Goal: Task Accomplishment & Management: Manage account settings

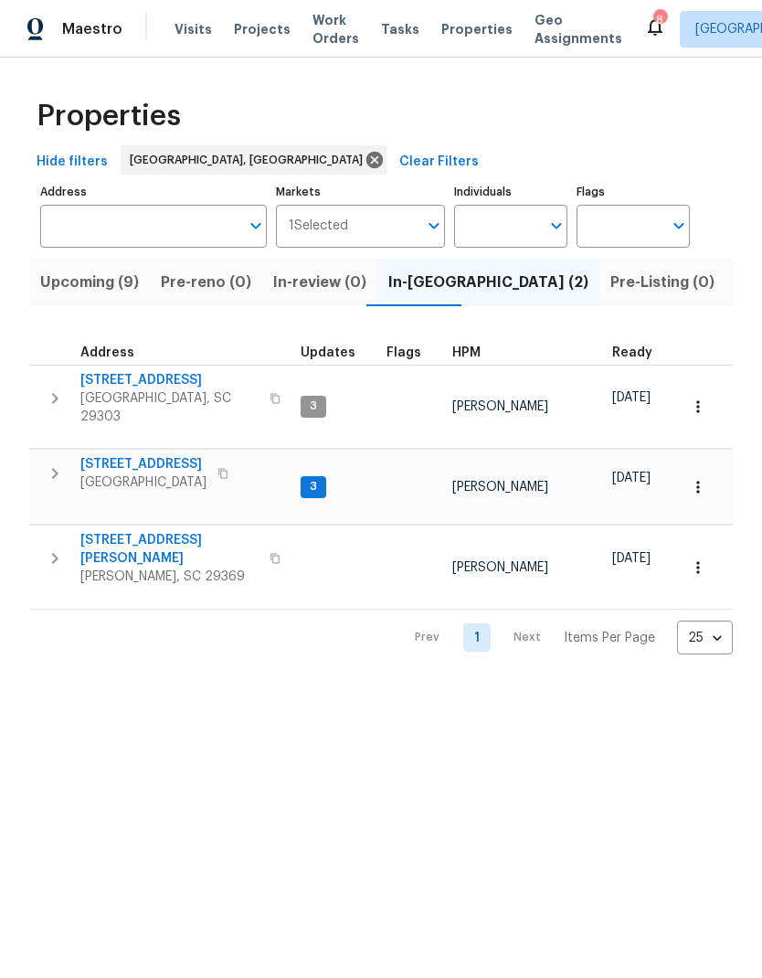
scroll to position [0, 38]
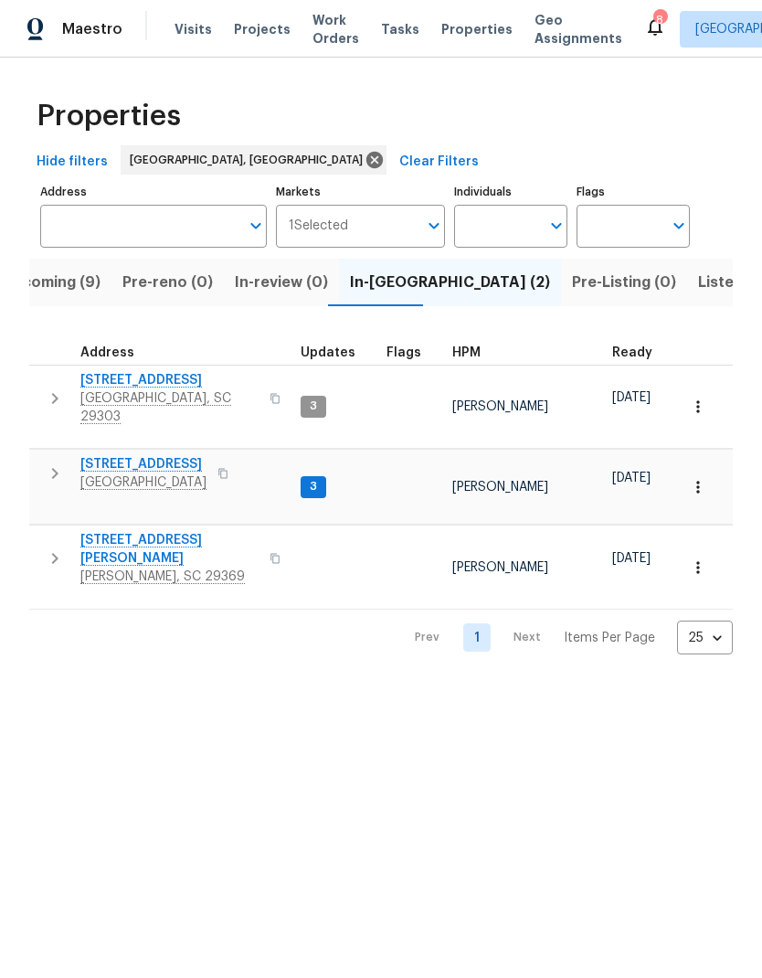
click at [169, 455] on span "10 Ashwood Ave" at bounding box center [143, 464] width 126 height 18
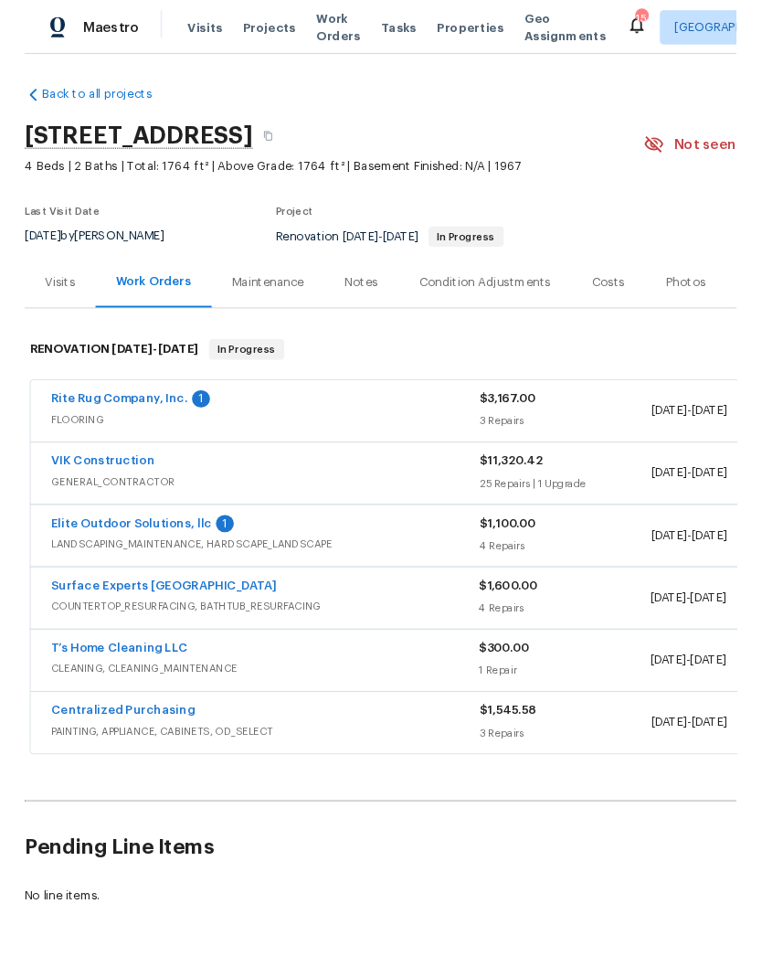
scroll to position [2, 0]
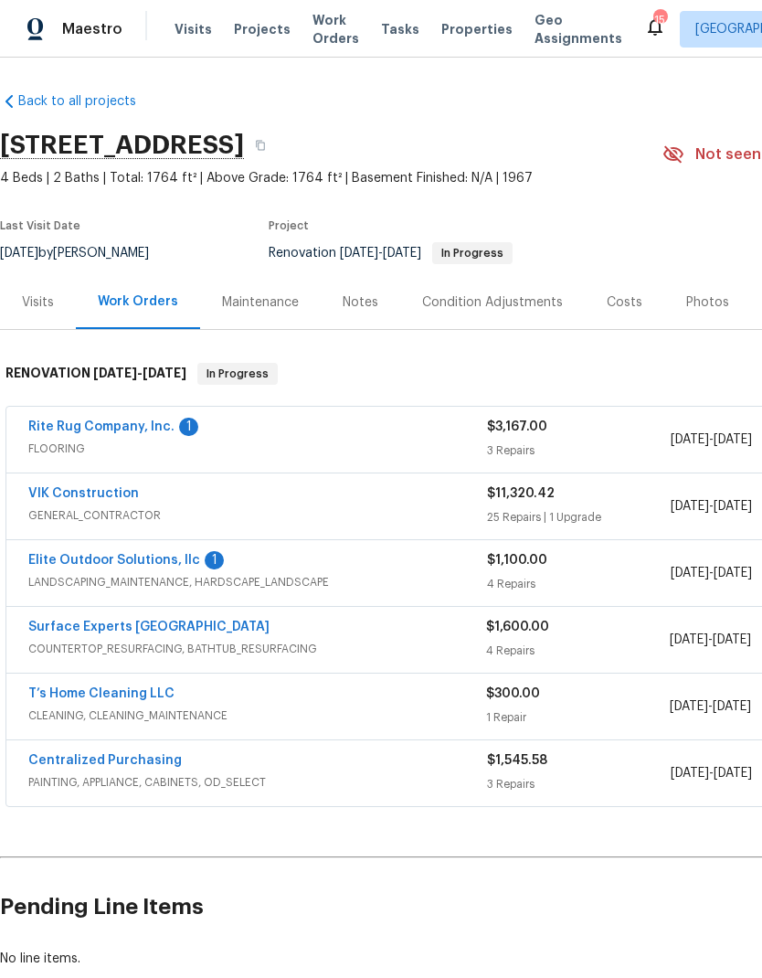
click at [145, 431] on link "Rite Rug Company, Inc." at bounding box center [101, 427] width 146 height 13
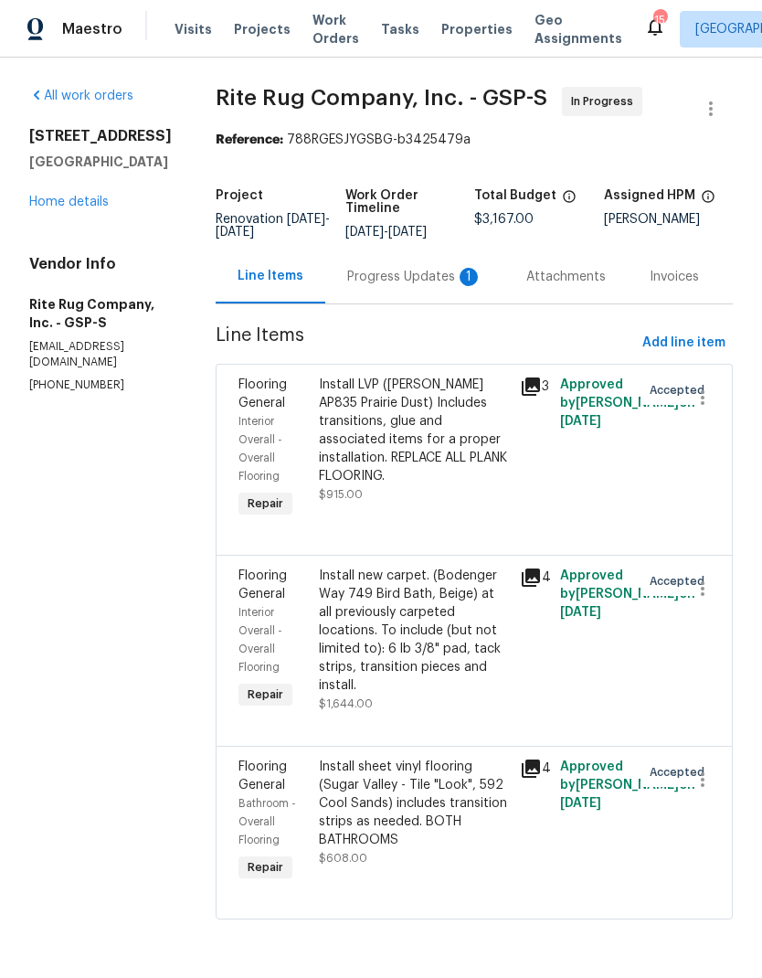
click at [435, 286] on div "Progress Updates 1" at bounding box center [414, 277] width 135 height 18
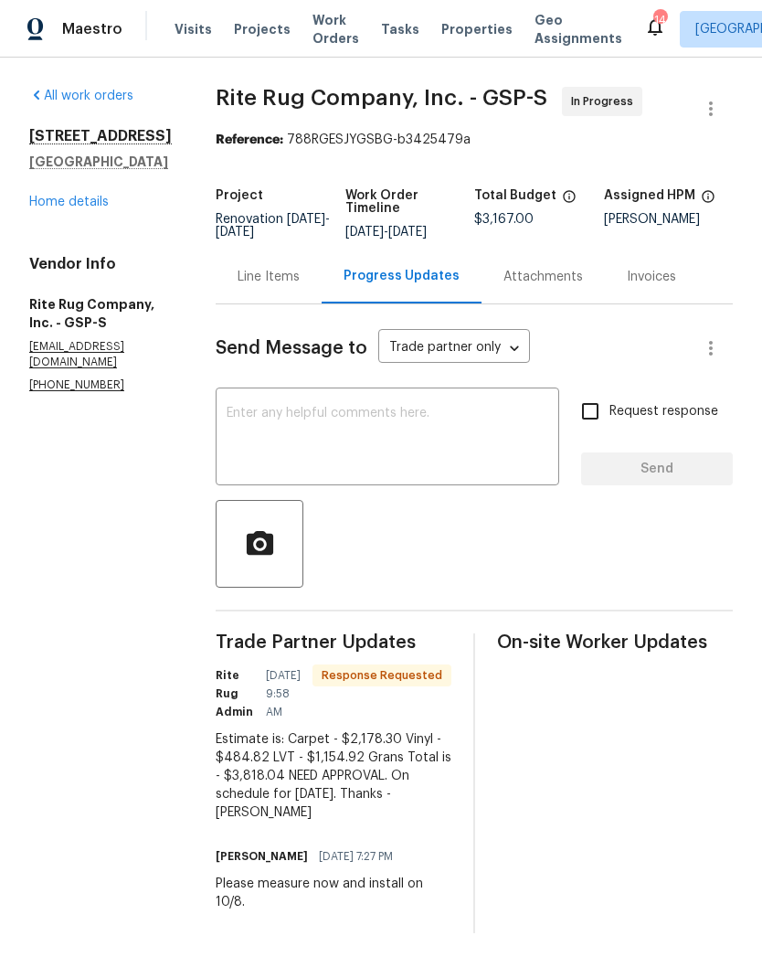
click at [411, 440] on textarea at bounding box center [388, 439] width 322 height 64
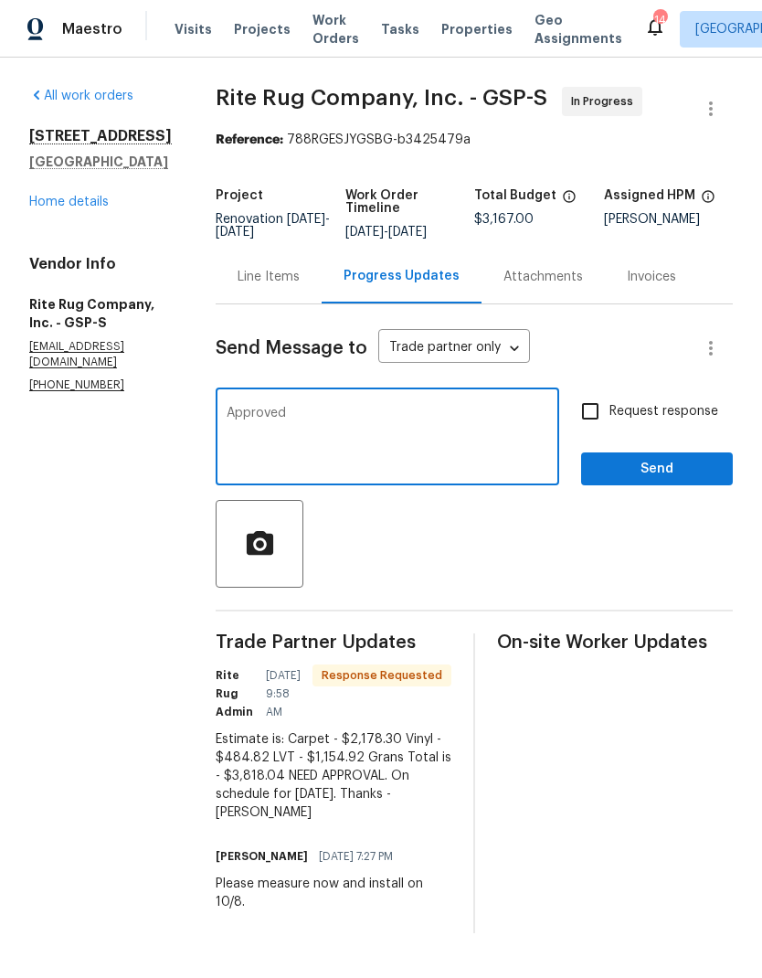
type textarea "Approved"
click at [672, 481] on span "Send" at bounding box center [657, 469] width 122 height 23
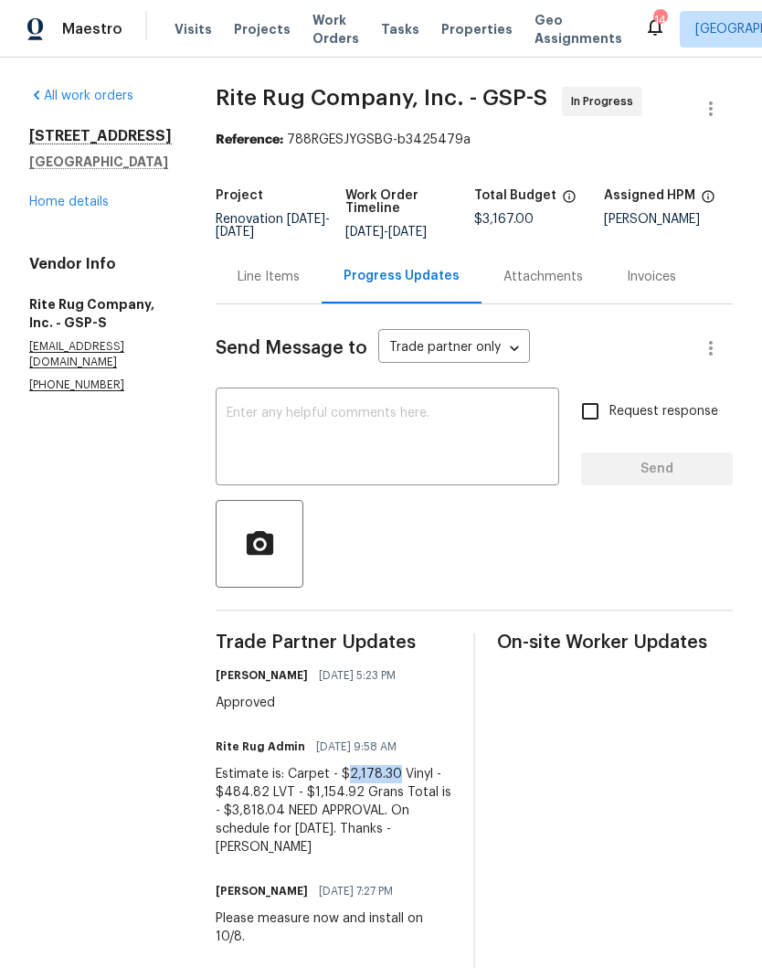
click at [300, 282] on div "Line Items" at bounding box center [269, 277] width 62 height 18
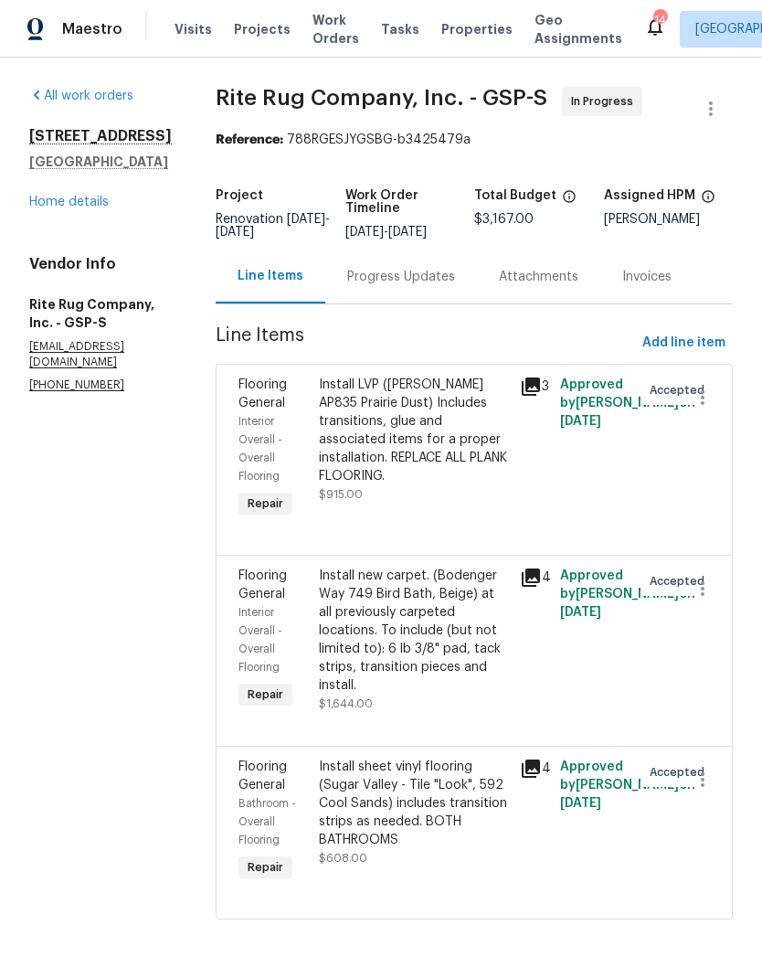
click at [433, 688] on div "Install new carpet. (Bodenger Way 749 Bird Bath, Beige) at all previously carpe…" at bounding box center [414, 631] width 190 height 128
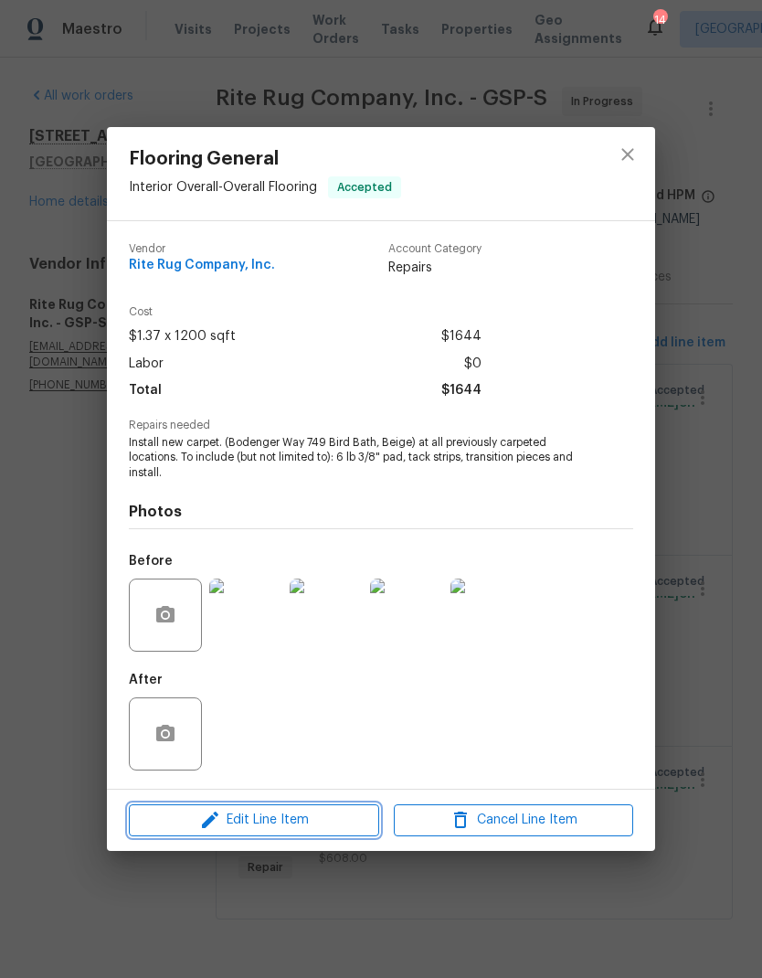
click at [303, 815] on span "Edit Line Item" at bounding box center [254, 820] width 240 height 23
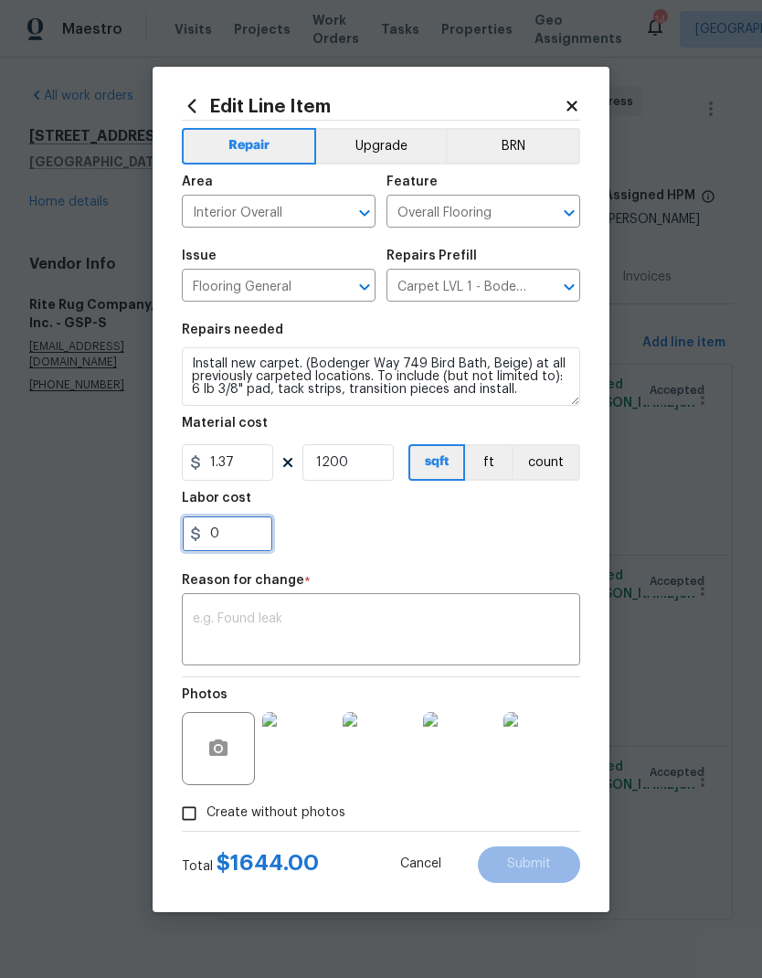
click at [216, 535] on input "0" at bounding box center [227, 534] width 91 height 37
click at [215, 534] on input "0" at bounding box center [227, 534] width 91 height 37
click at [214, 543] on input "0" at bounding box center [227, 534] width 91 height 37
paste input "2178.3"
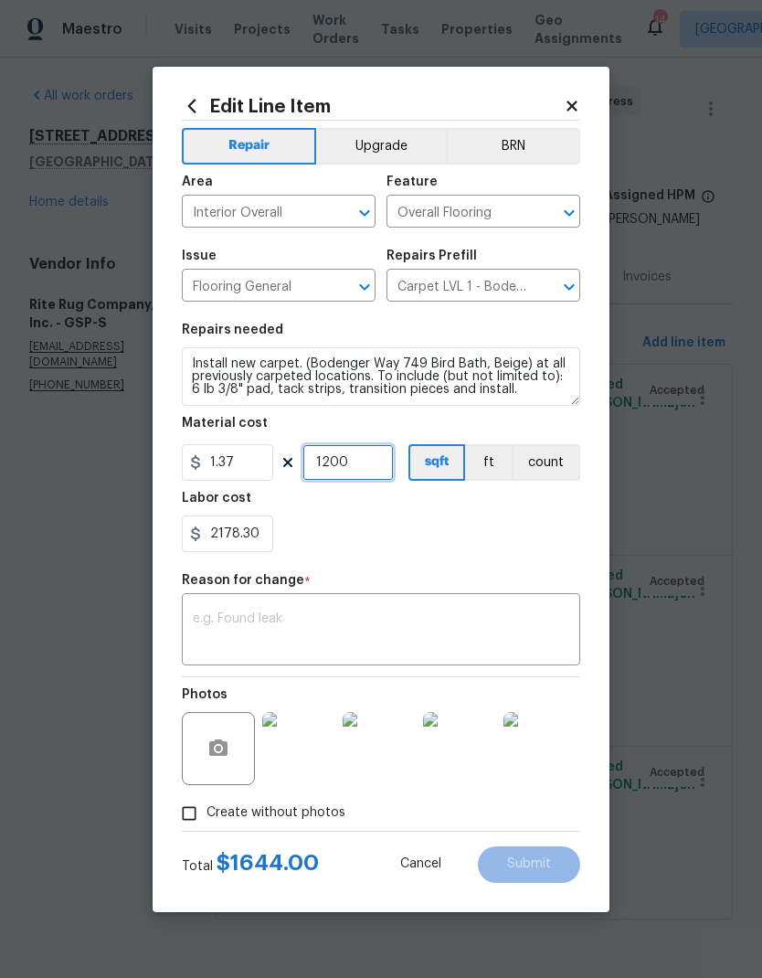
click at [343, 459] on input "1200" at bounding box center [348, 462] width 91 height 37
type input "2178.3"
type input "0"
click at [432, 548] on div "2178.3" at bounding box center [381, 534] width 399 height 37
click at [486, 561] on section "Repairs needed Install new carpet. (Bodenger Way 749 Bird Bath, Beige) at all p…" at bounding box center [381, 438] width 399 height 250
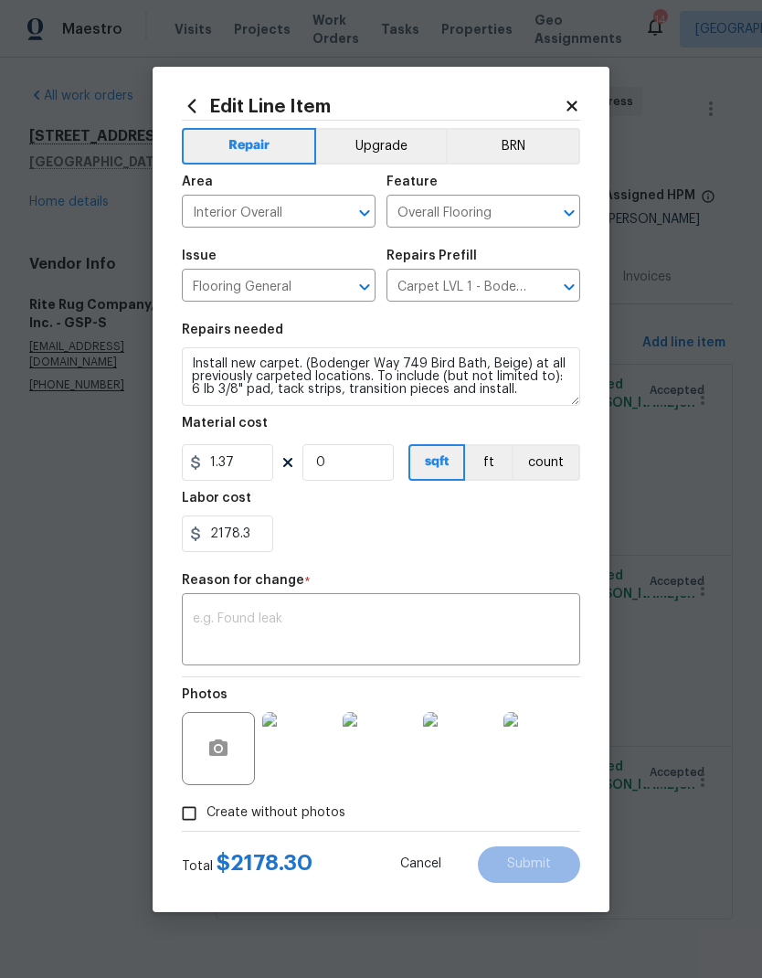
click at [431, 629] on textarea at bounding box center [381, 631] width 377 height 38
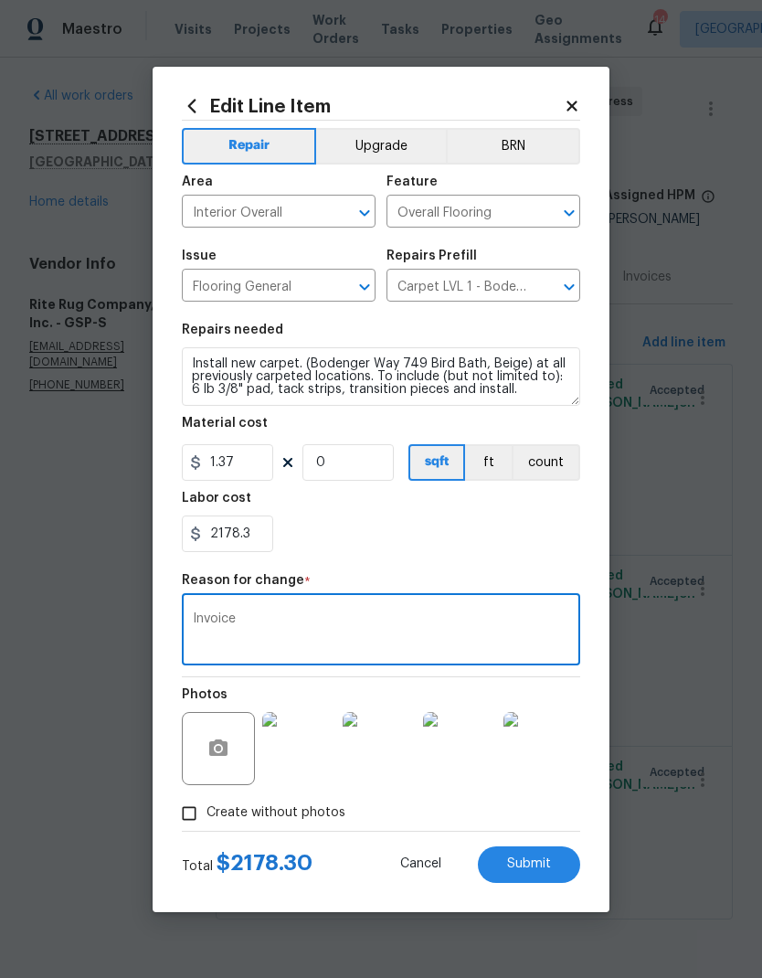
type textarea "Invoice"
click at [428, 505] on div "Labor cost" at bounding box center [381, 504] width 399 height 24
click at [534, 865] on span "Submit" at bounding box center [529, 864] width 44 height 14
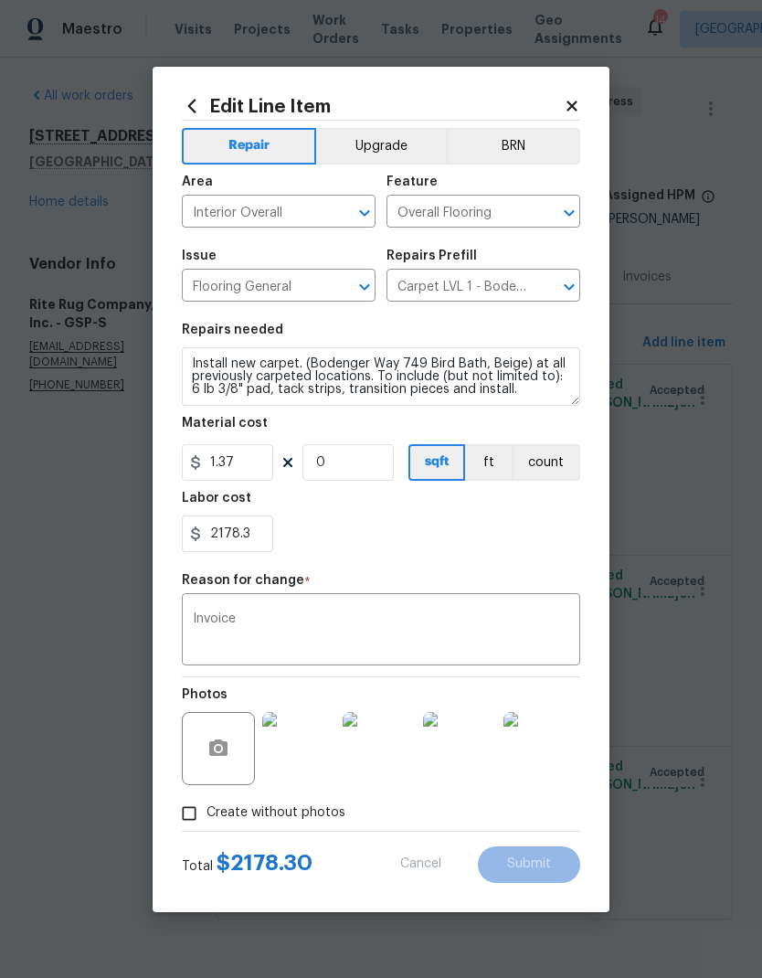
type input "1200"
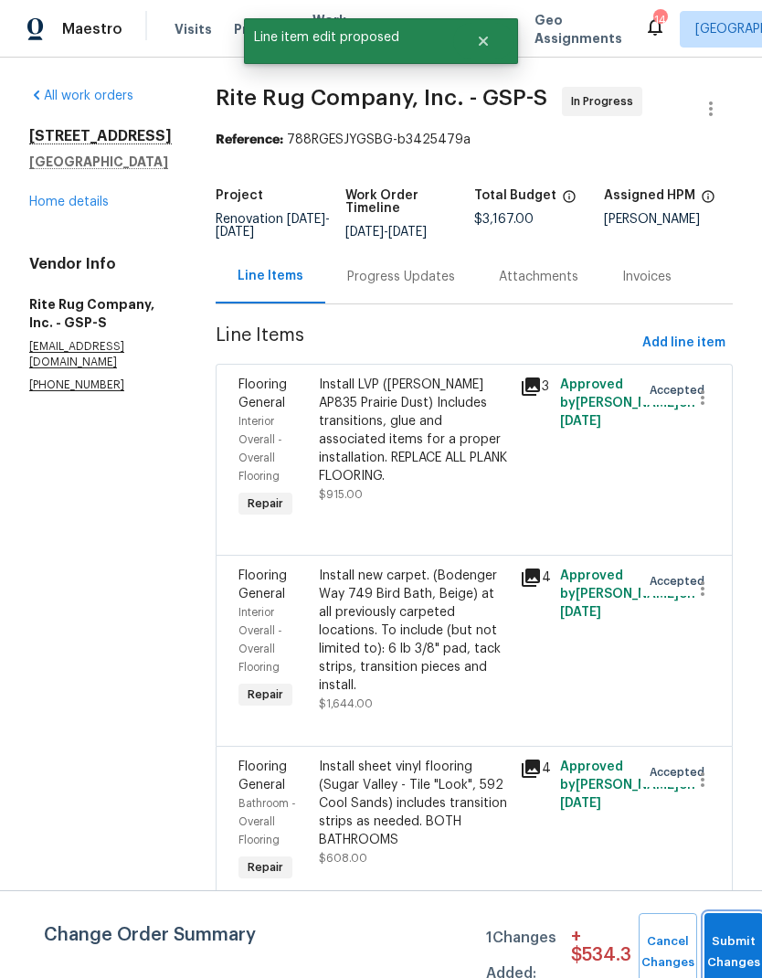
click at [729, 941] on button "Submit Changes" at bounding box center [734, 952] width 59 height 79
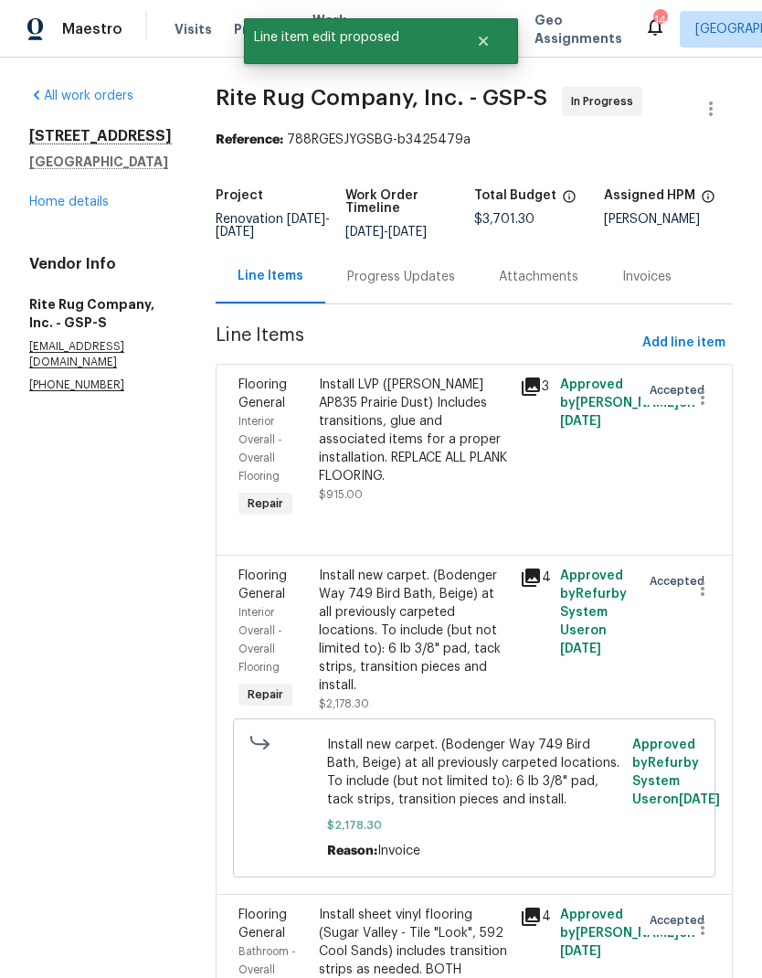
click at [440, 283] on div "Progress Updates" at bounding box center [401, 277] width 108 height 18
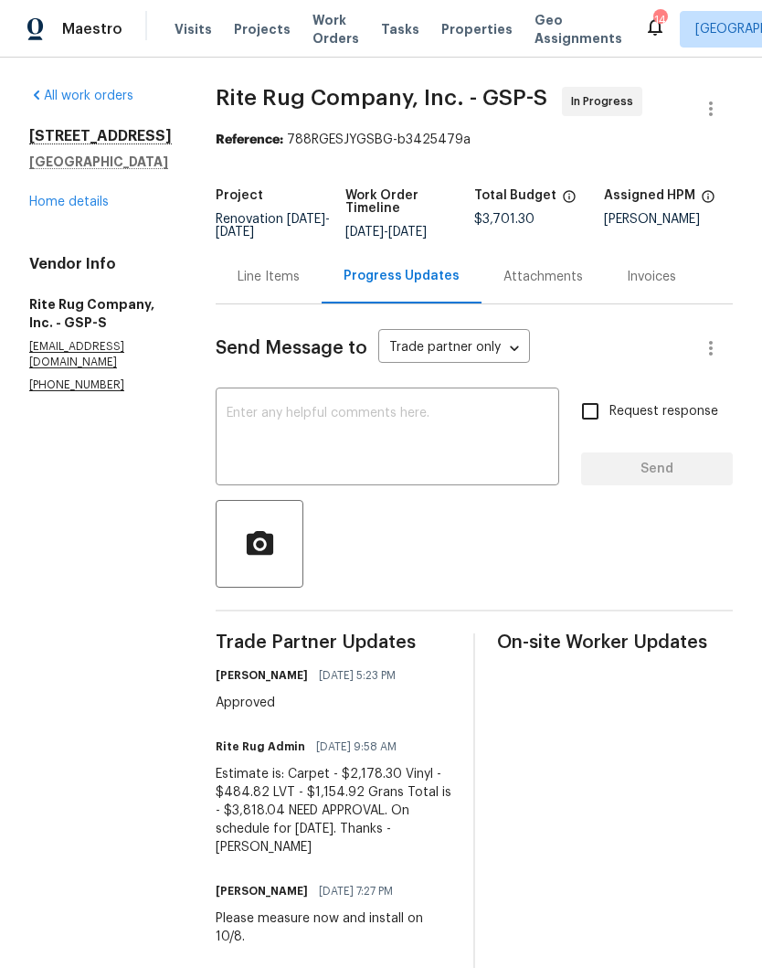
click at [300, 281] on div "Line Items" at bounding box center [269, 277] width 62 height 18
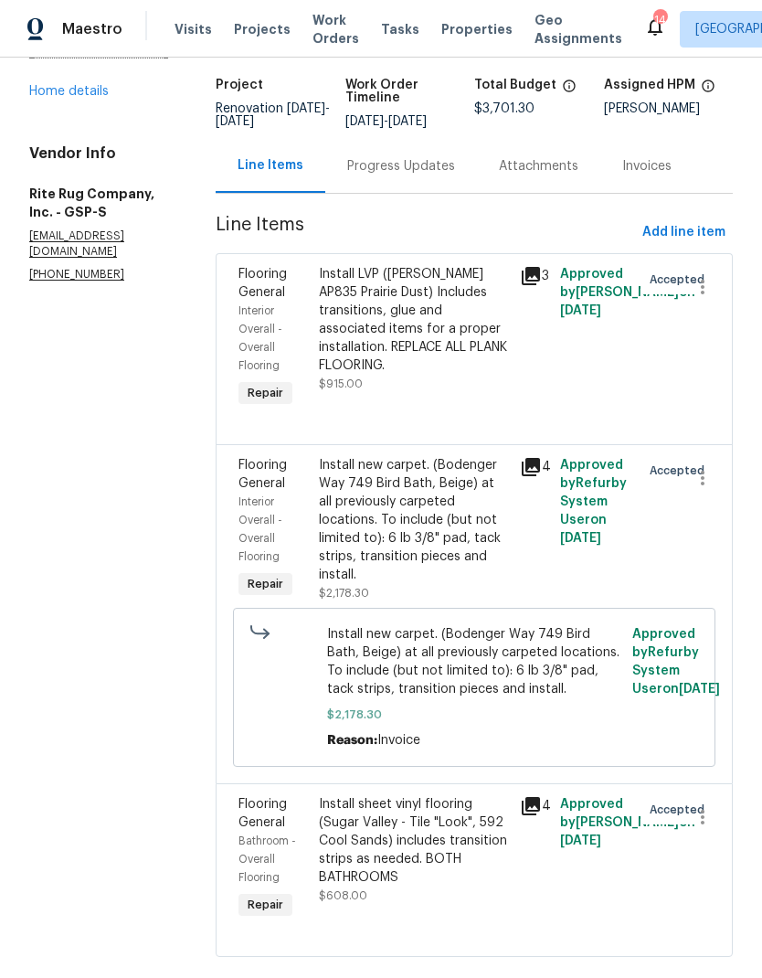
scroll to position [110, 0]
click at [446, 176] on div "Progress Updates" at bounding box center [401, 167] width 108 height 18
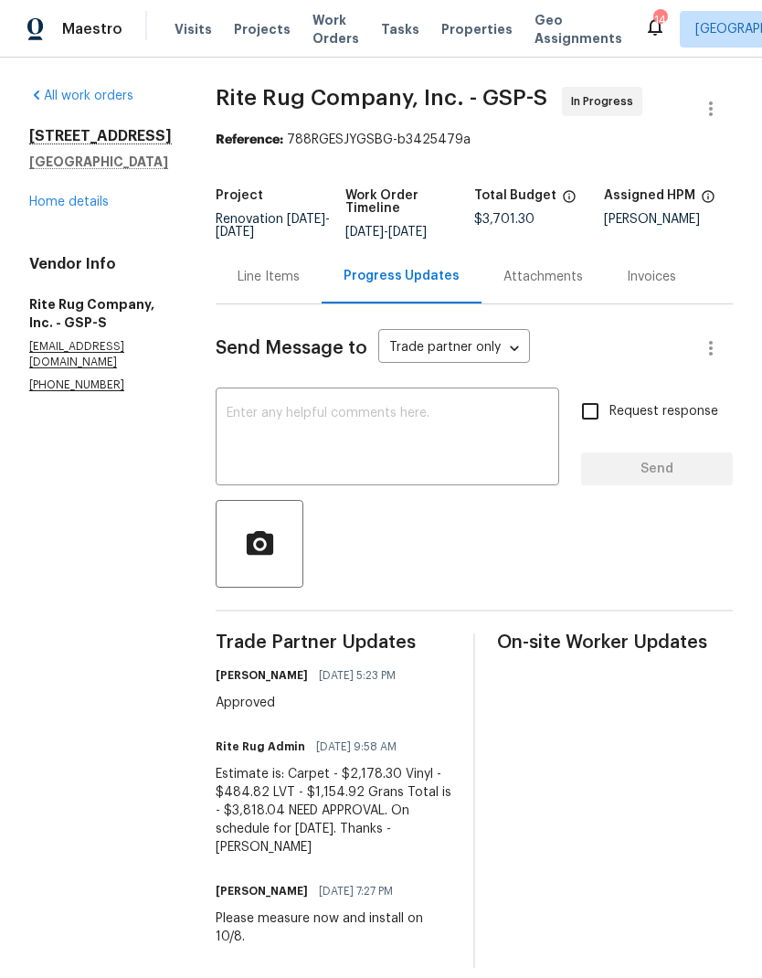
click at [300, 286] on div "Line Items" at bounding box center [269, 277] width 62 height 18
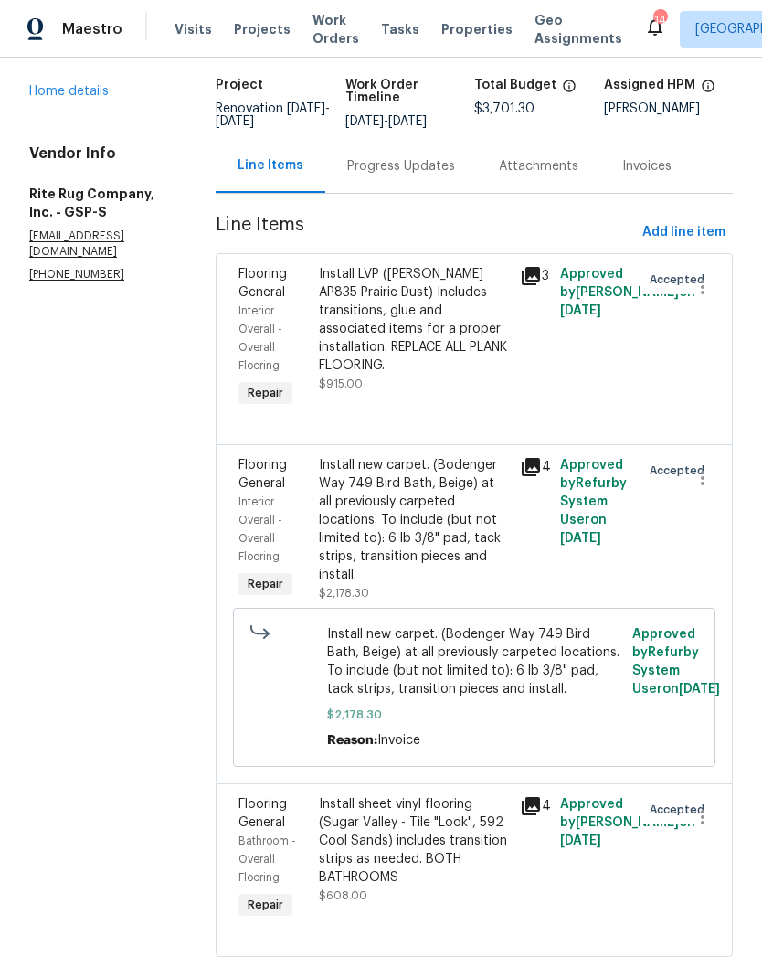
scroll to position [110, 0]
click at [451, 888] on div "Install sheet vinyl flooring (Sugar Valley - Tile "Look", 592 Cool Sands) inclu…" at bounding box center [414, 841] width 190 height 91
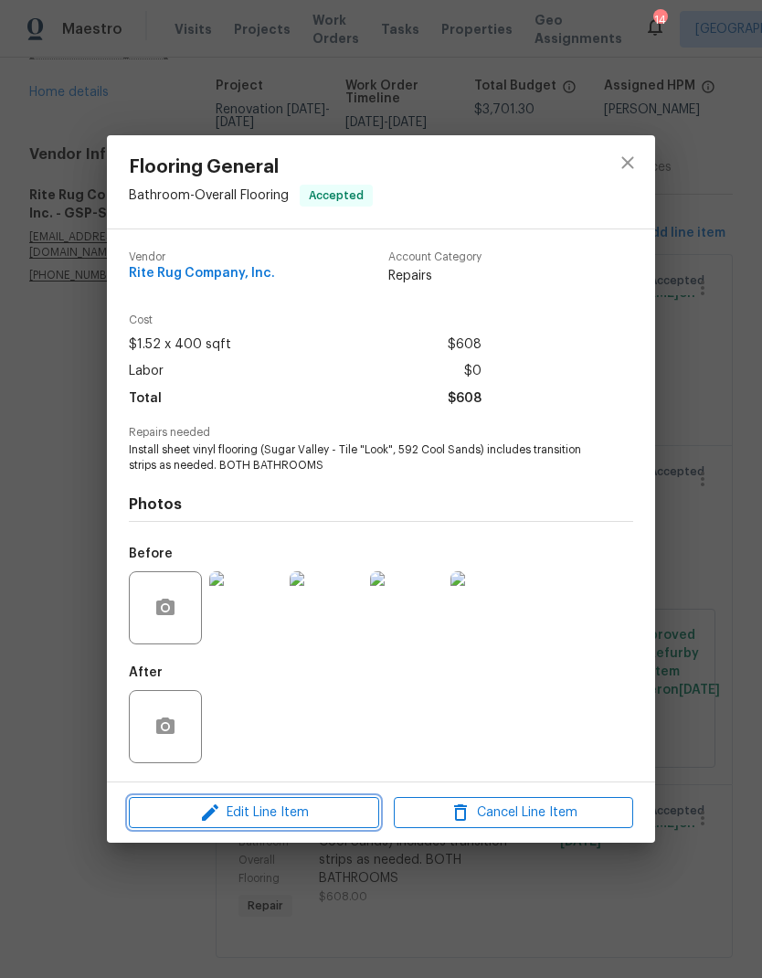
click at [328, 808] on span "Edit Line Item" at bounding box center [254, 813] width 240 height 23
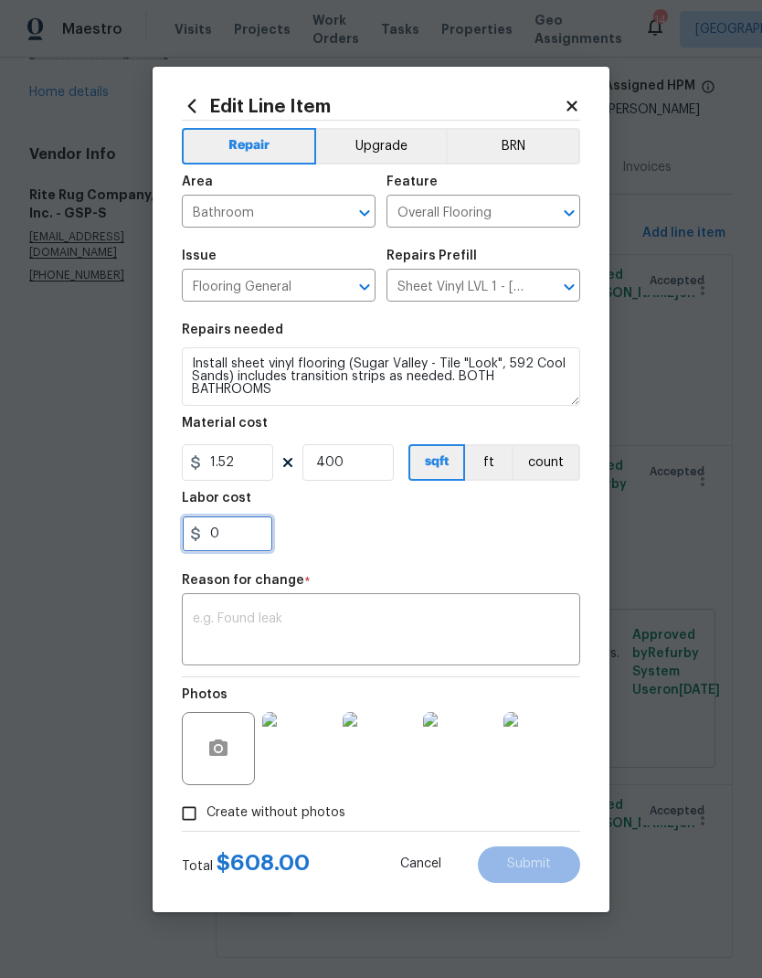
click at [244, 529] on input "0" at bounding box center [227, 534] width 91 height 37
type input "484.82"
click at [468, 546] on div "484.82" at bounding box center [381, 534] width 399 height 37
click at [357, 463] on input "400" at bounding box center [348, 462] width 91 height 37
type input "0"
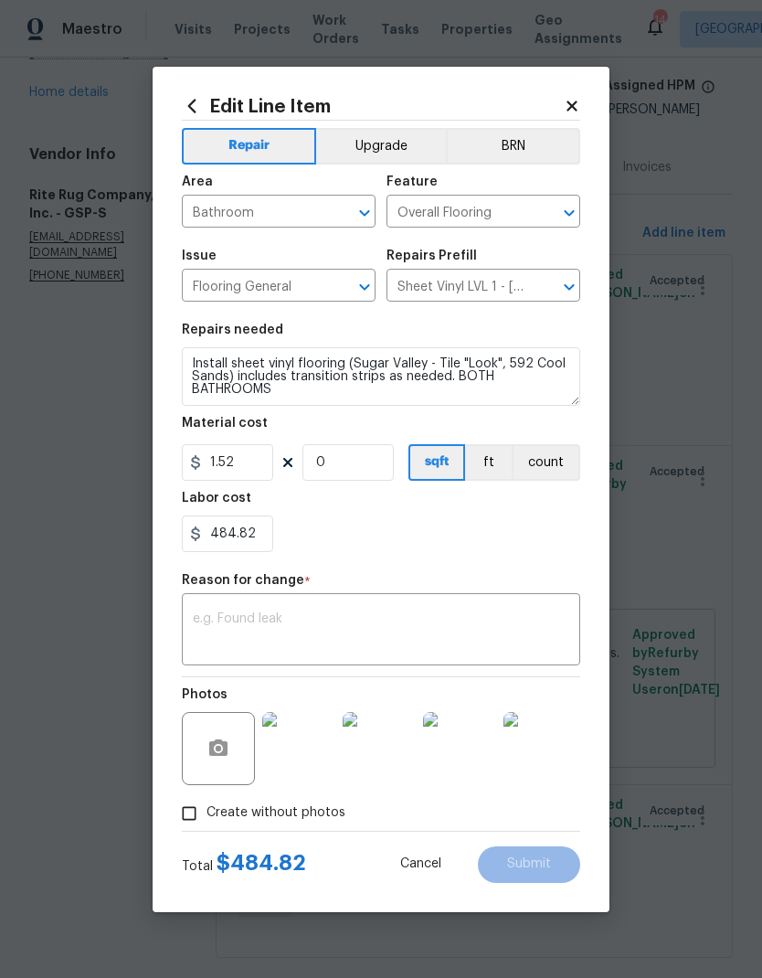
click at [467, 558] on section "Repairs needed Install sheet vinyl flooring (Sugar Valley - Tile "Look", 592 Co…" at bounding box center [381, 438] width 399 height 250
click at [382, 631] on textarea at bounding box center [381, 631] width 377 height 38
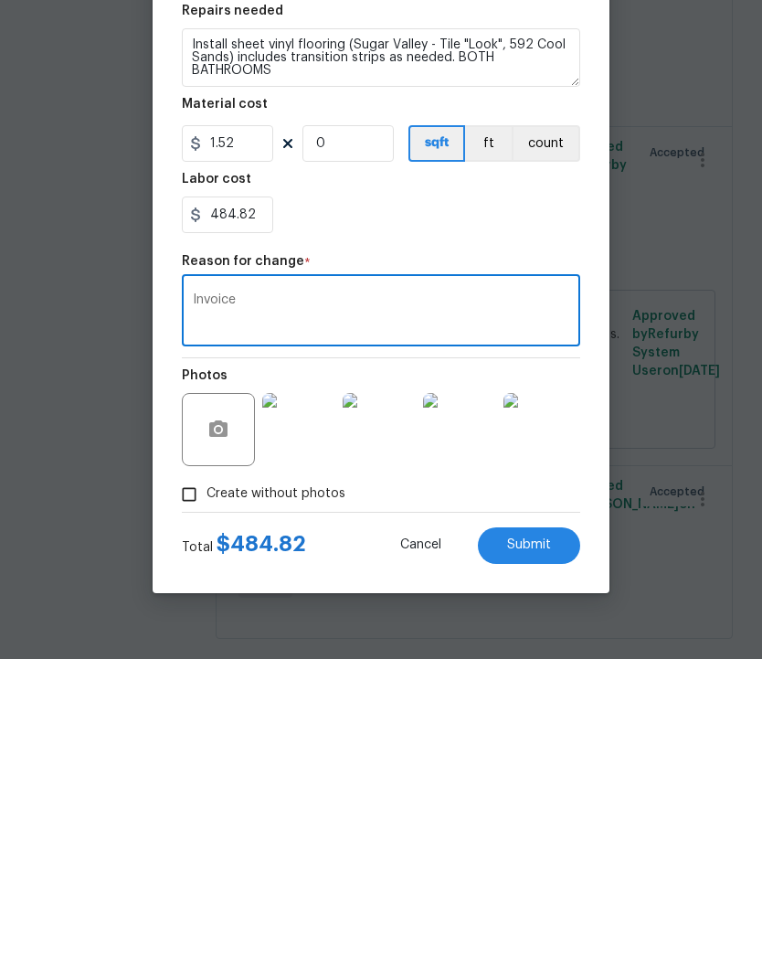
type textarea "Invoice"
click at [551, 846] on button "Submit" at bounding box center [529, 864] width 102 height 37
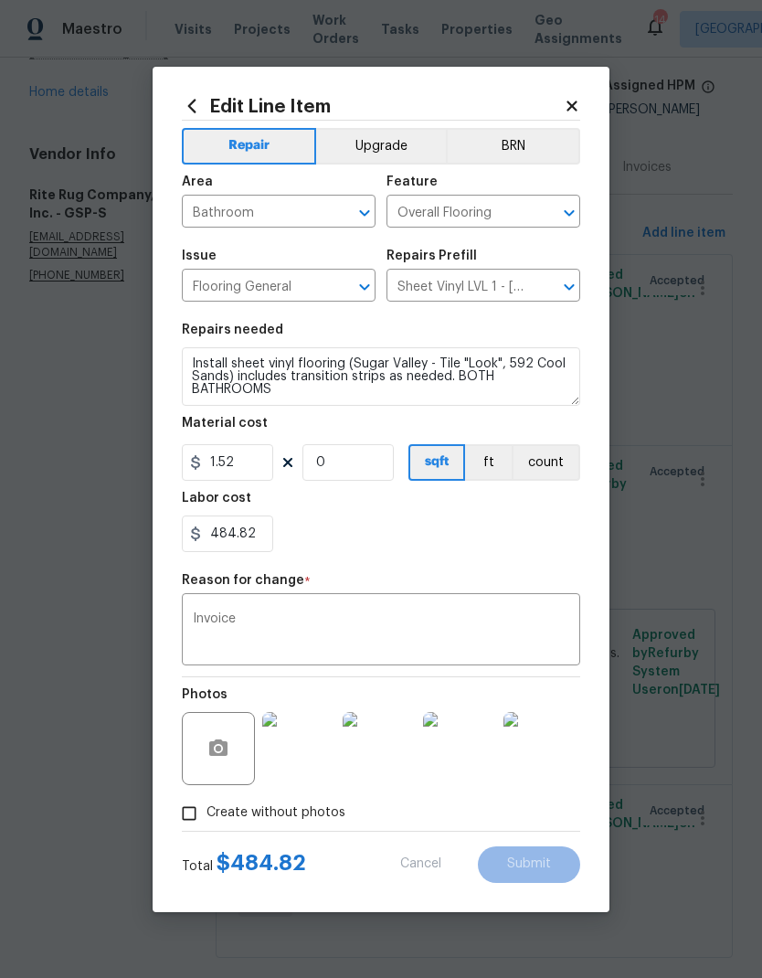
type input "400"
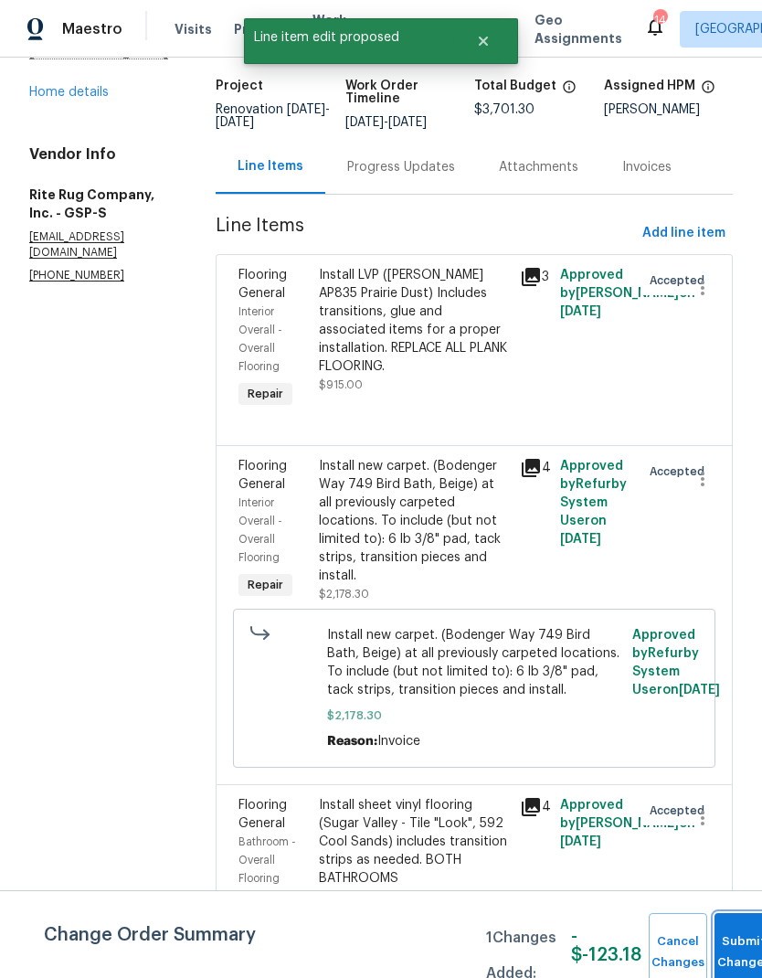
click at [747, 936] on button "Submit Changes" at bounding box center [744, 952] width 59 height 79
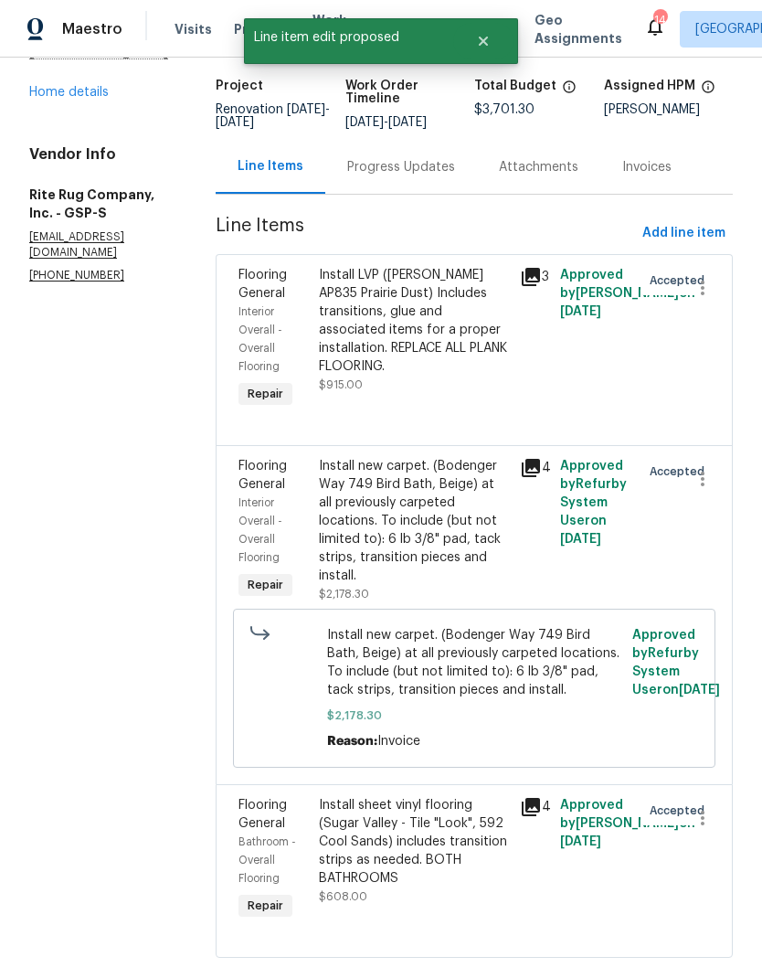
scroll to position [0, 0]
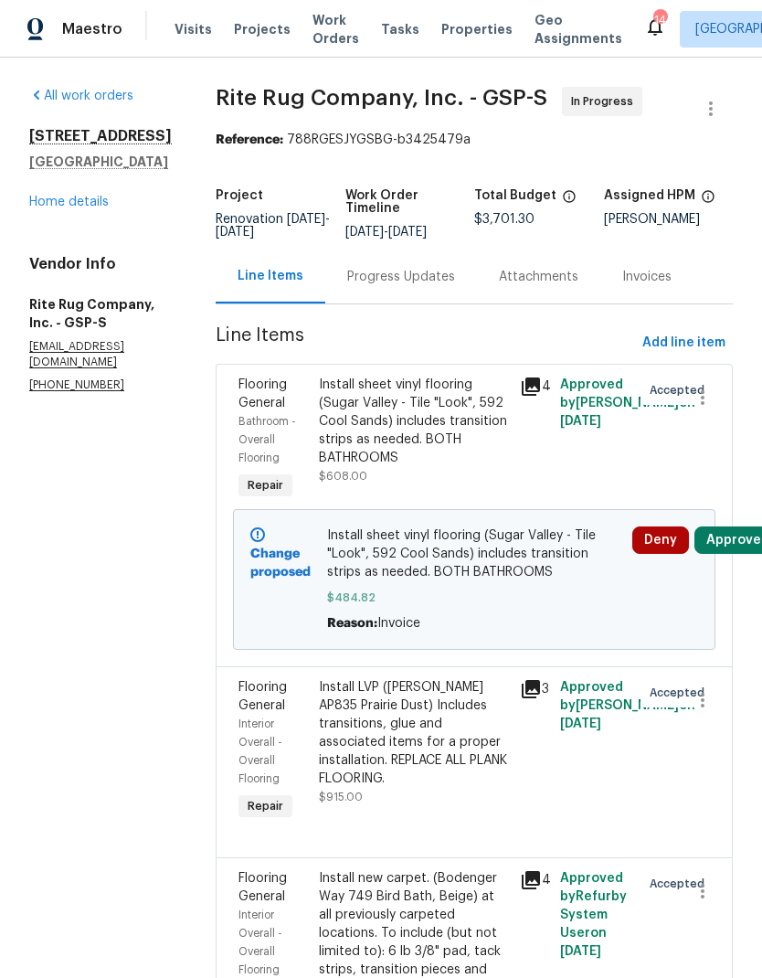
click at [739, 554] on button "Approve" at bounding box center [734, 540] width 79 height 27
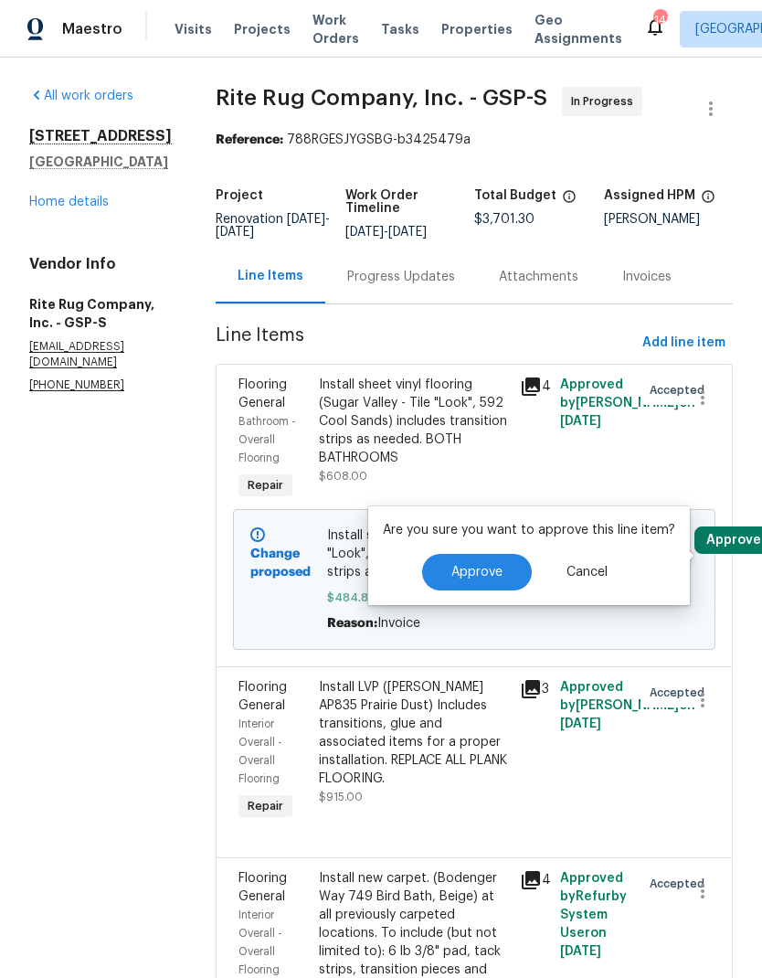
click at [476, 564] on button "Approve" at bounding box center [477, 572] width 110 height 37
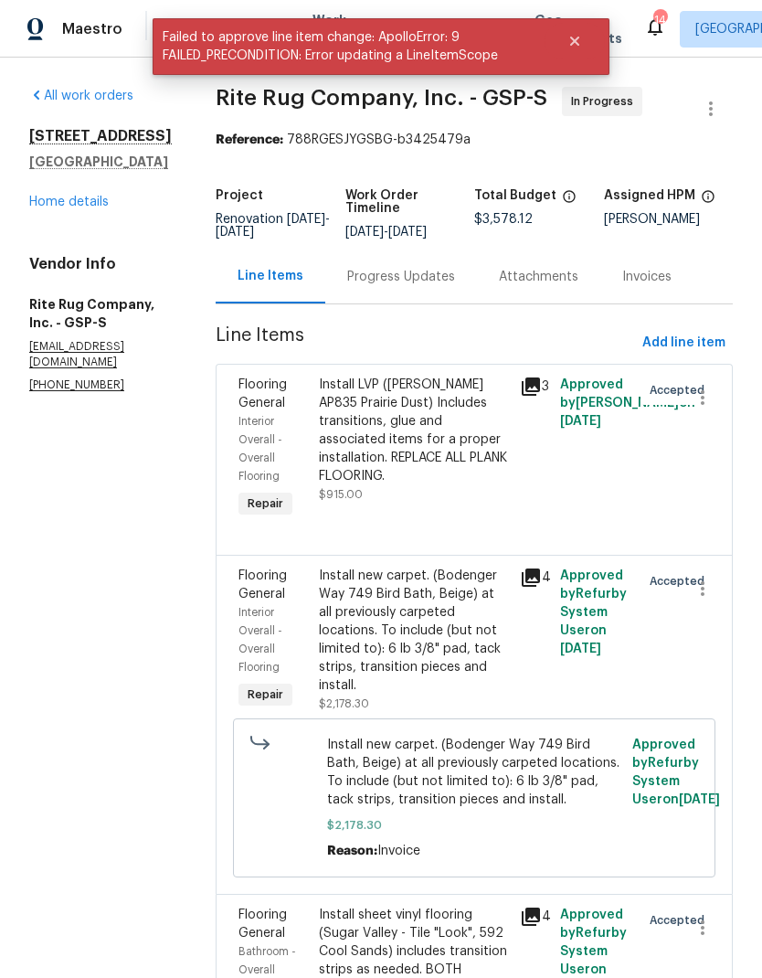
click at [438, 286] on div "Progress Updates" at bounding box center [401, 277] width 108 height 18
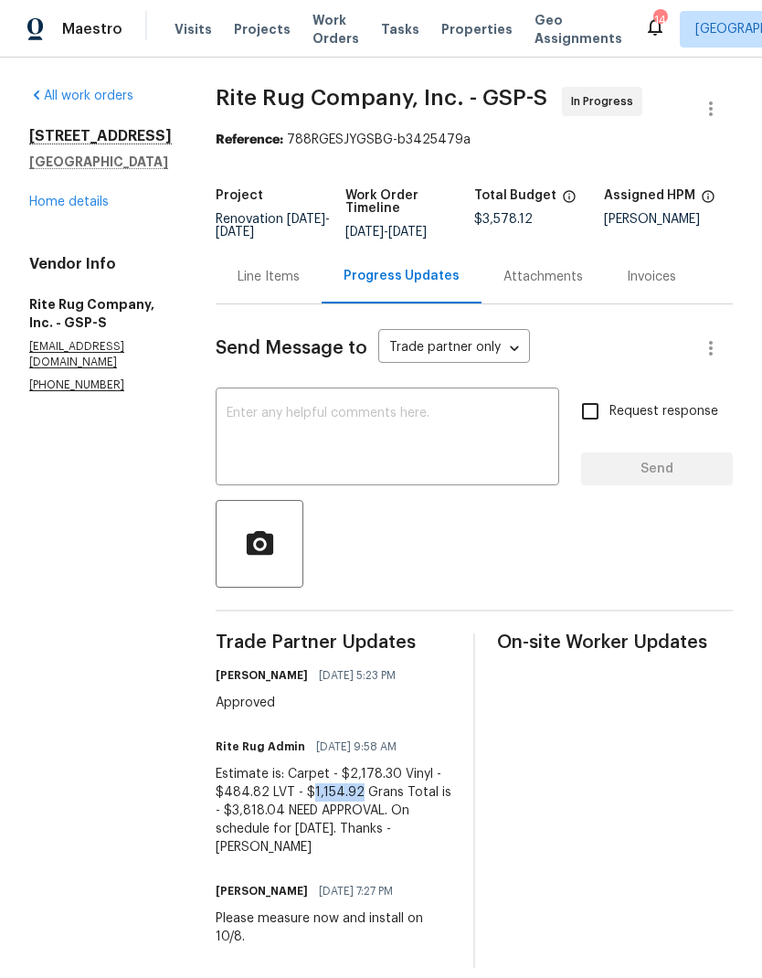
copy div "1,154.92"
click at [300, 286] on div "Line Items" at bounding box center [269, 277] width 62 height 18
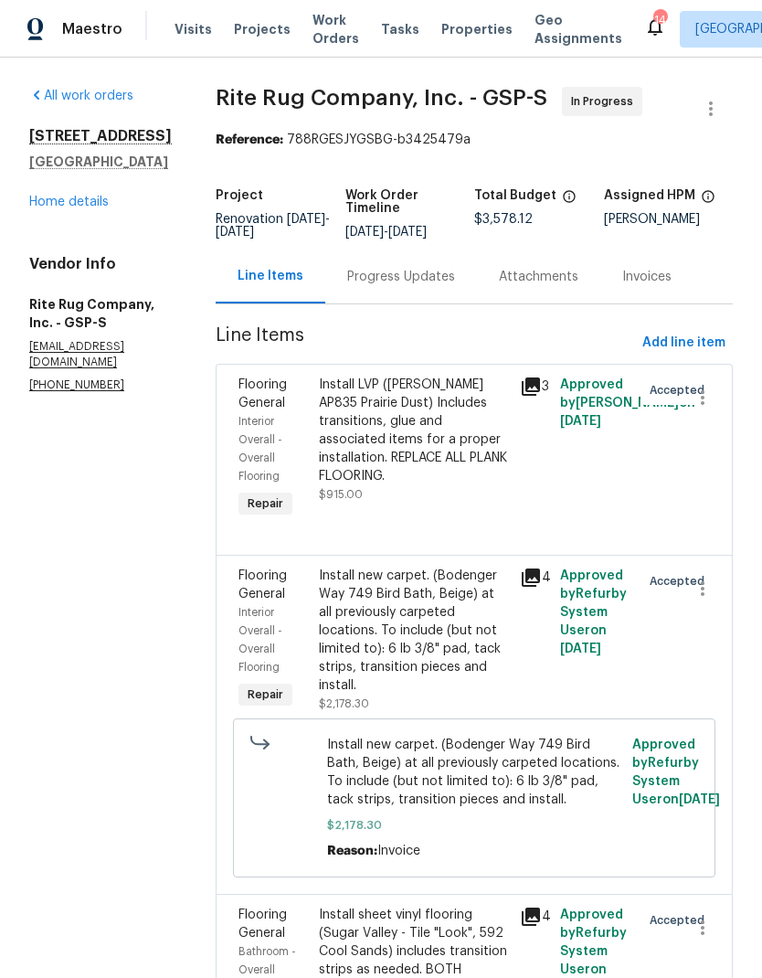
click at [433, 446] on div "Install LVP (Knighton AP835 Prairie Dust) Includes transitions, glue and associ…" at bounding box center [414, 431] width 190 height 110
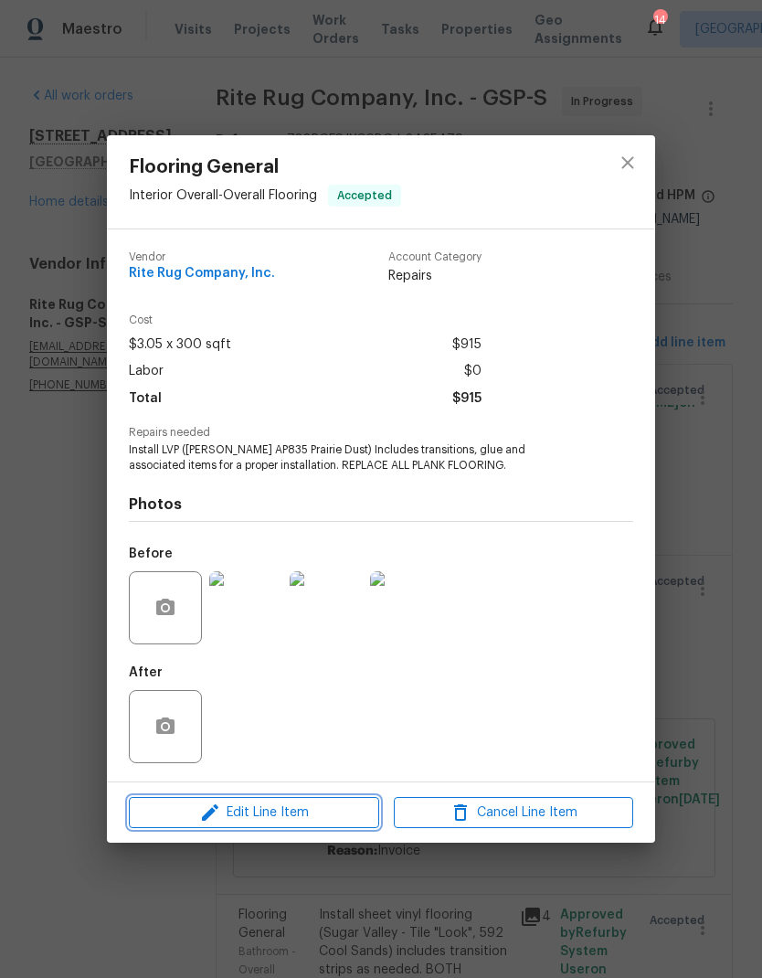
click at [314, 813] on span "Edit Line Item" at bounding box center [254, 813] width 240 height 23
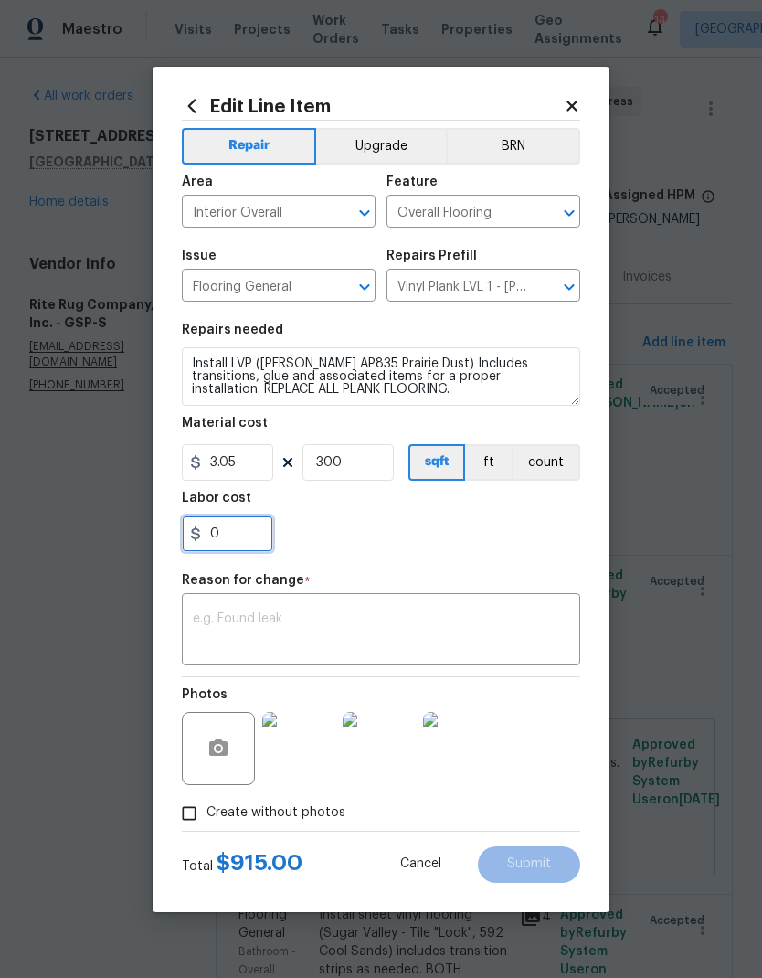
click at [243, 517] on input "0" at bounding box center [227, 534] width 91 height 37
click at [235, 538] on input "0" at bounding box center [227, 534] width 91 height 37
click at [234, 538] on input "0" at bounding box center [227, 534] width 91 height 37
click at [234, 537] on input "0" at bounding box center [227, 534] width 91 height 37
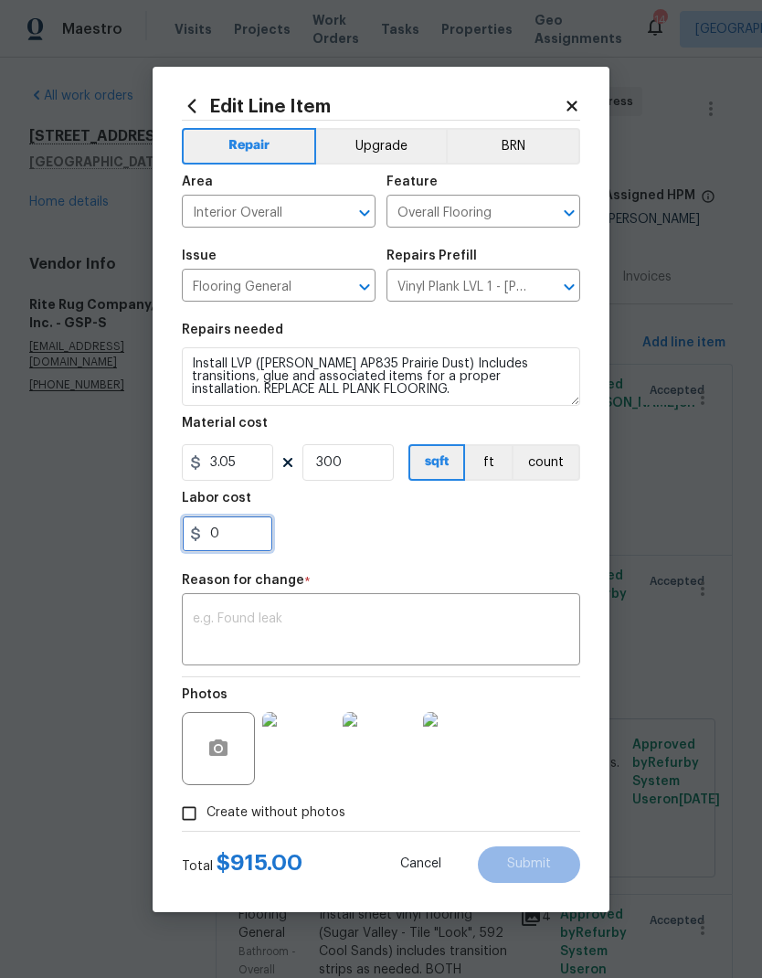
paste input "1154.92"
type input "1154.92"
click at [368, 465] on input "300" at bounding box center [348, 462] width 91 height 37
type input "0"
click at [495, 557] on section "Repairs needed Install LVP (Knighton AP835 Prairie Dust) Includes transitions, …" at bounding box center [381, 438] width 399 height 250
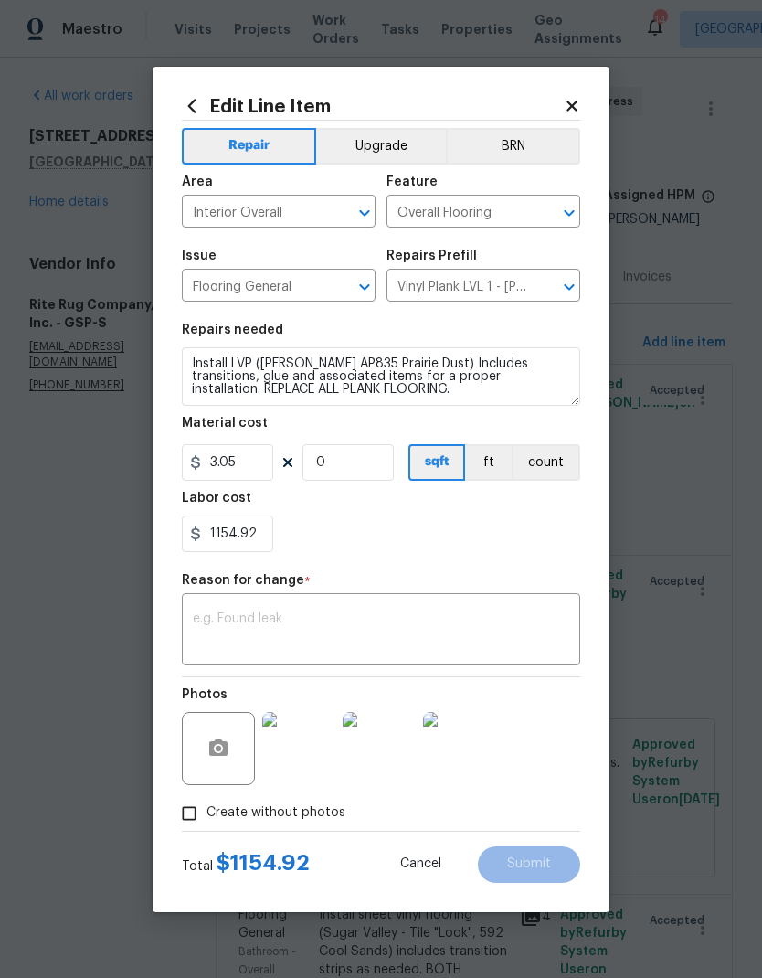
click at [308, 617] on textarea at bounding box center [381, 631] width 377 height 38
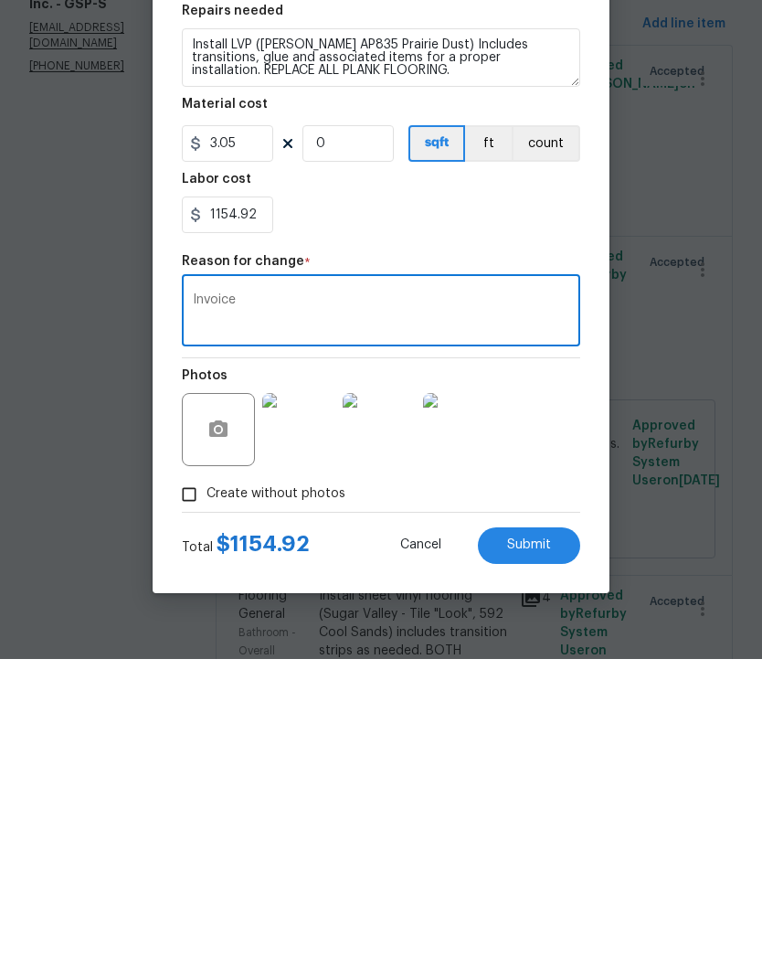
type textarea "Invoice"
click at [536, 846] on button "Submit" at bounding box center [529, 864] width 102 height 37
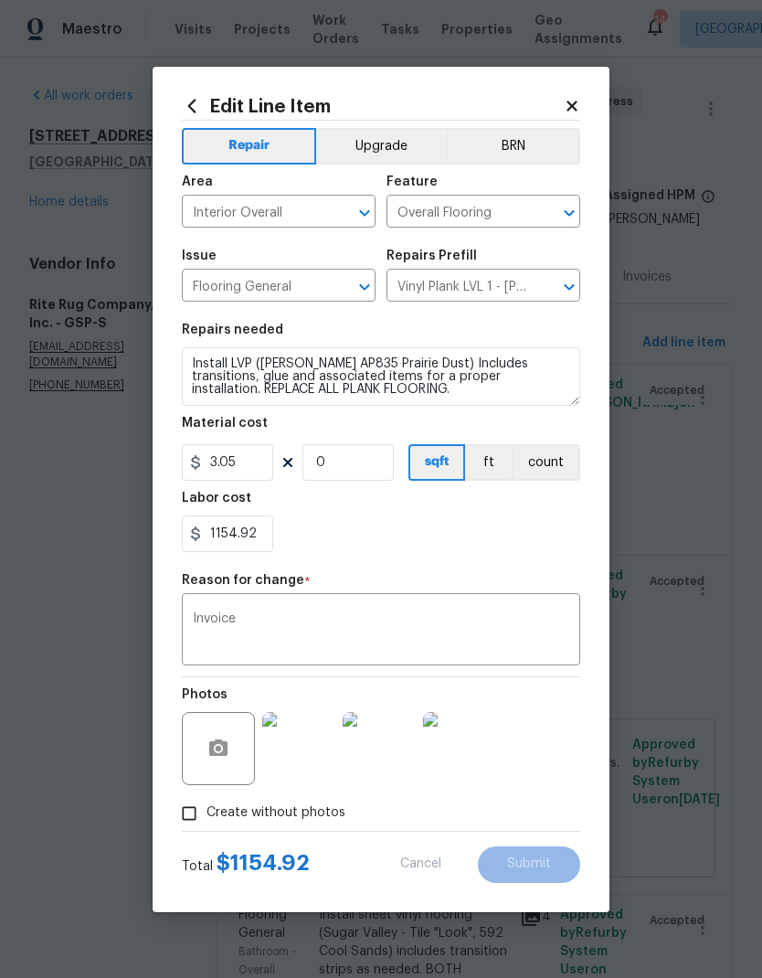
type input "300"
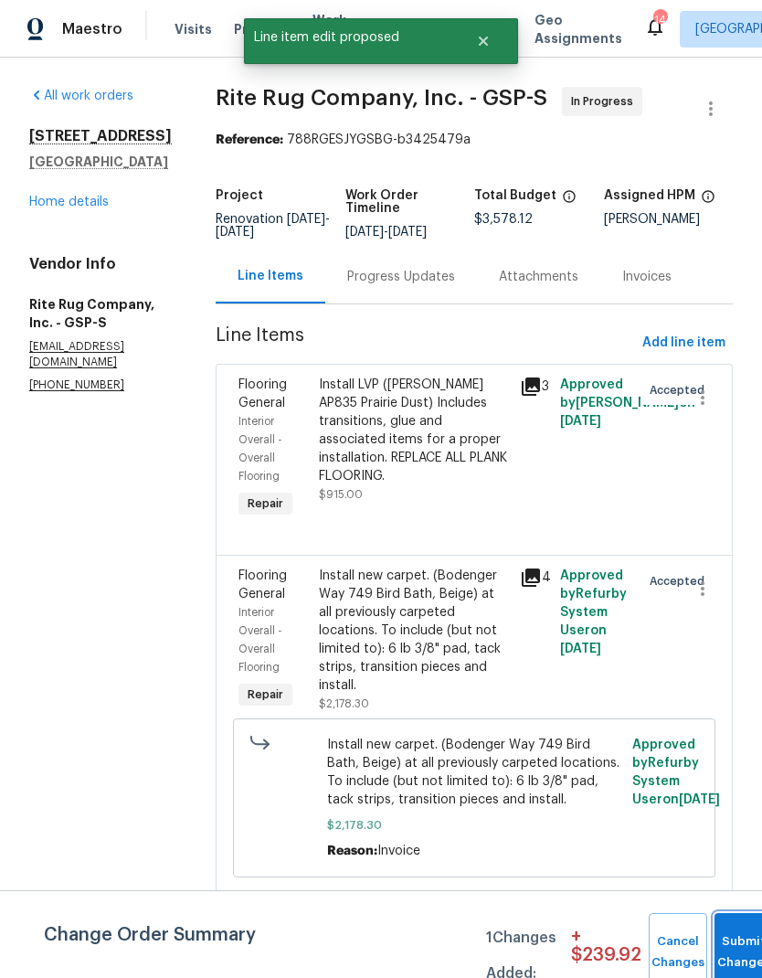
click at [731, 937] on button "Submit Changes" at bounding box center [744, 952] width 59 height 79
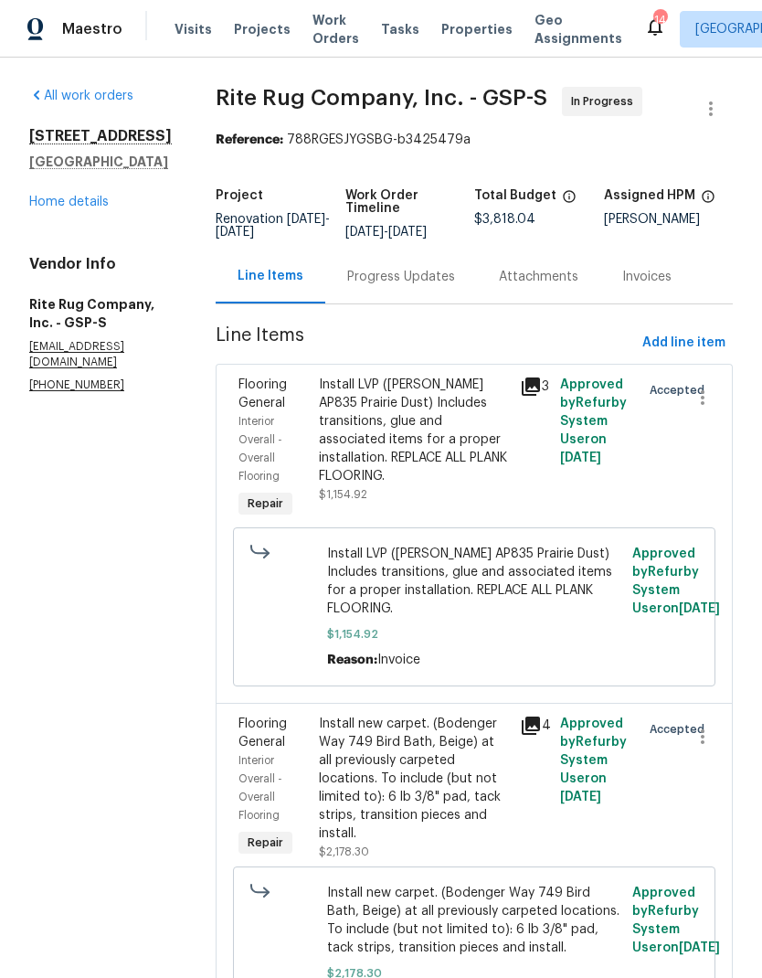
scroll to position [0, 0]
click at [73, 201] on link "Home details" at bounding box center [69, 202] width 80 height 13
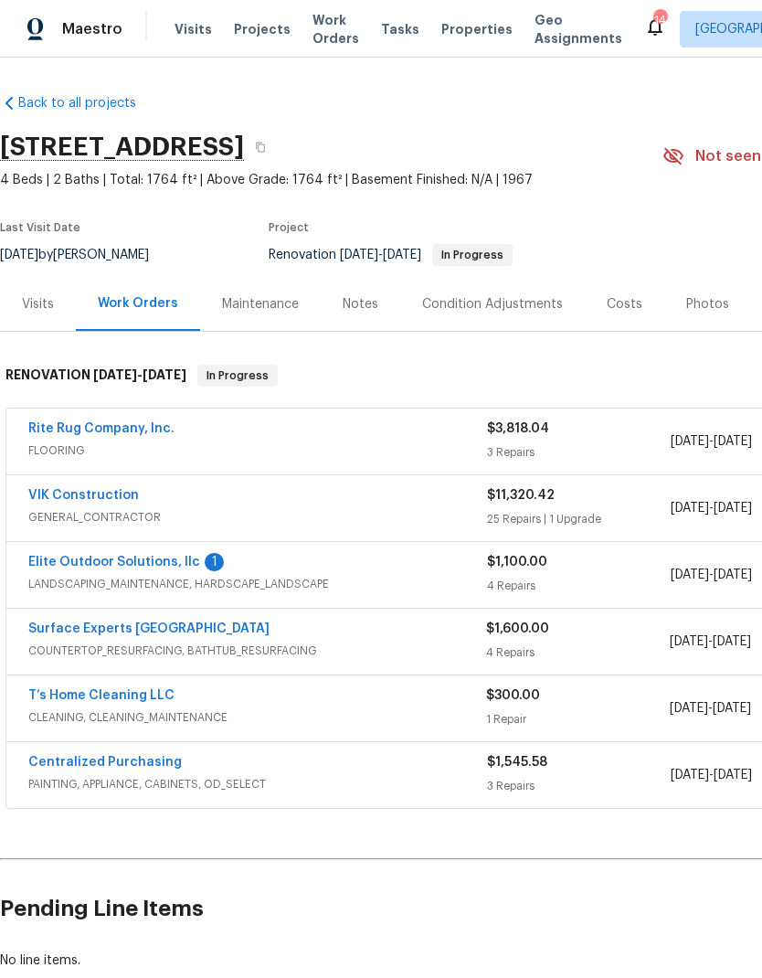
click at [163, 562] on link "Elite Outdoor Solutions, llc" at bounding box center [114, 562] width 172 height 13
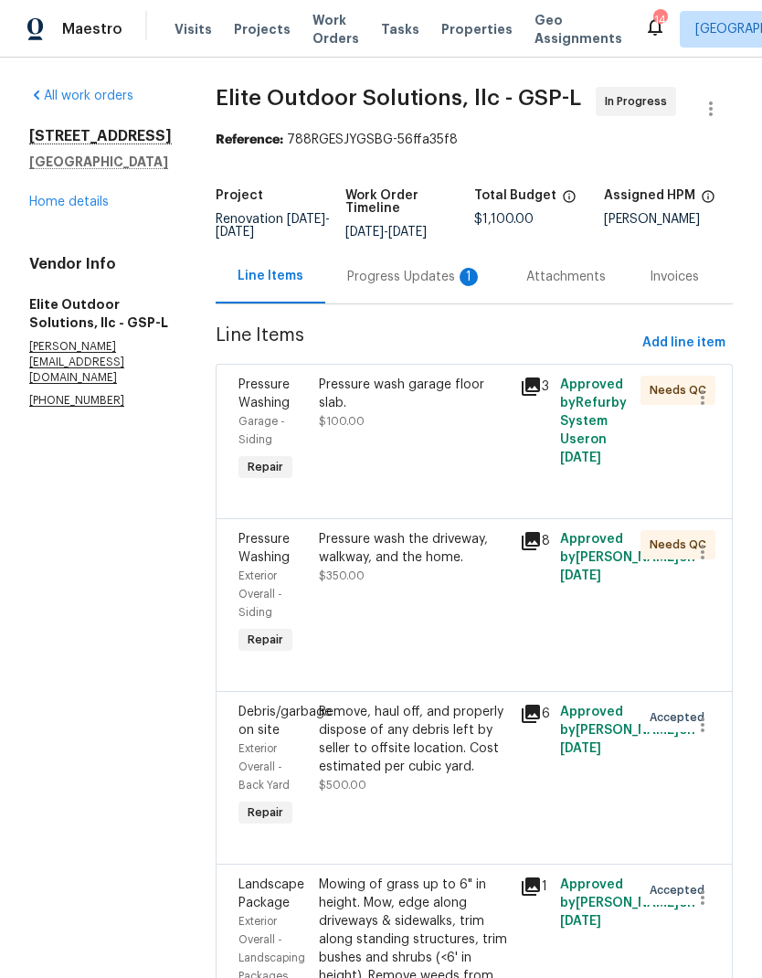
click at [374, 289] on div "Progress Updates 1" at bounding box center [414, 277] width 179 height 54
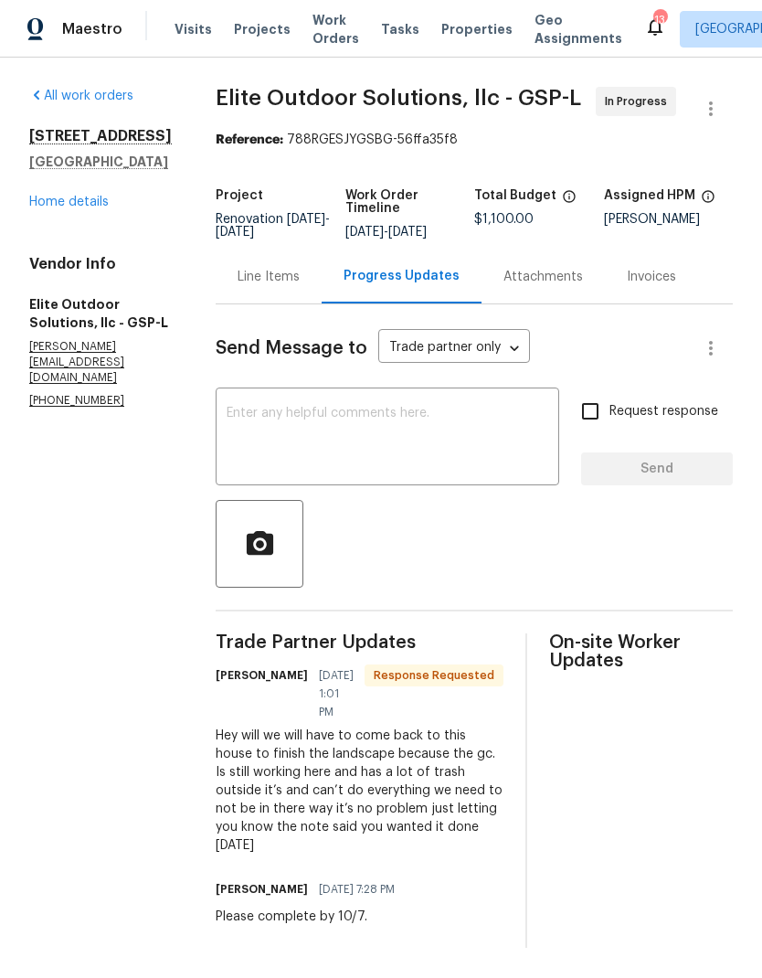
click at [402, 431] on textarea at bounding box center [388, 439] width 322 height 64
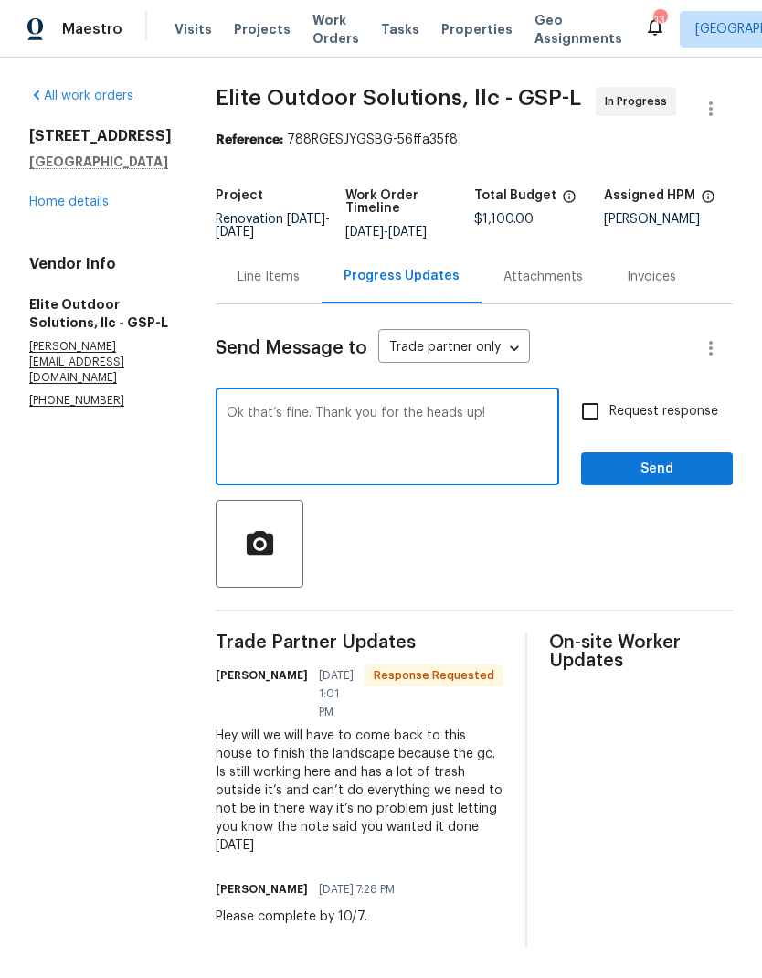
type textarea "Ok that’s fine. Thank you for the heads up!"
click at [594, 410] on input "Request response" at bounding box center [590, 411] width 38 height 38
checkbox input "true"
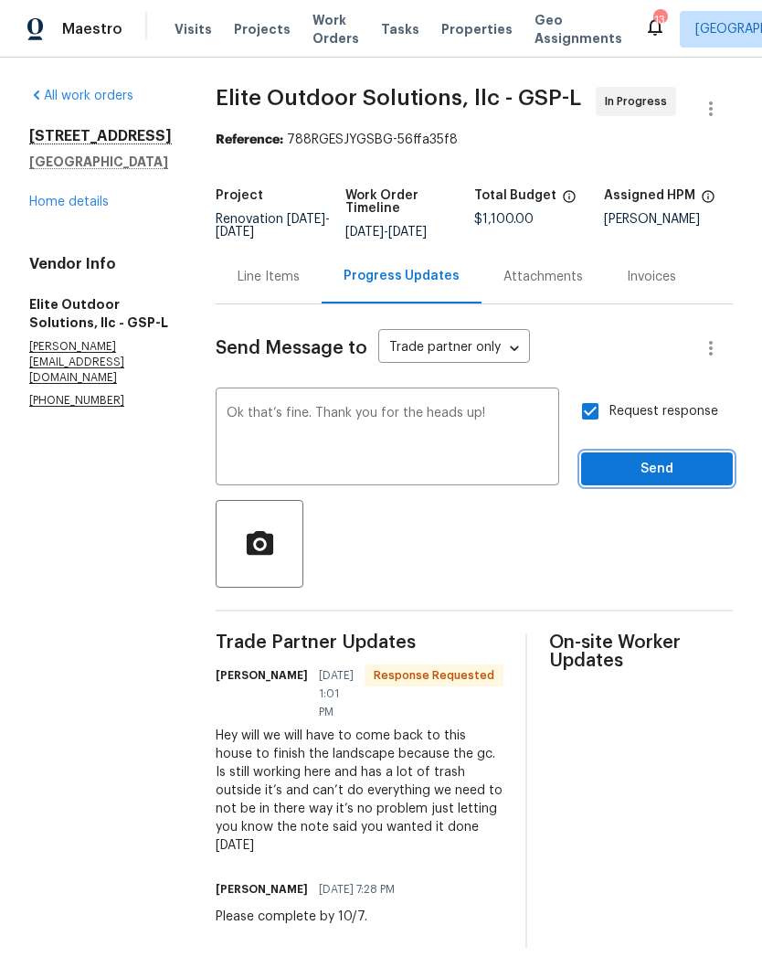
click at [665, 469] on span "Send" at bounding box center [657, 469] width 122 height 23
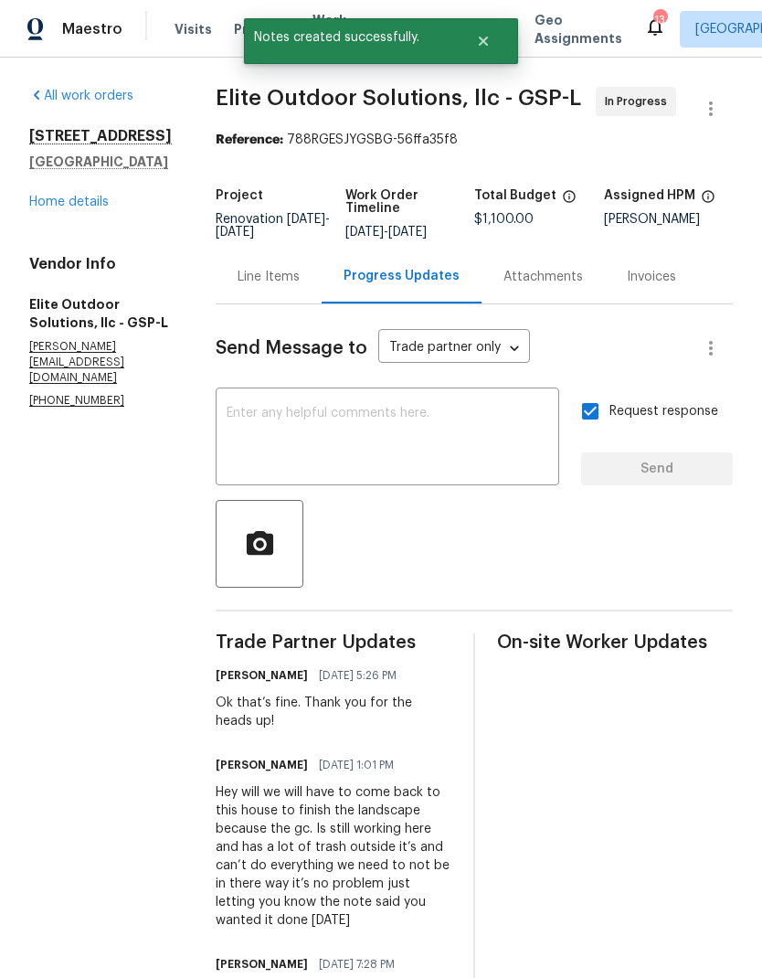
click at [70, 208] on link "Home details" at bounding box center [69, 202] width 80 height 13
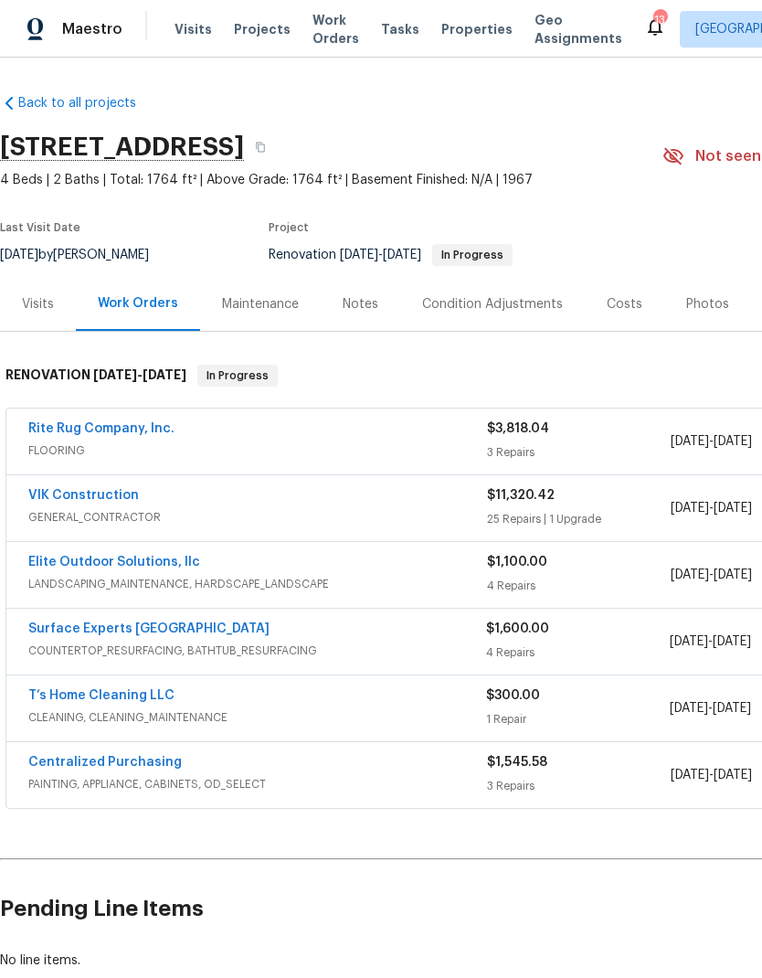
click at [116, 497] on link "VIK Construction" at bounding box center [83, 495] width 111 height 13
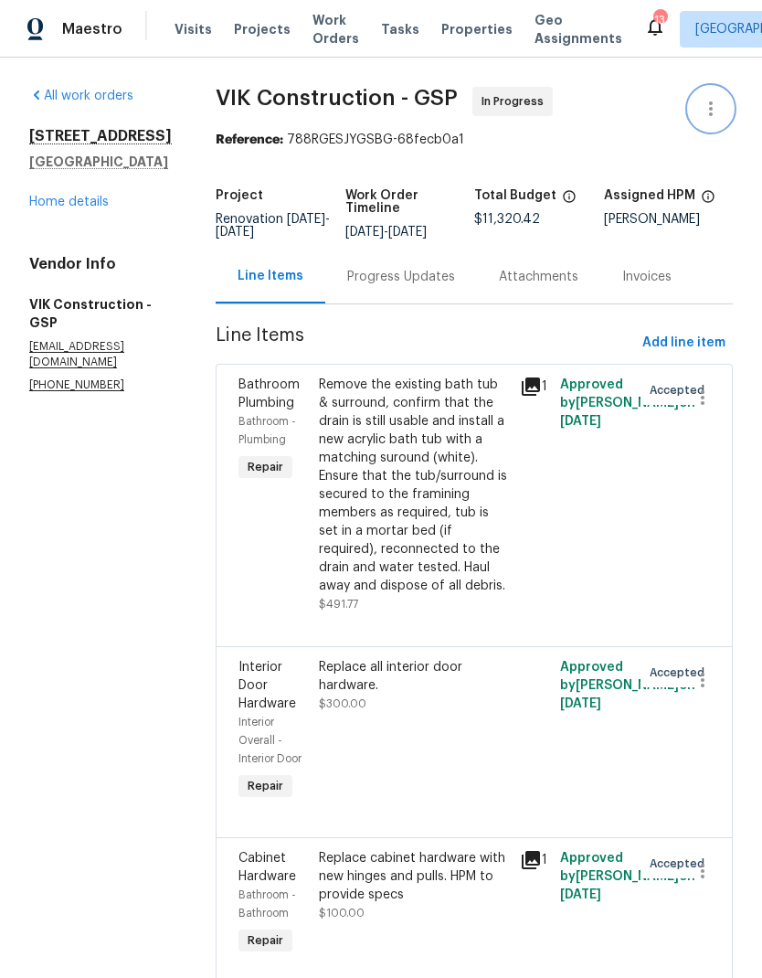
click at [715, 98] on icon "button" at bounding box center [711, 109] width 22 height 22
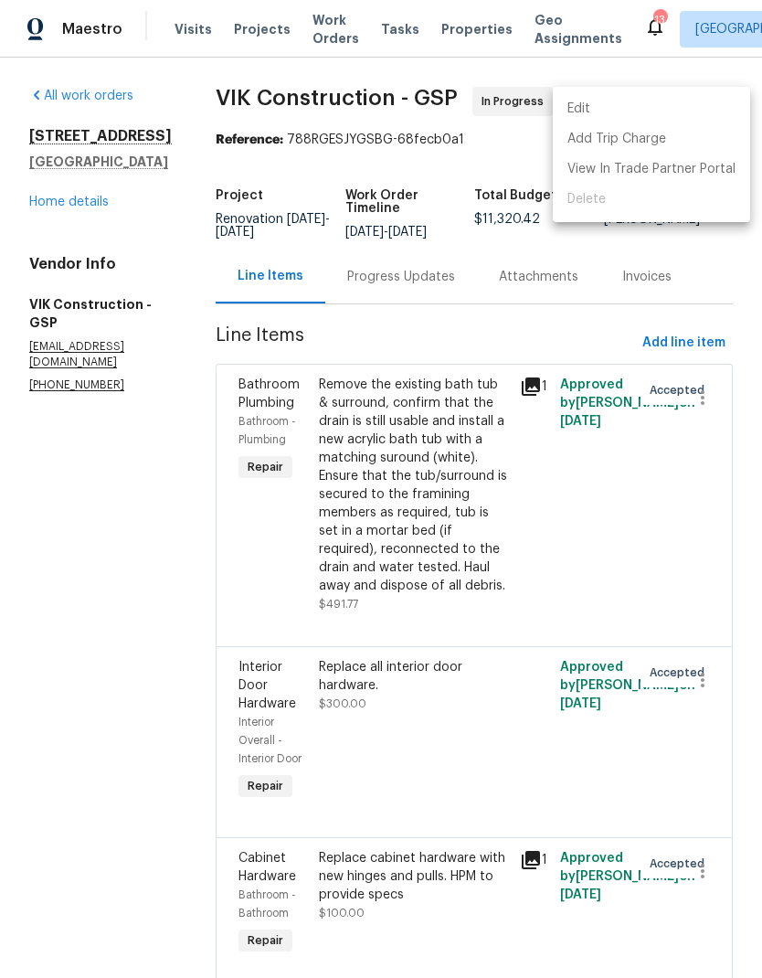
click at [615, 112] on li "Edit" at bounding box center [651, 109] width 197 height 30
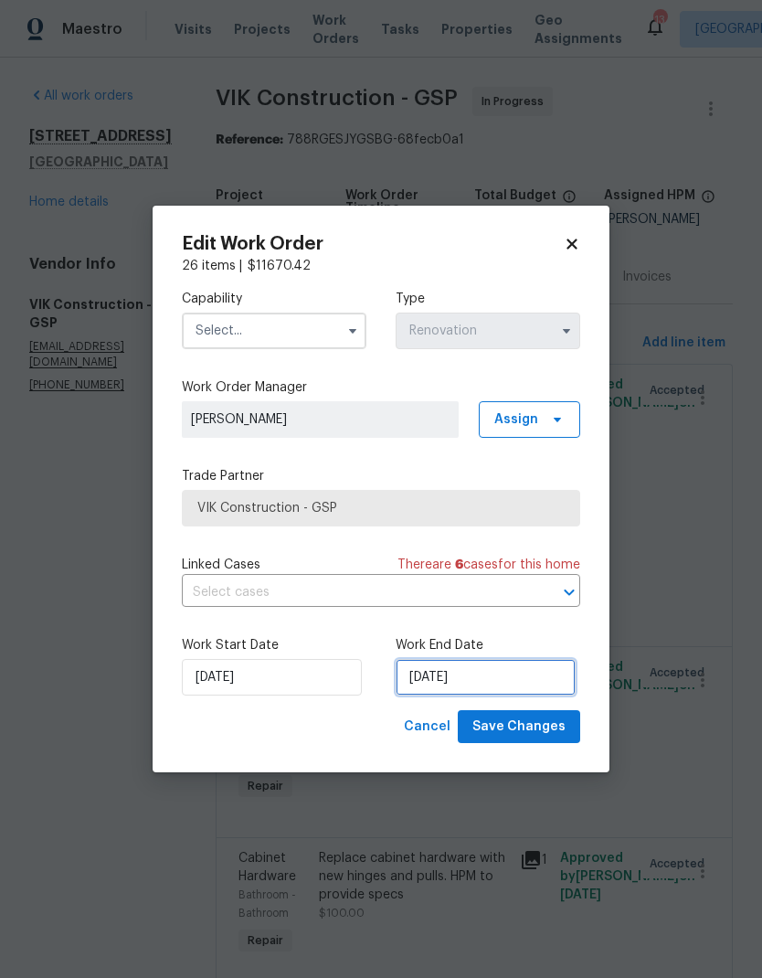
click at [453, 676] on input "[DATE]" at bounding box center [486, 677] width 180 height 37
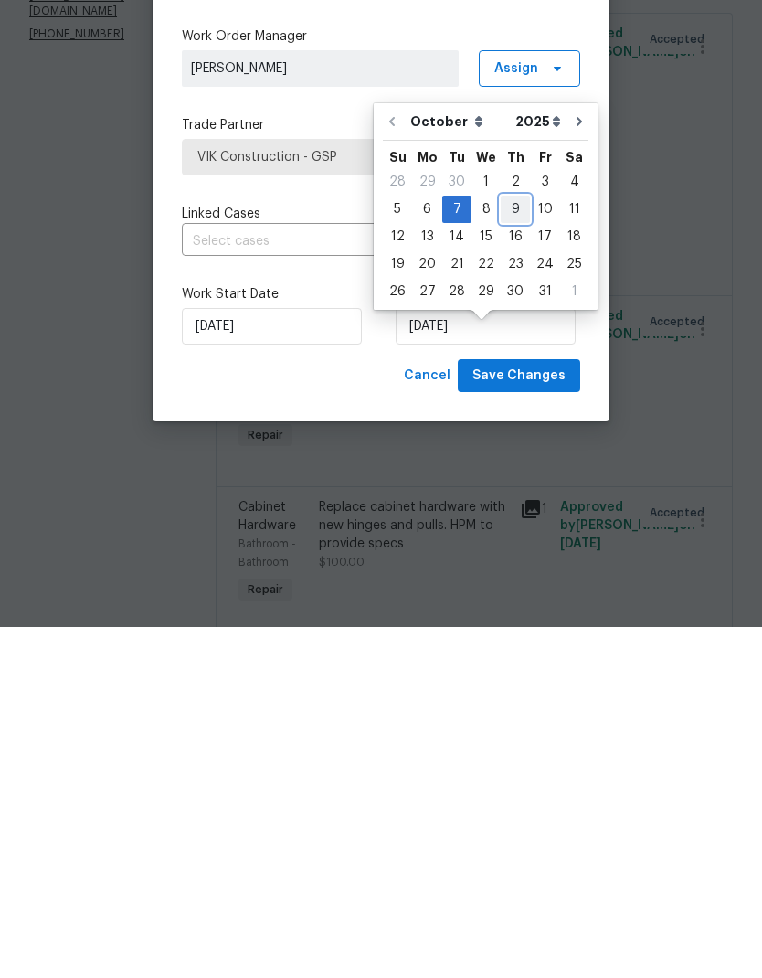
click at [507, 548] on div "9" at bounding box center [515, 561] width 29 height 26
type input "[DATE]"
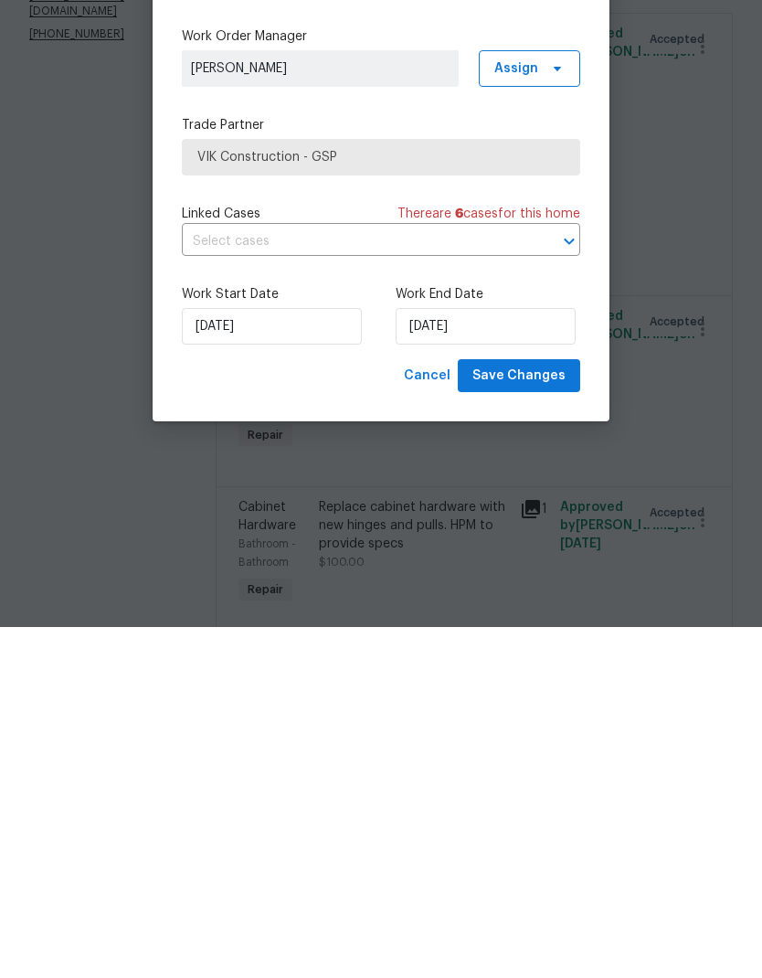
scroll to position [73, 0]
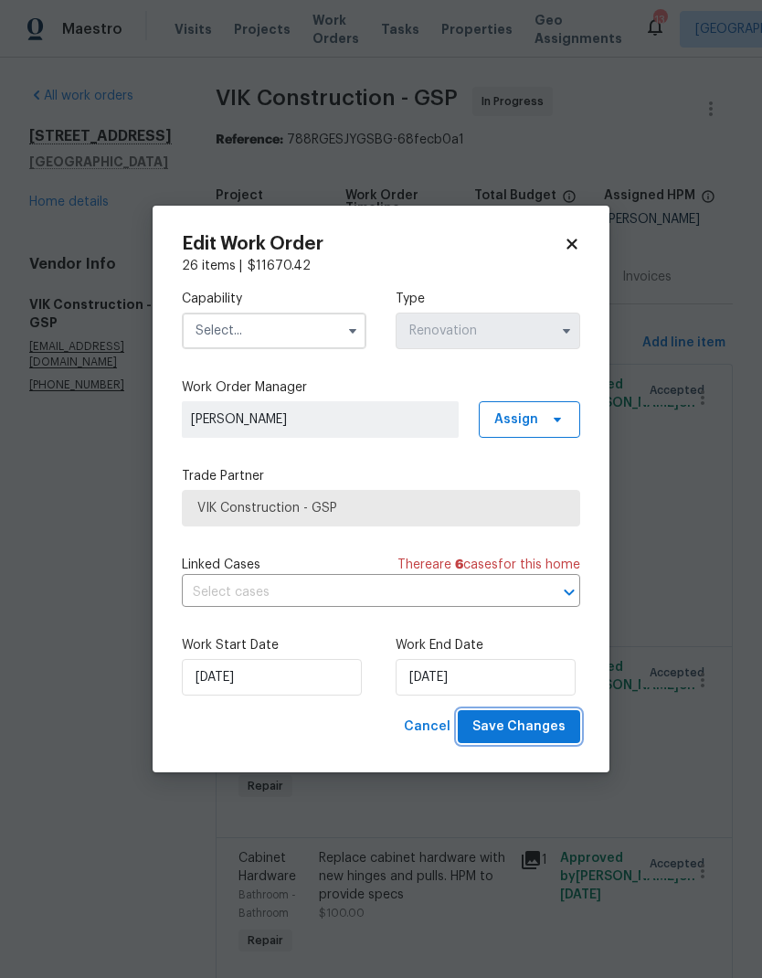
click at [534, 730] on span "Save Changes" at bounding box center [519, 727] width 93 height 23
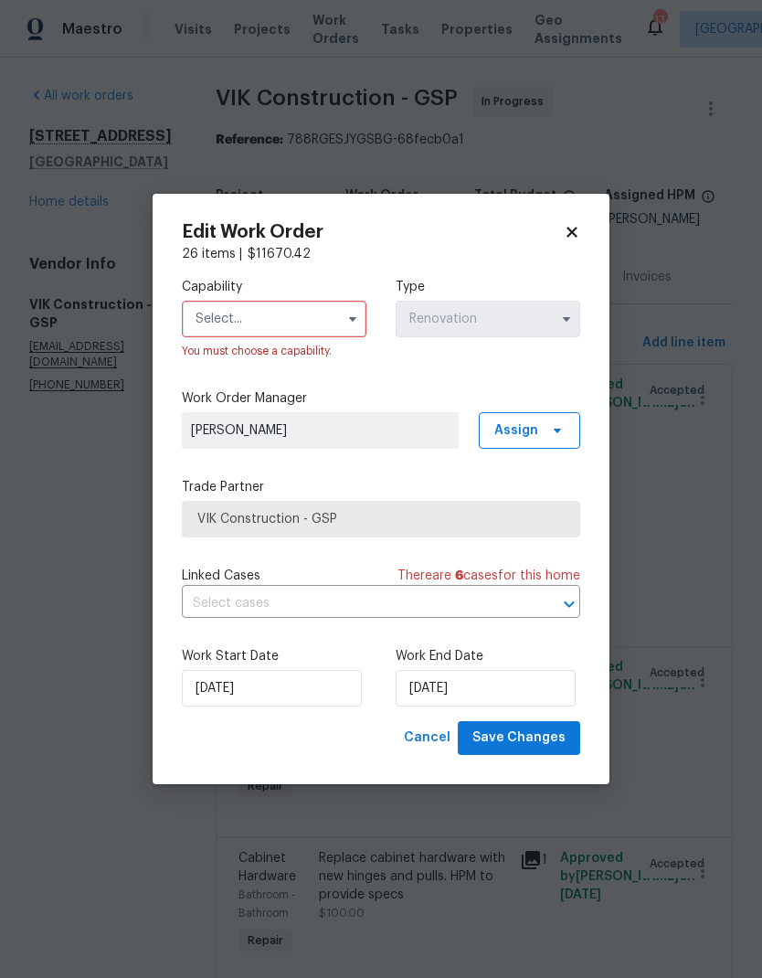
click at [335, 313] on input "text" at bounding box center [274, 319] width 185 height 37
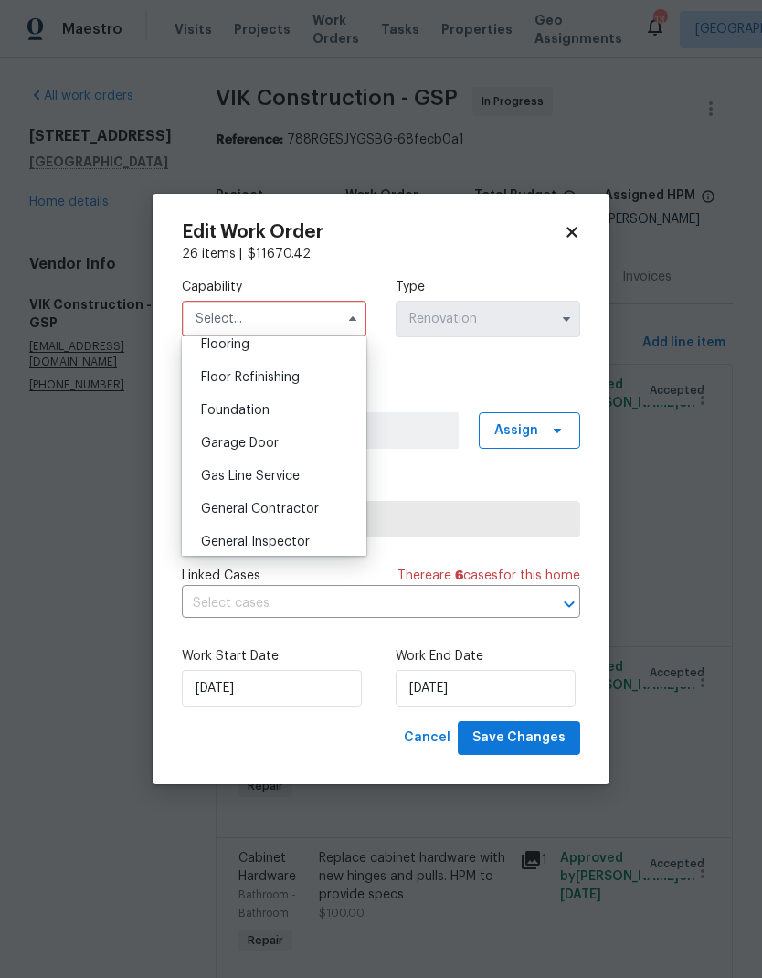
scroll to position [732, 0]
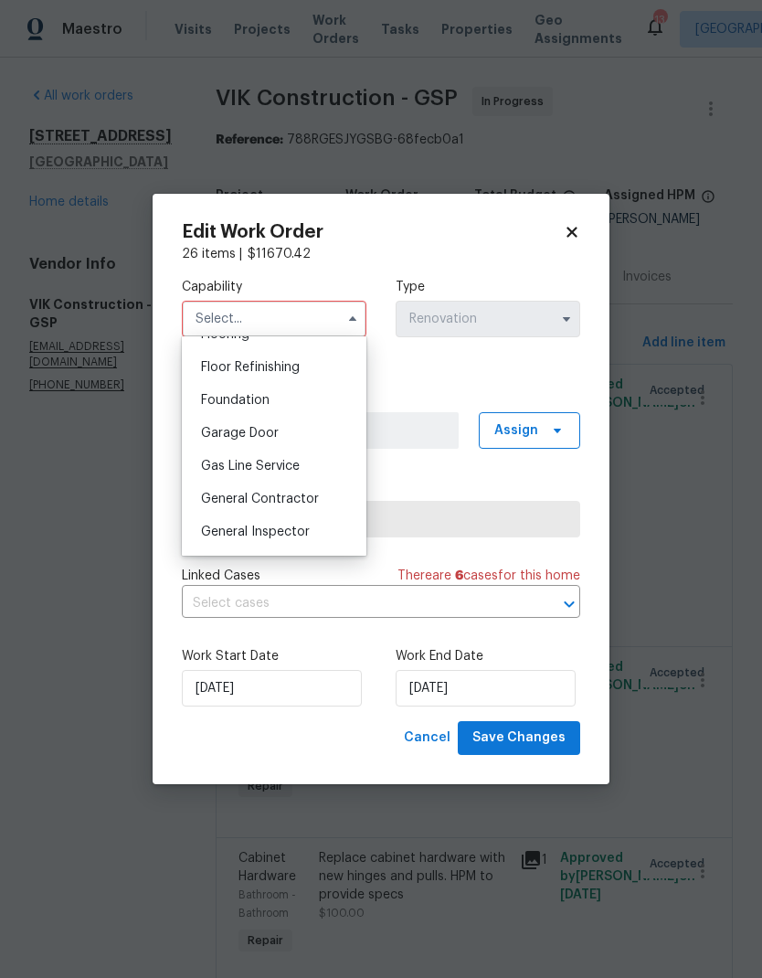
click at [301, 506] on div "General Contractor" at bounding box center [274, 499] width 176 height 33
type input "General Contractor"
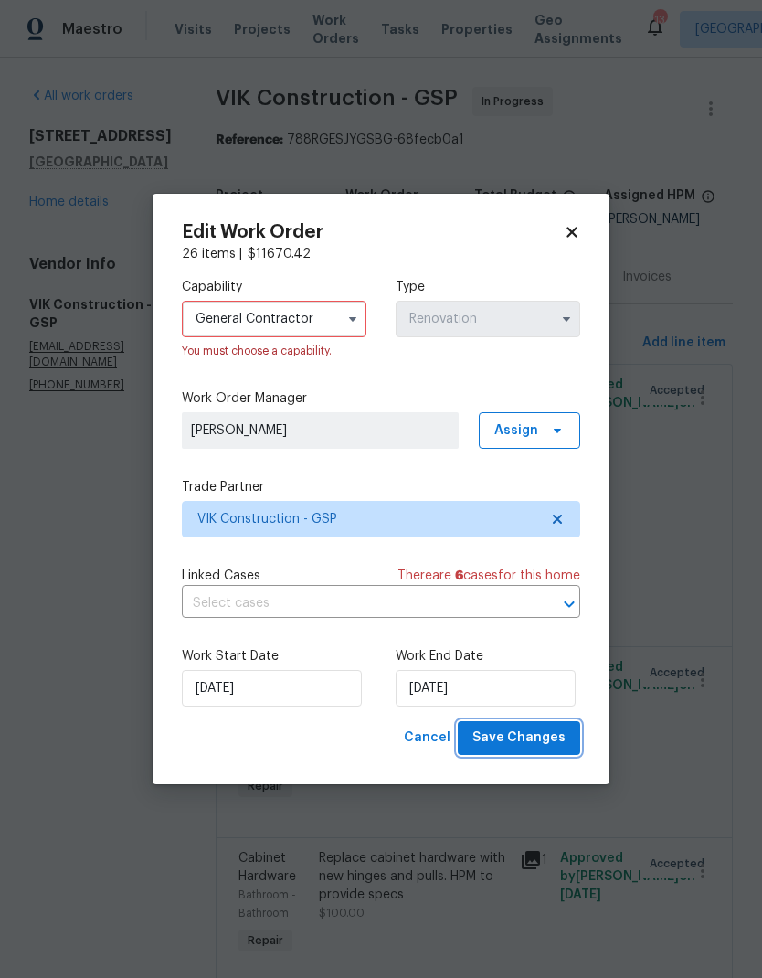
click at [544, 725] on button "Save Changes" at bounding box center [519, 738] width 122 height 34
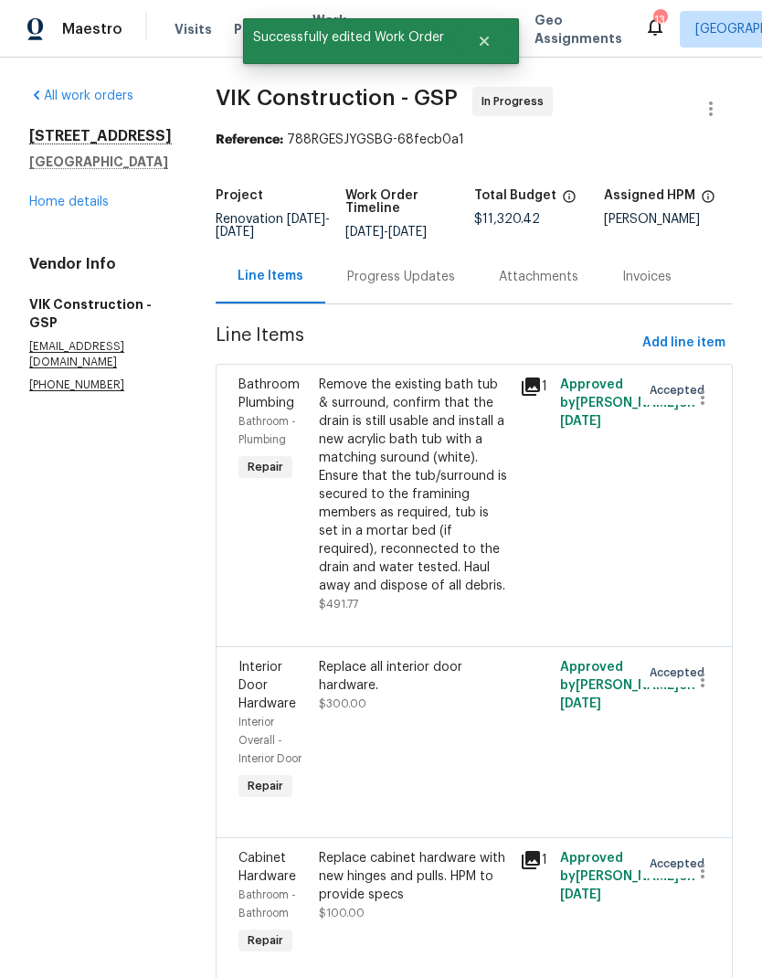
click at [77, 196] on link "Home details" at bounding box center [69, 202] width 80 height 13
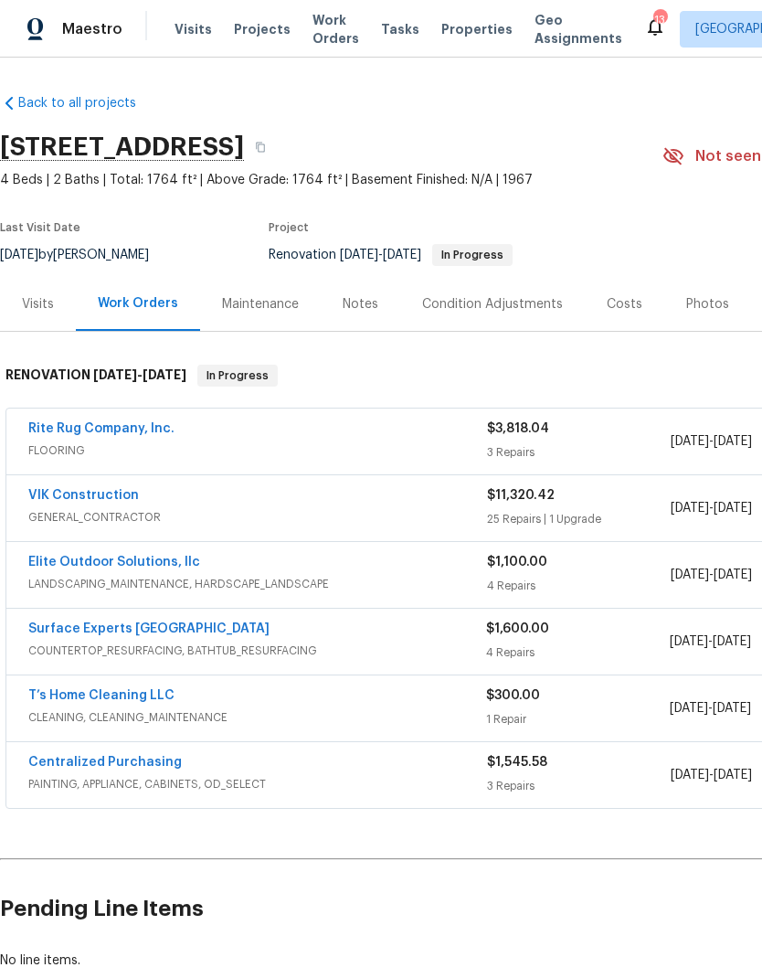
click at [118, 489] on link "VIK Construction" at bounding box center [83, 495] width 111 height 13
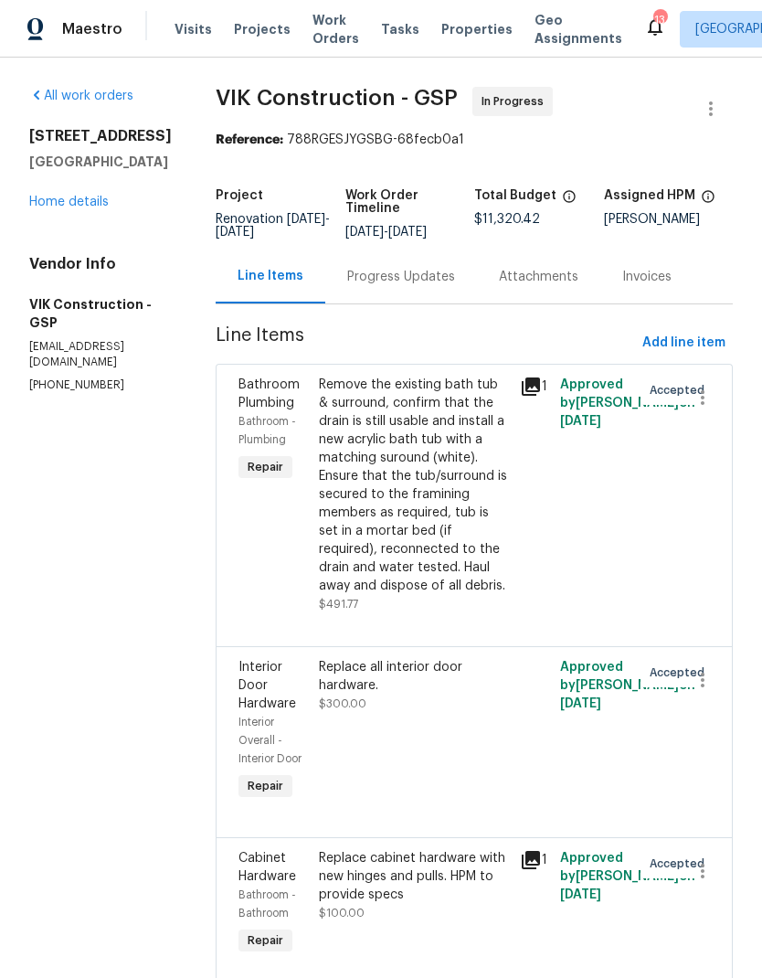
click at [448, 300] on div "Progress Updates" at bounding box center [401, 277] width 152 height 54
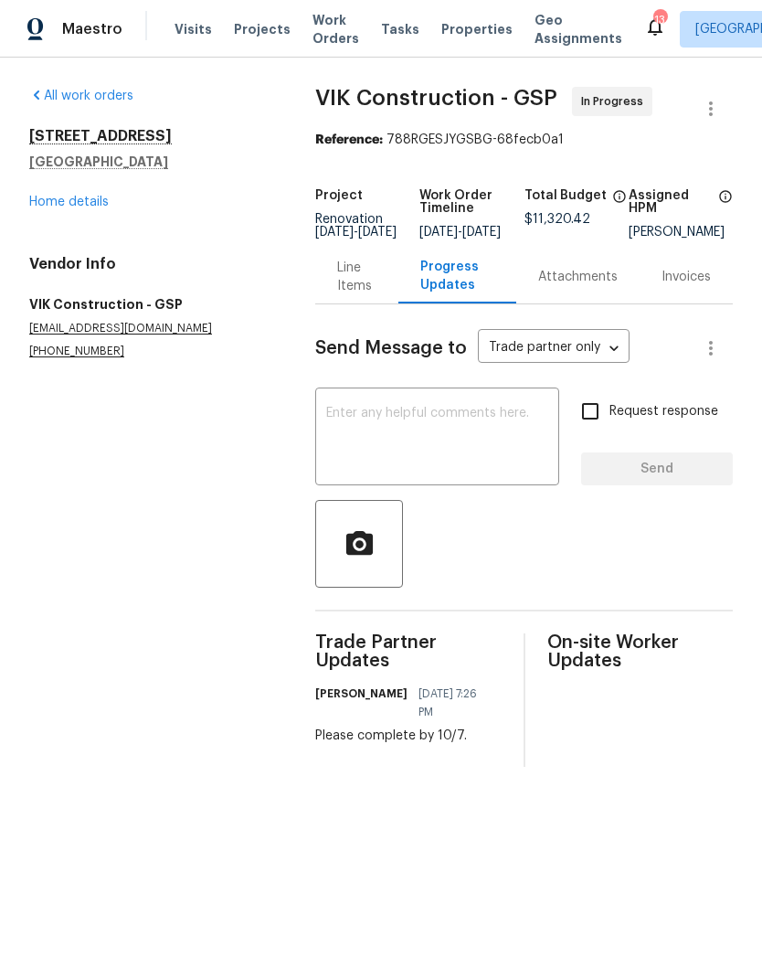
click at [401, 433] on textarea at bounding box center [437, 439] width 222 height 64
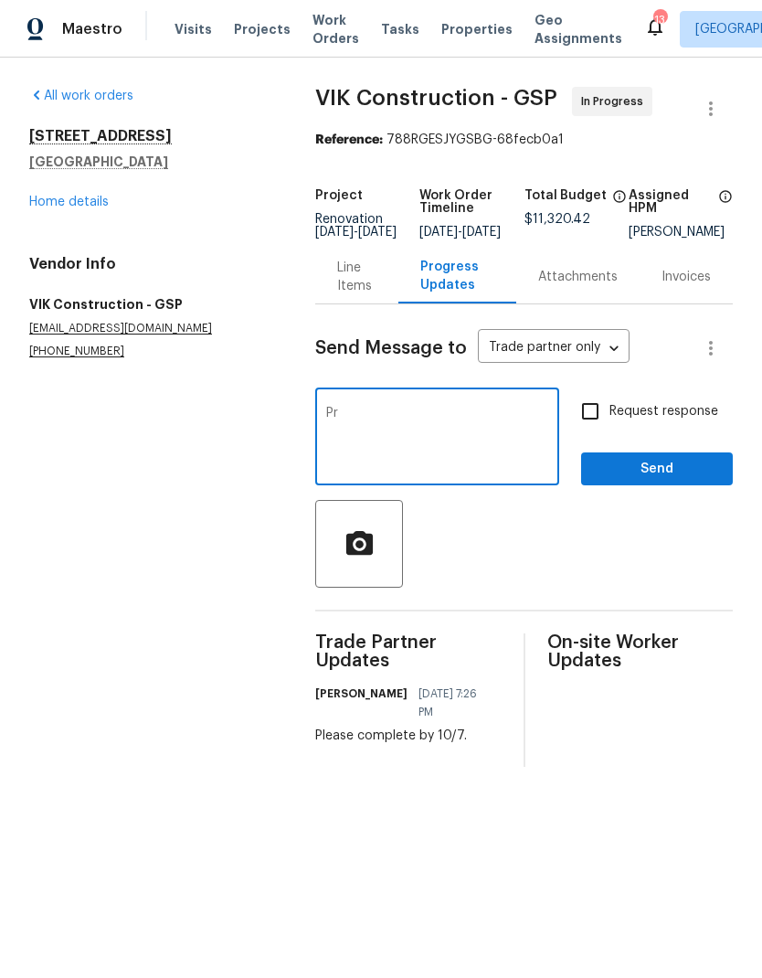
type textarea "P"
type textarea "Schedule extended until 10/9."
click at [587, 429] on input "Request response" at bounding box center [590, 411] width 38 height 38
checkbox input "true"
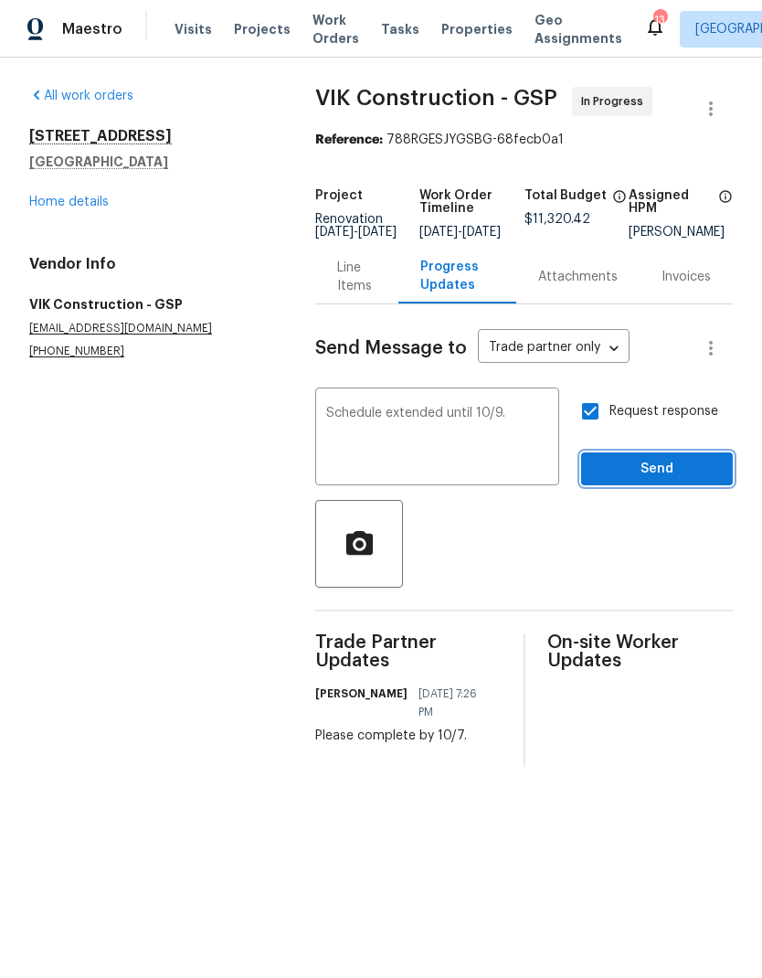
click at [663, 486] on button "Send" at bounding box center [657, 470] width 152 height 34
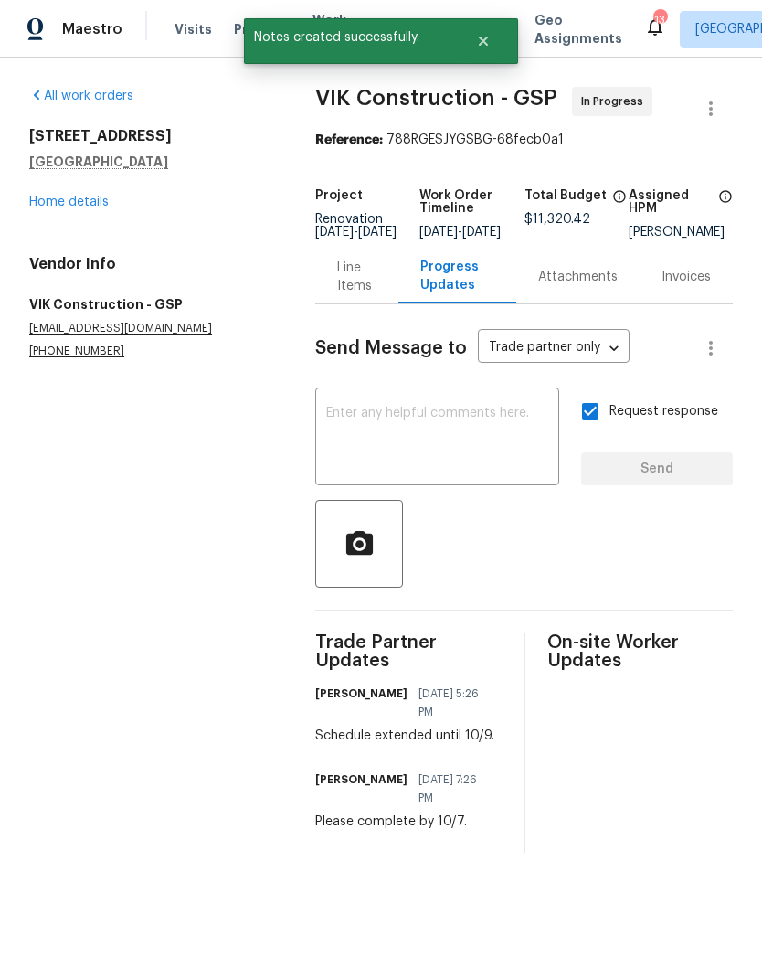
click at [87, 201] on link "Home details" at bounding box center [69, 202] width 80 height 13
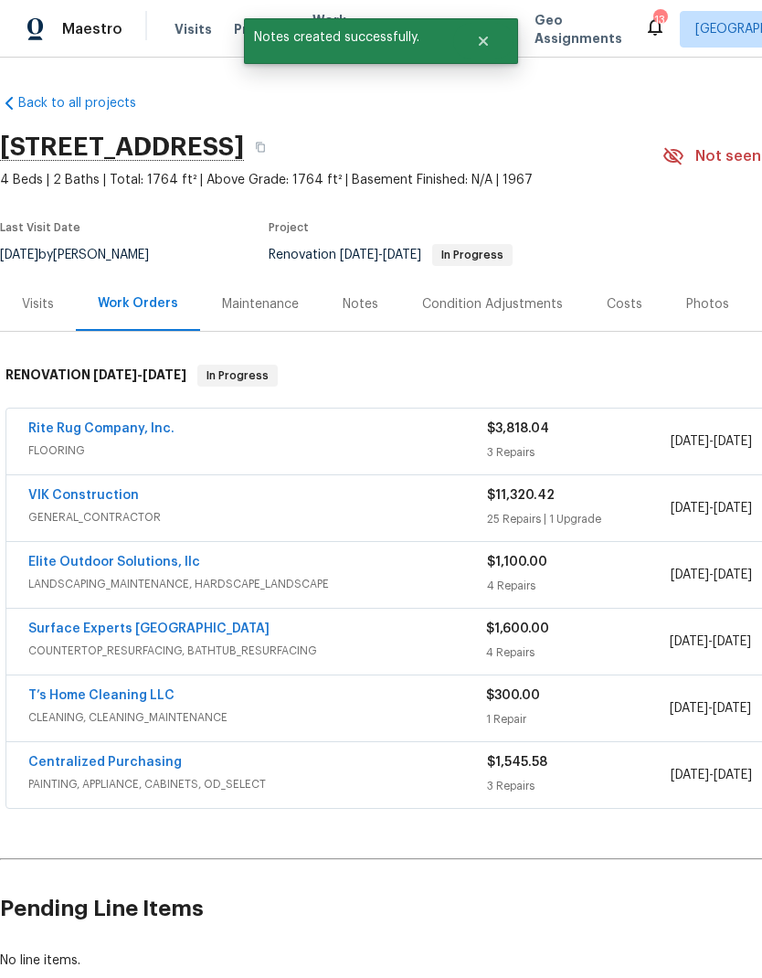
click at [144, 689] on link "T’s Home Cleaning LLC" at bounding box center [101, 695] width 146 height 13
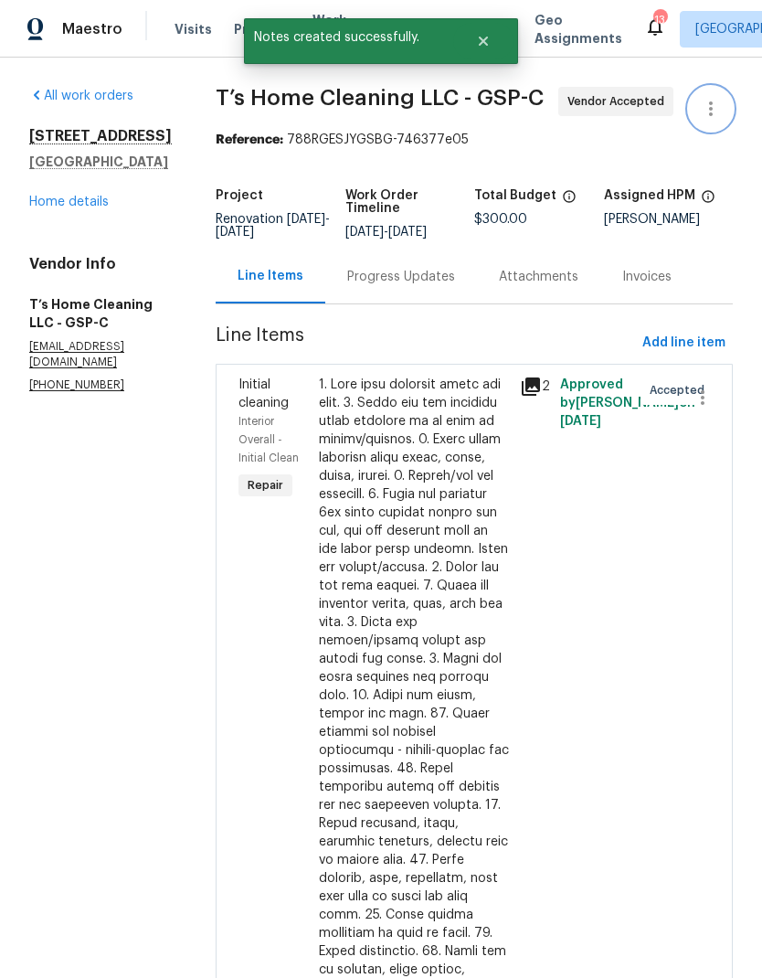
click at [705, 107] on icon "button" at bounding box center [711, 109] width 22 height 22
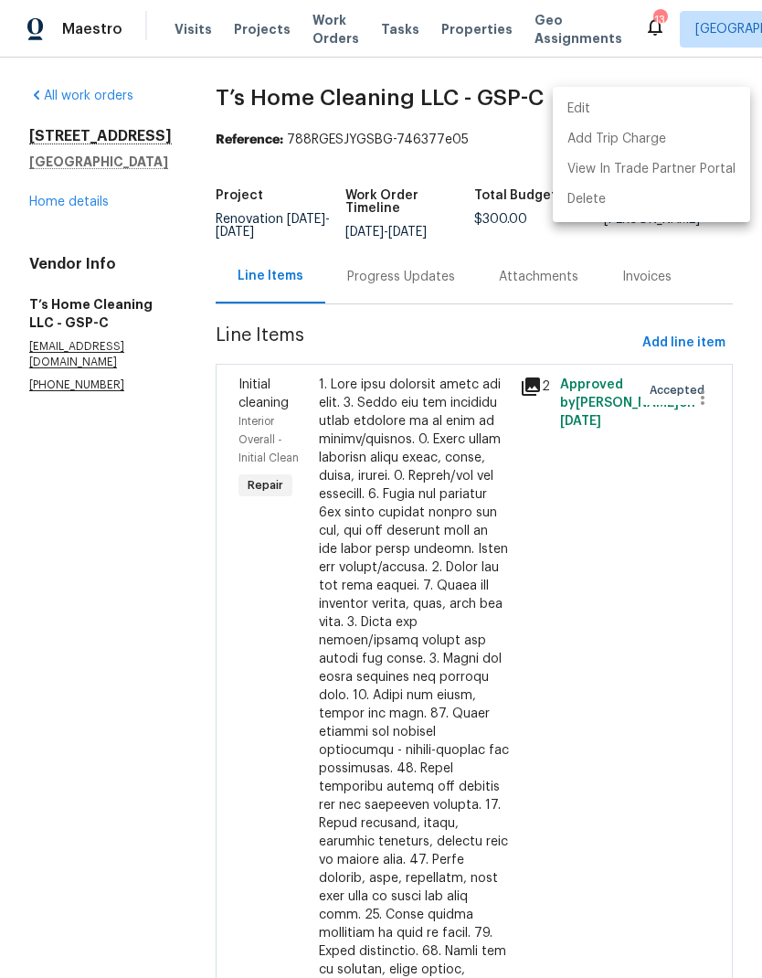
click at [612, 118] on li "Edit" at bounding box center [651, 109] width 197 height 30
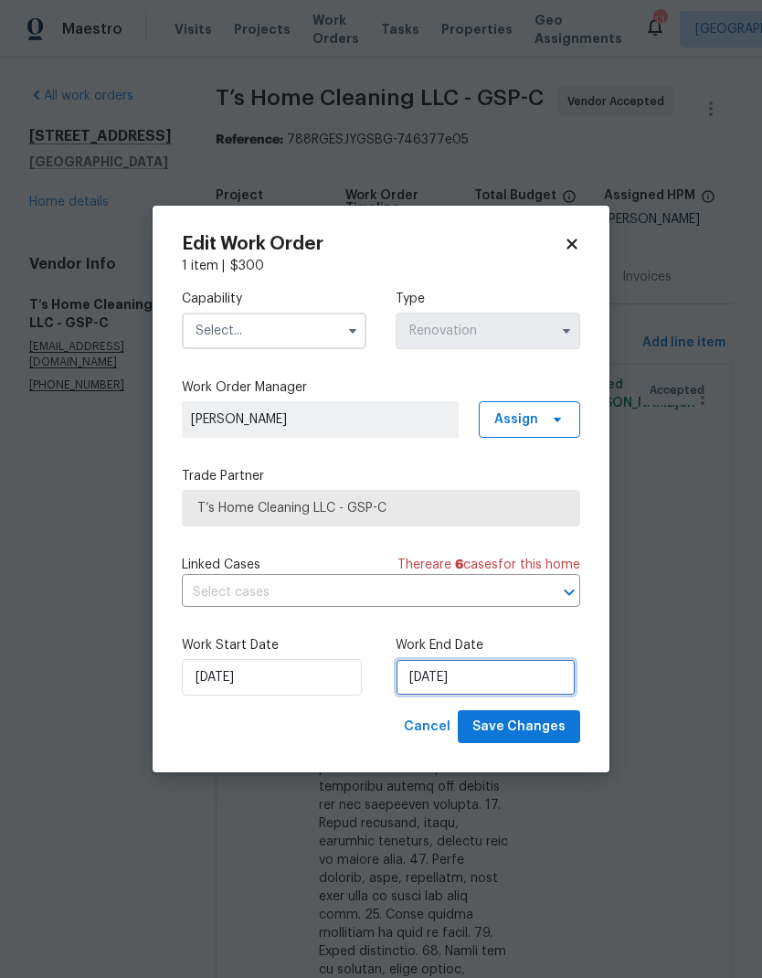
click at [442, 682] on input "[DATE]" at bounding box center [486, 677] width 180 height 37
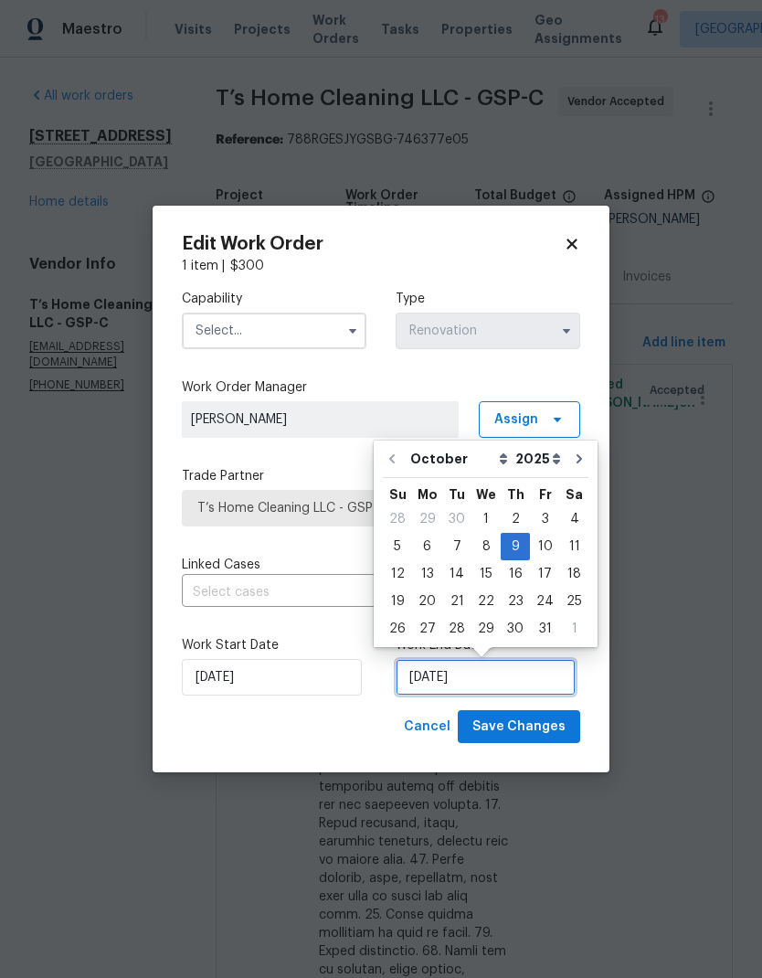
scroll to position [14, 0]
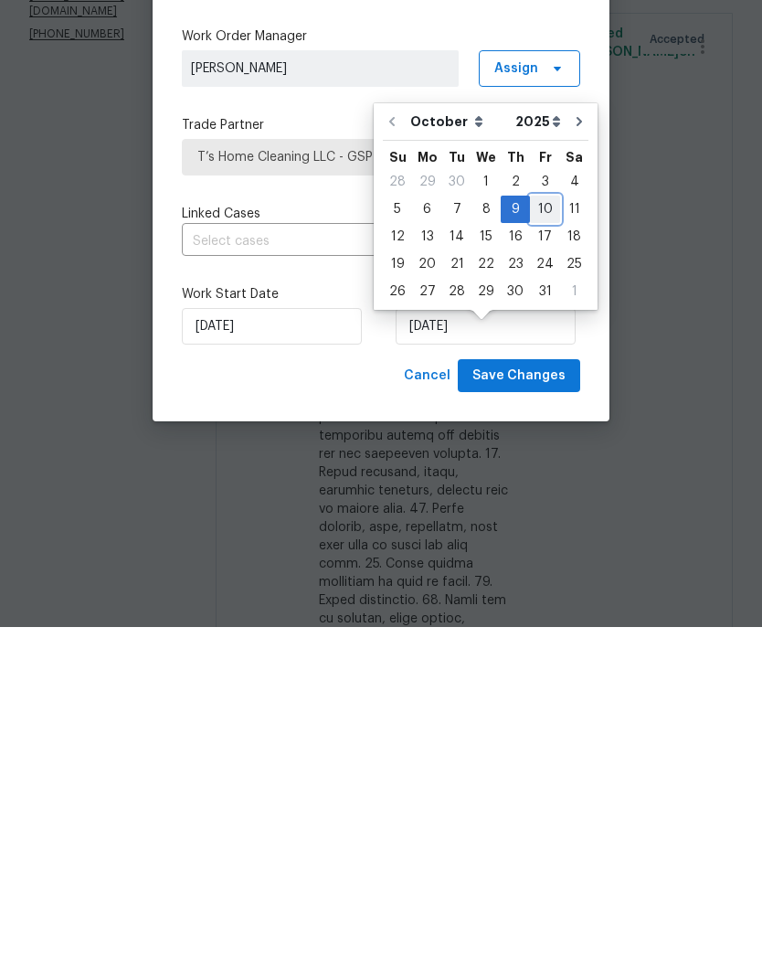
click at [540, 548] on div "10" at bounding box center [545, 561] width 30 height 26
type input "[DATE]"
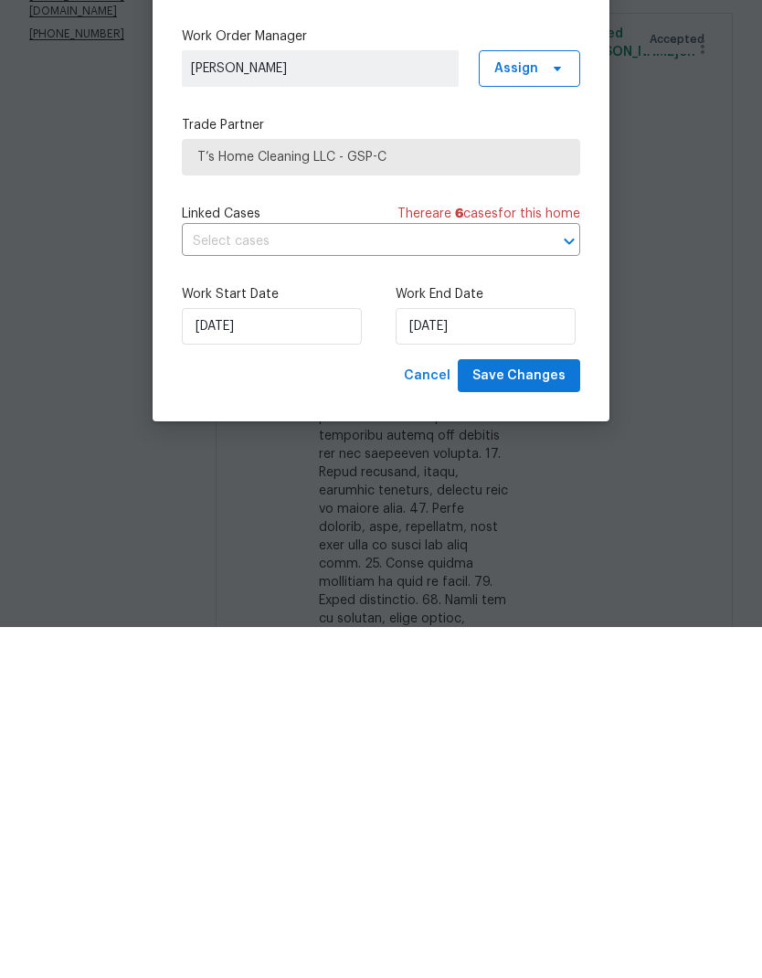
scroll to position [73, 0]
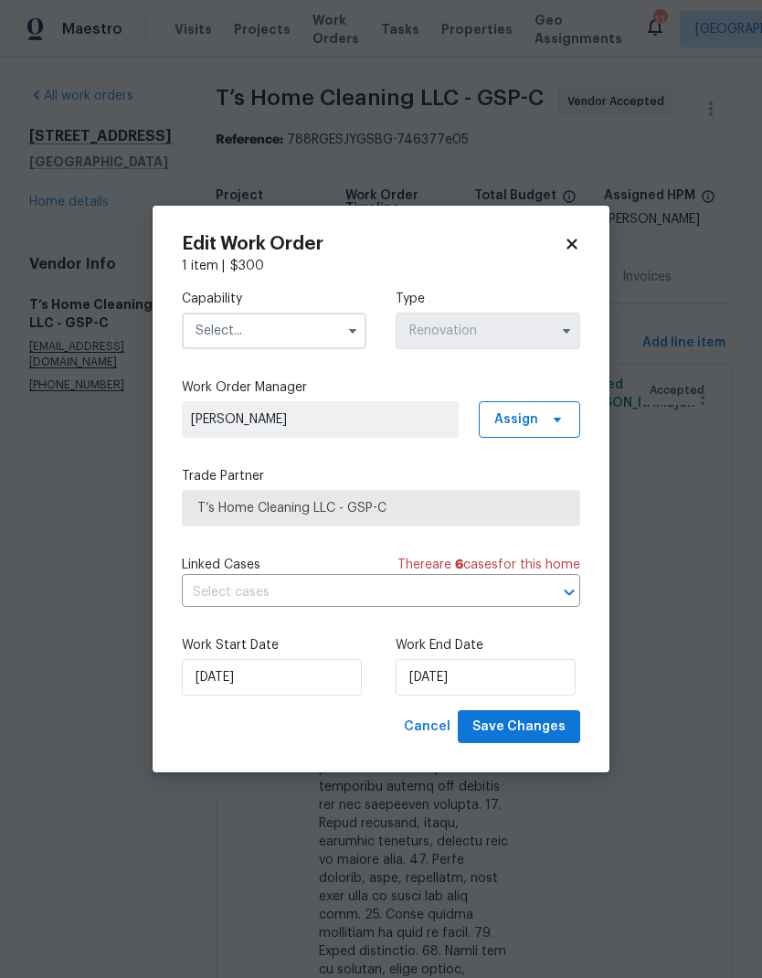
click at [334, 317] on input "text" at bounding box center [274, 331] width 185 height 37
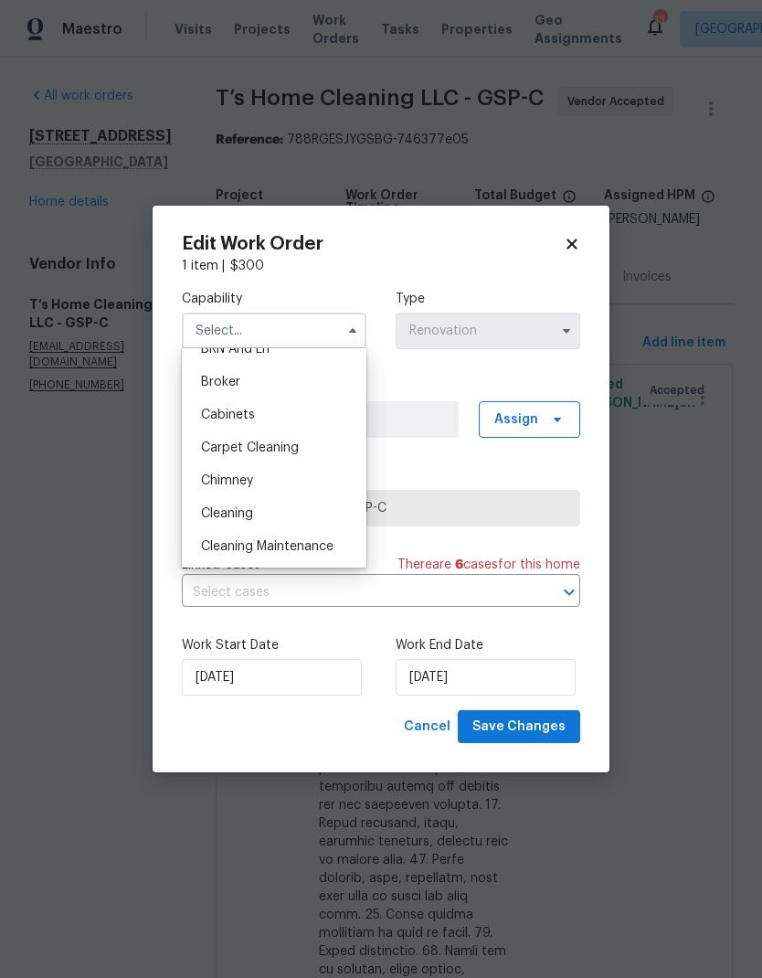
scroll to position [123, 0]
click at [245, 505] on span "Cleaning" at bounding box center [227, 509] width 52 height 13
type input "Cleaning"
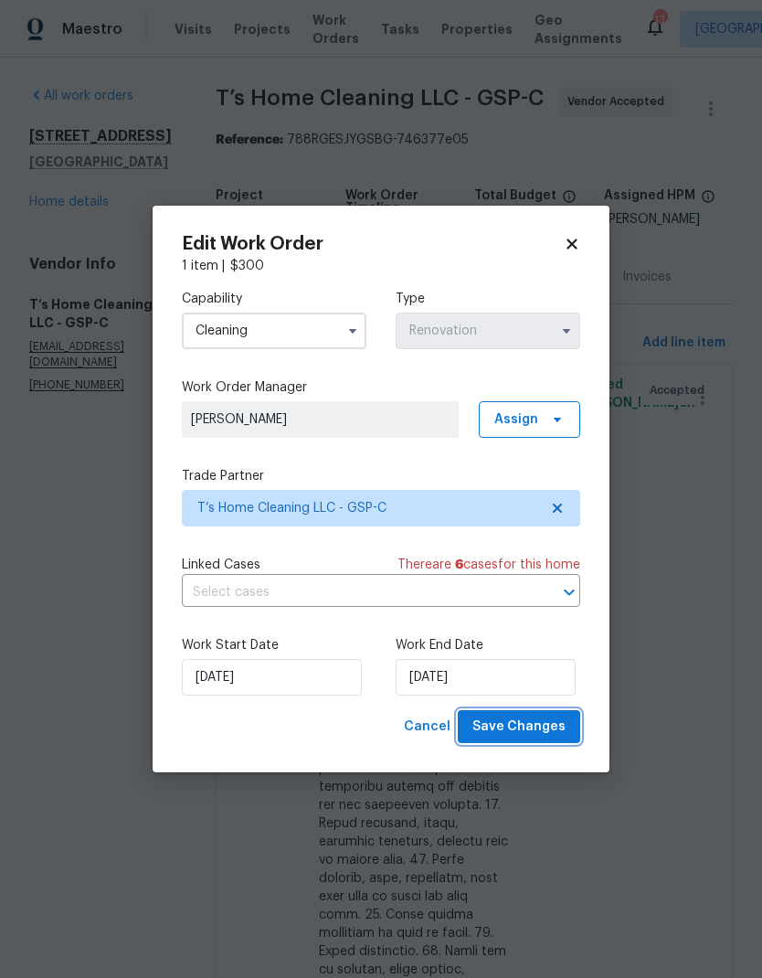
click at [536, 733] on span "Save Changes" at bounding box center [519, 727] width 93 height 23
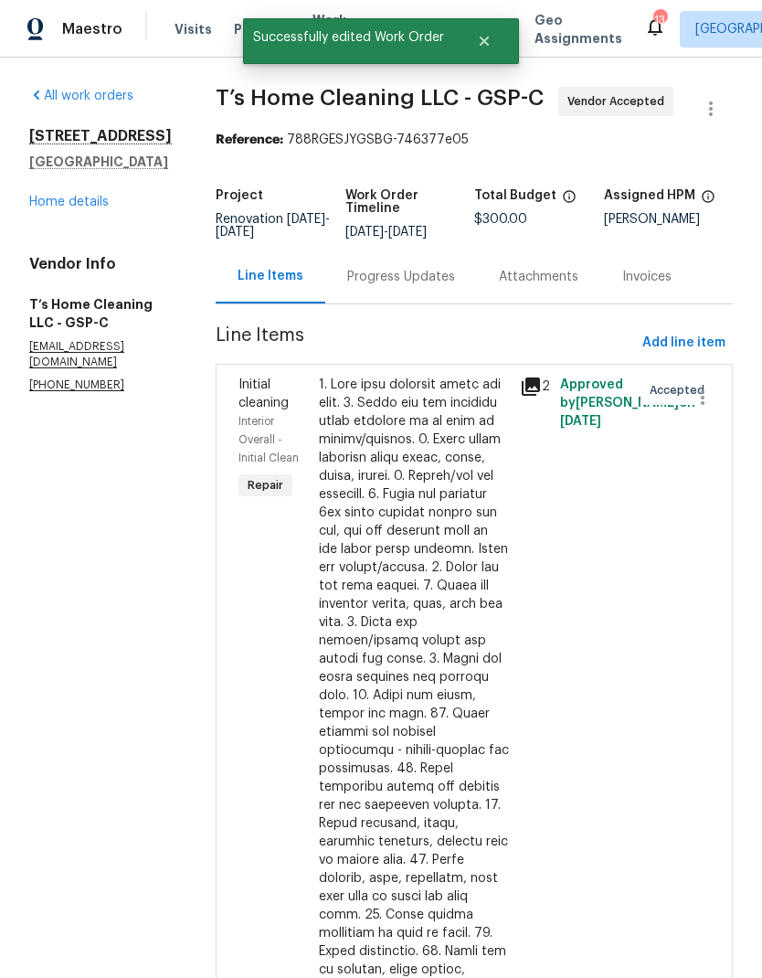
click at [422, 268] on div "Progress Updates" at bounding box center [401, 277] width 108 height 18
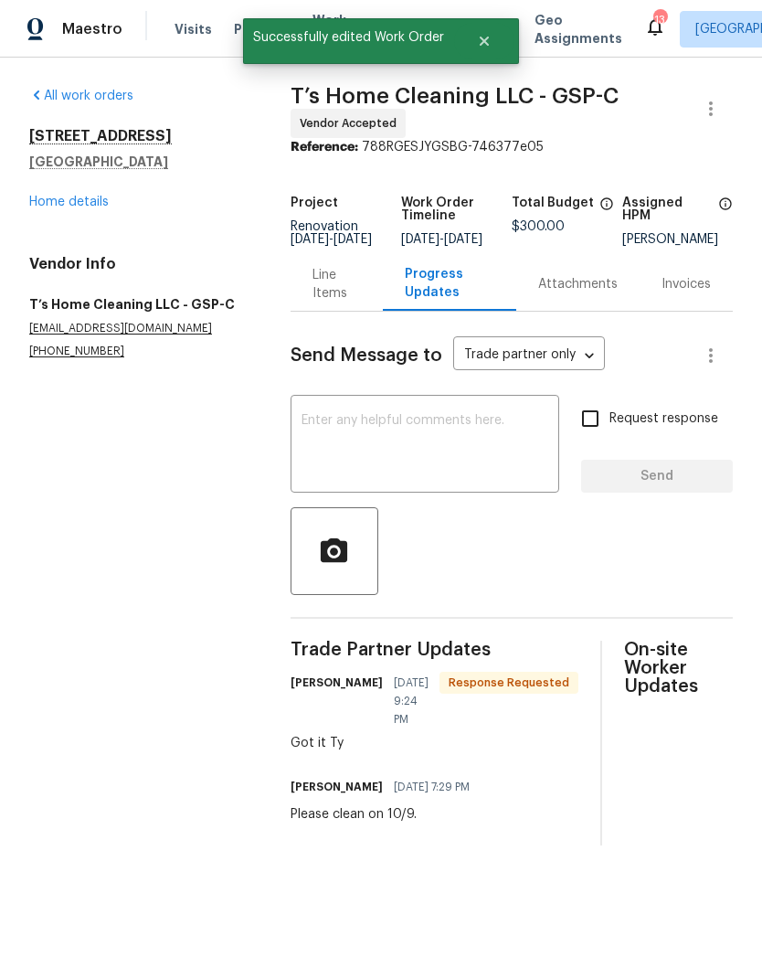
click at [405, 434] on textarea at bounding box center [425, 446] width 247 height 64
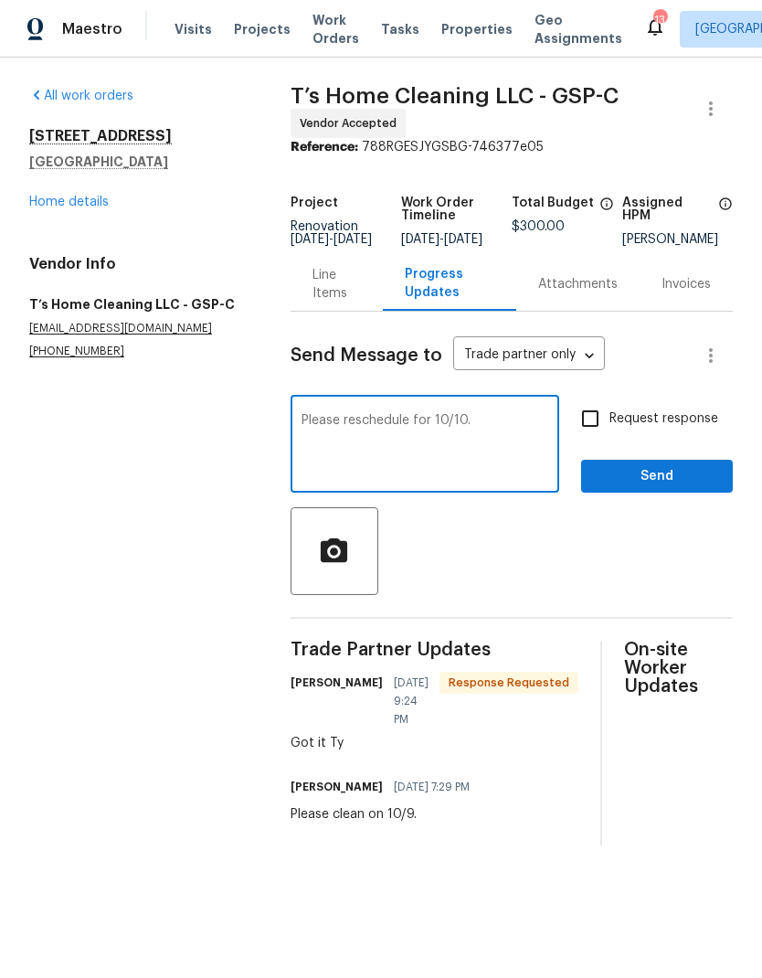
type textarea "Please reschedule for 10/10."
click at [586, 422] on input "Request response" at bounding box center [590, 418] width 38 height 38
checkbox input "true"
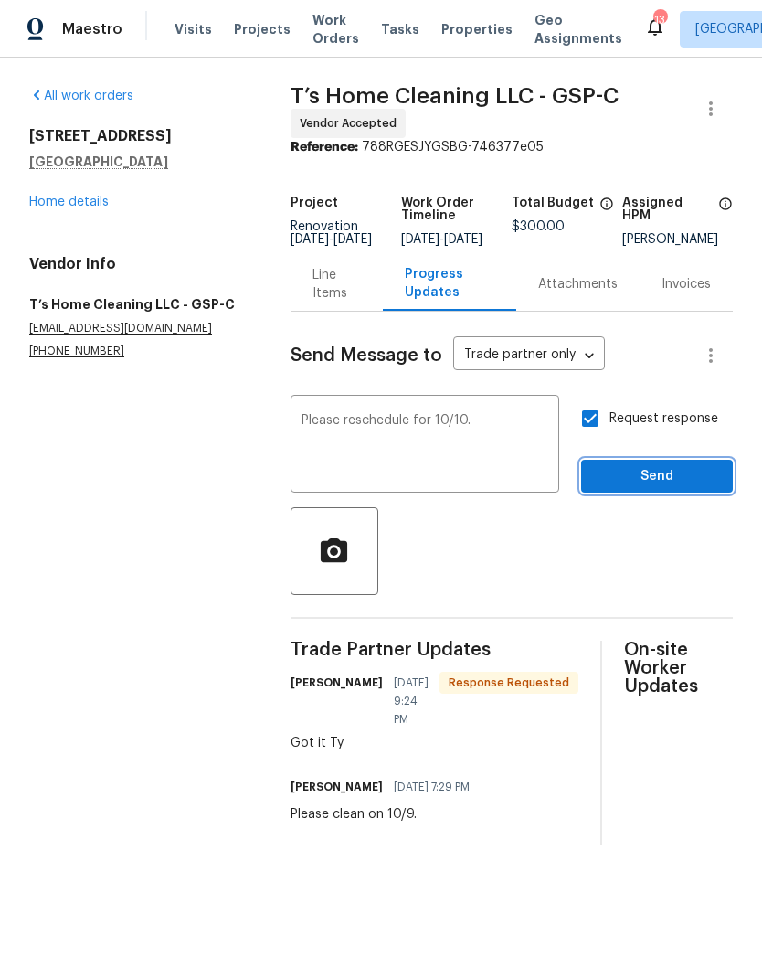
click at [649, 482] on span "Send" at bounding box center [657, 476] width 122 height 23
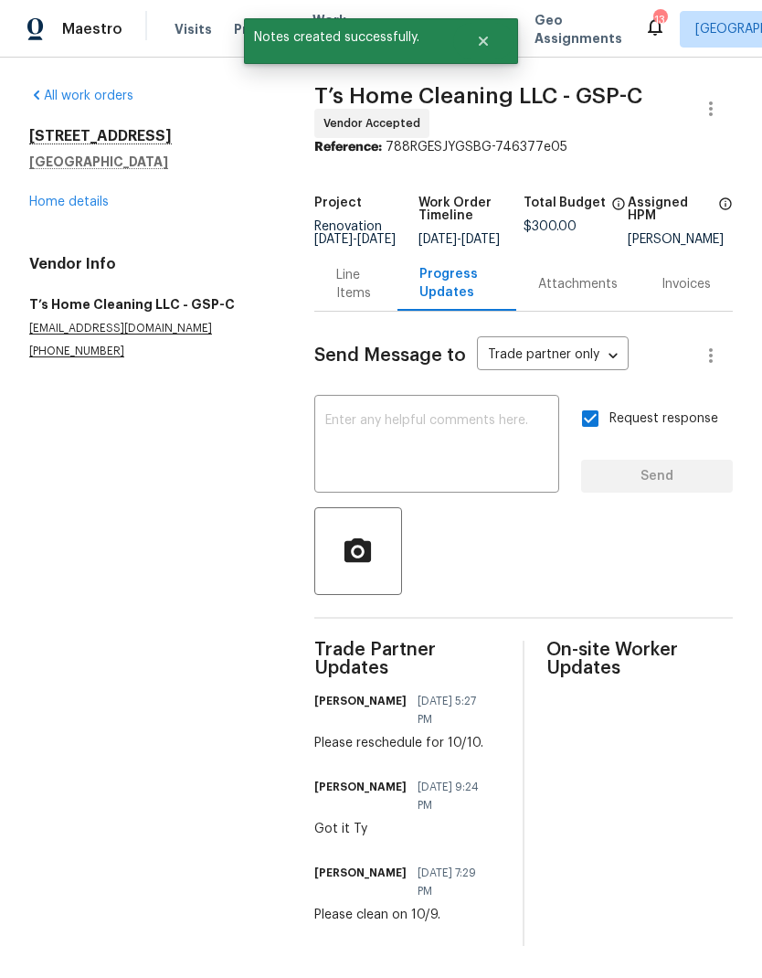
click at [65, 226] on div "All work orders 10 Ashwood Ave Greenville, SC 29607 Home details Vendor Info T’…" at bounding box center [149, 223] width 241 height 272
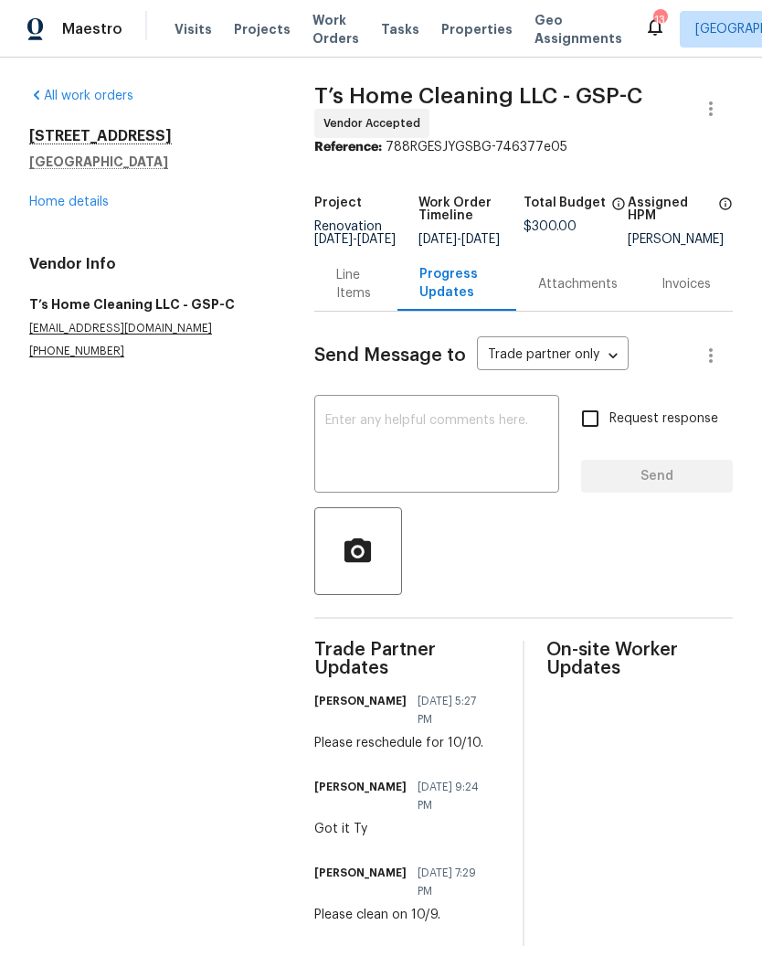
click at [69, 207] on link "Home details" at bounding box center [69, 202] width 80 height 13
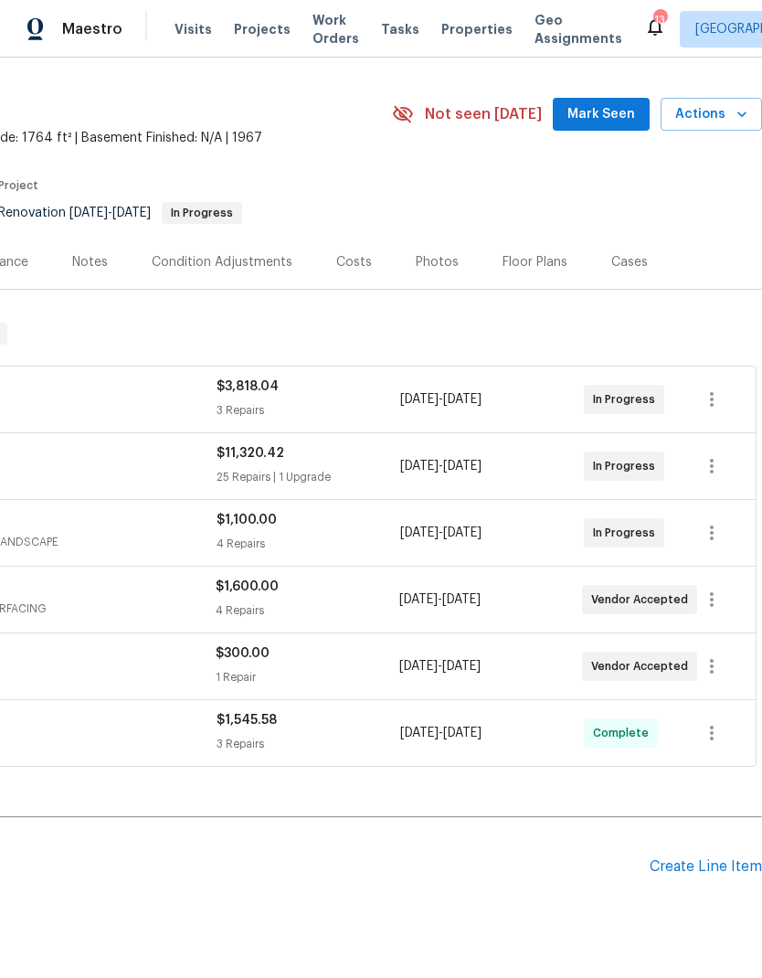
scroll to position [42, 271]
click at [719, 599] on icon "button" at bounding box center [712, 600] width 22 height 22
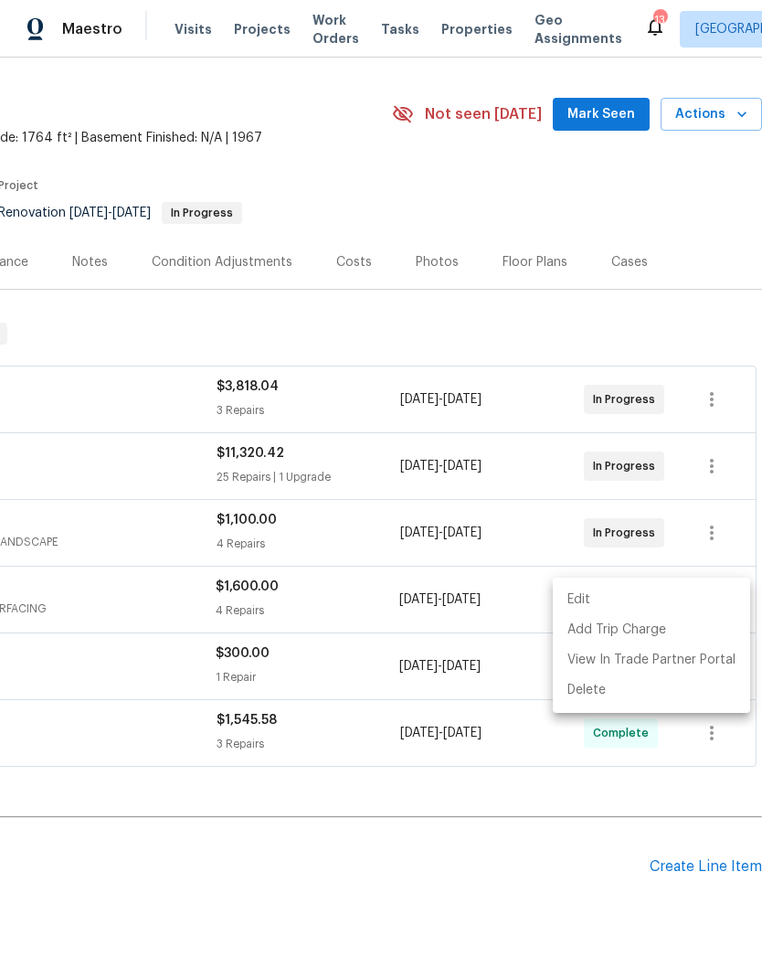
click at [620, 597] on li "Edit" at bounding box center [651, 600] width 197 height 30
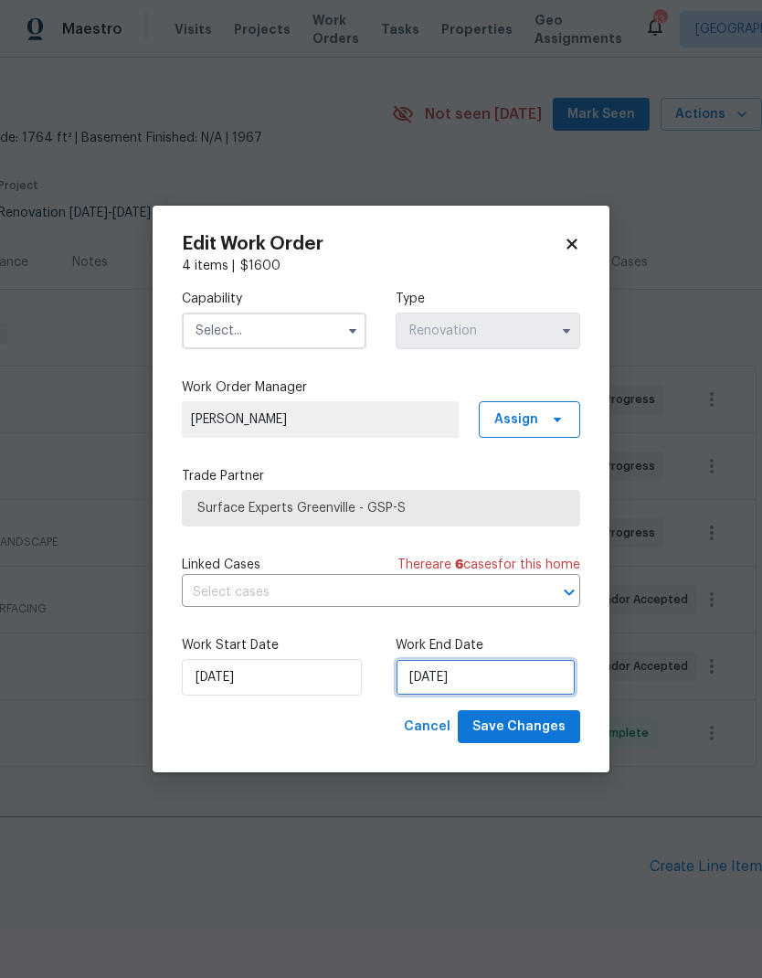
click at [486, 683] on input "[DATE]" at bounding box center [486, 677] width 180 height 37
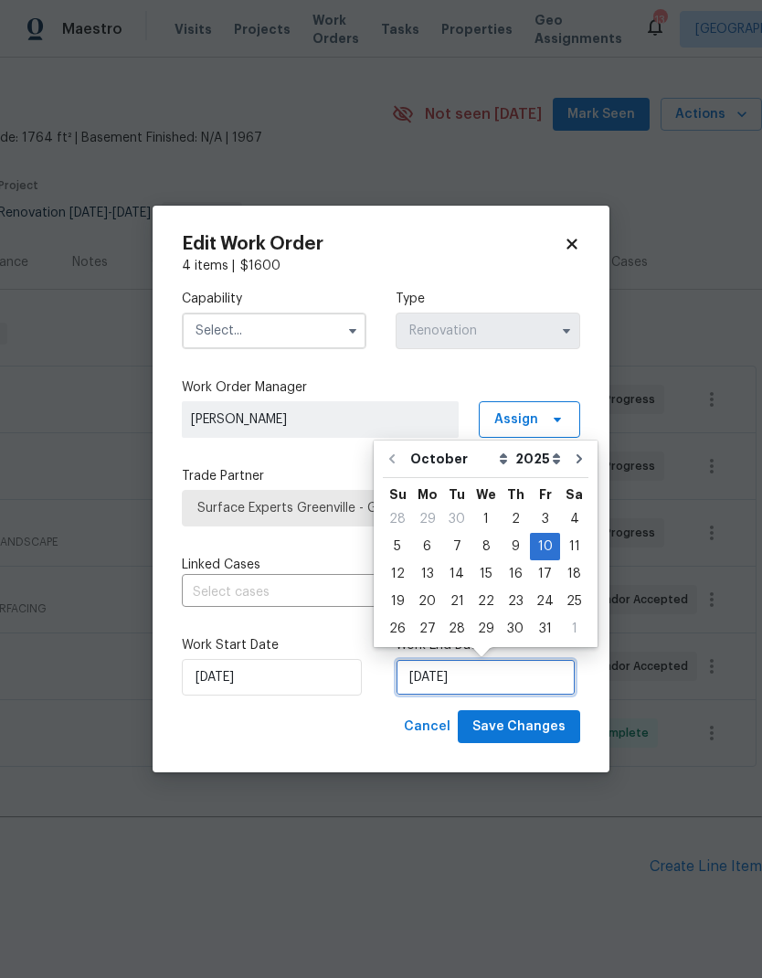
scroll to position [14, 0]
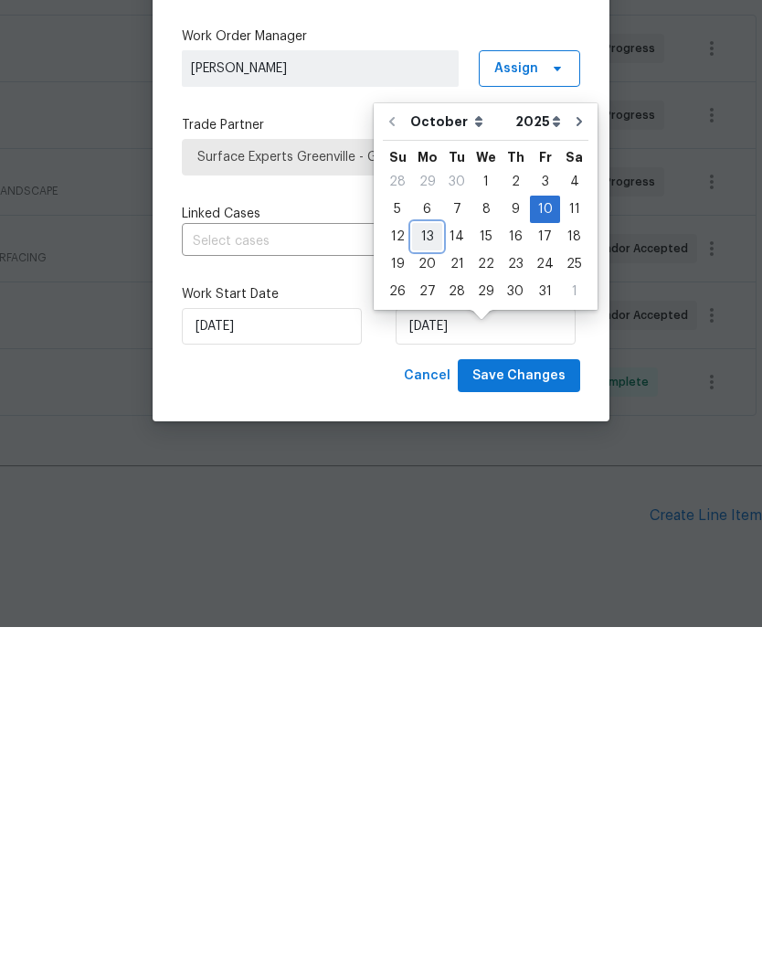
click at [424, 575] on div "13" at bounding box center [427, 588] width 30 height 26
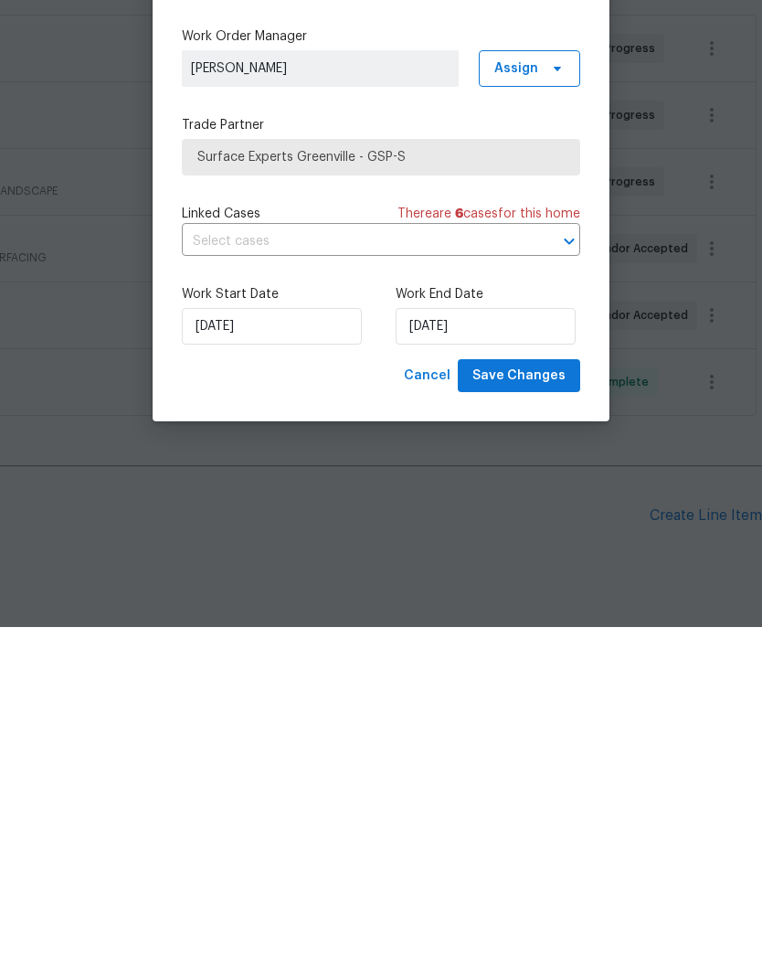
type input "[DATE]"
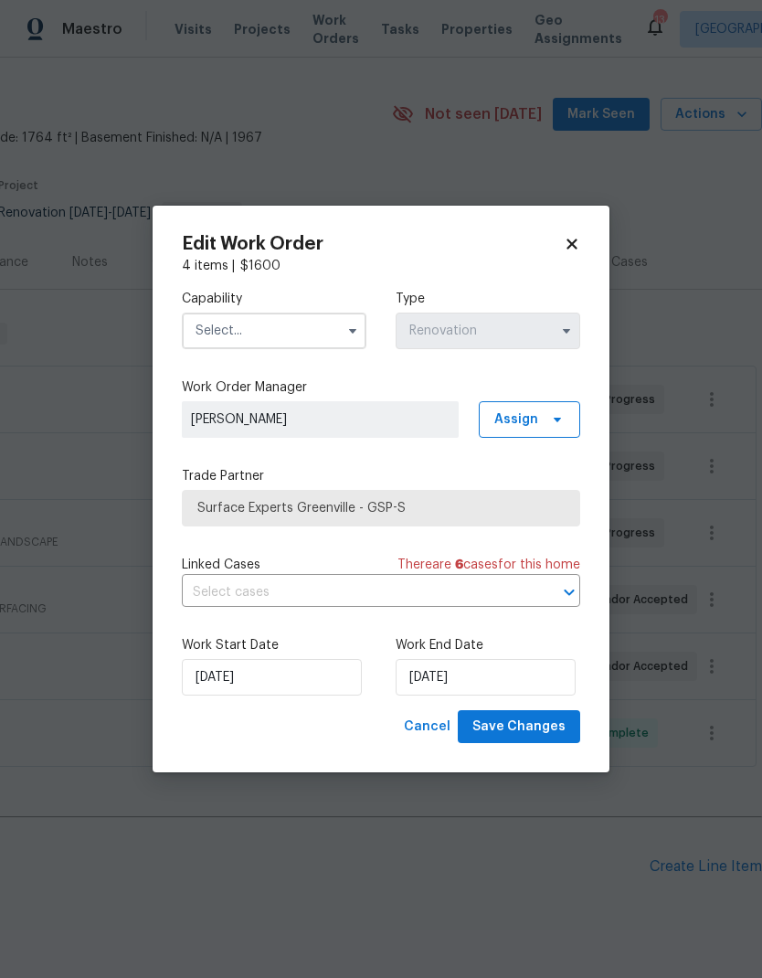
click at [333, 325] on input "text" at bounding box center [274, 331] width 185 height 37
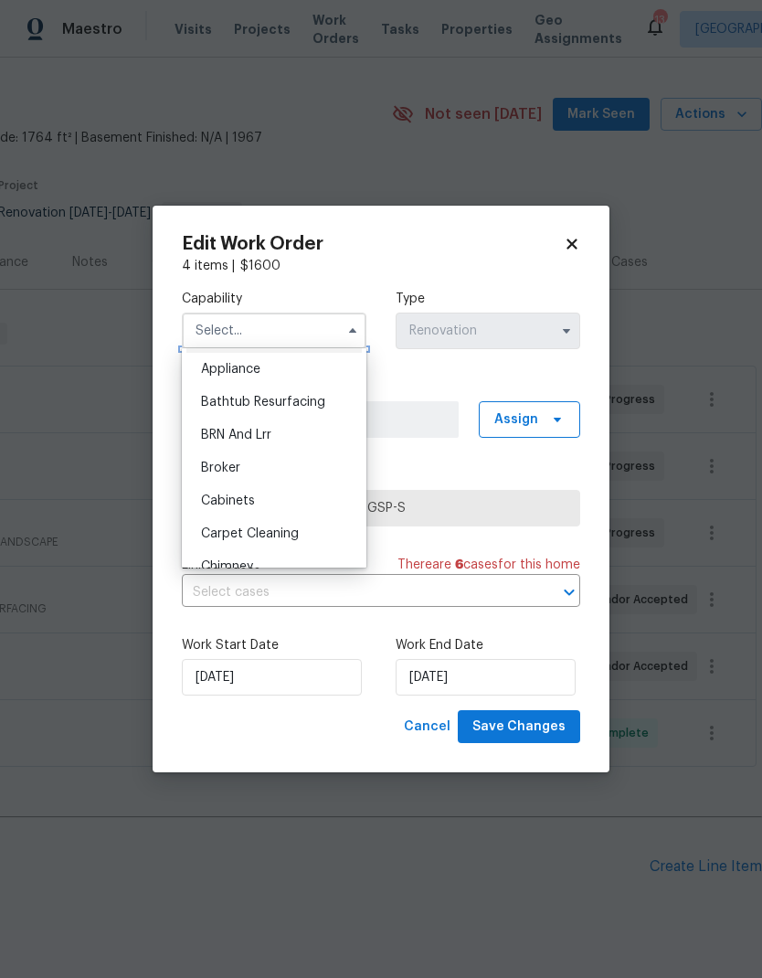
scroll to position [29, 0]
click at [313, 410] on span "Bathtub Resurfacing" at bounding box center [263, 405] width 124 height 13
type input "Bathtub Resurfacing"
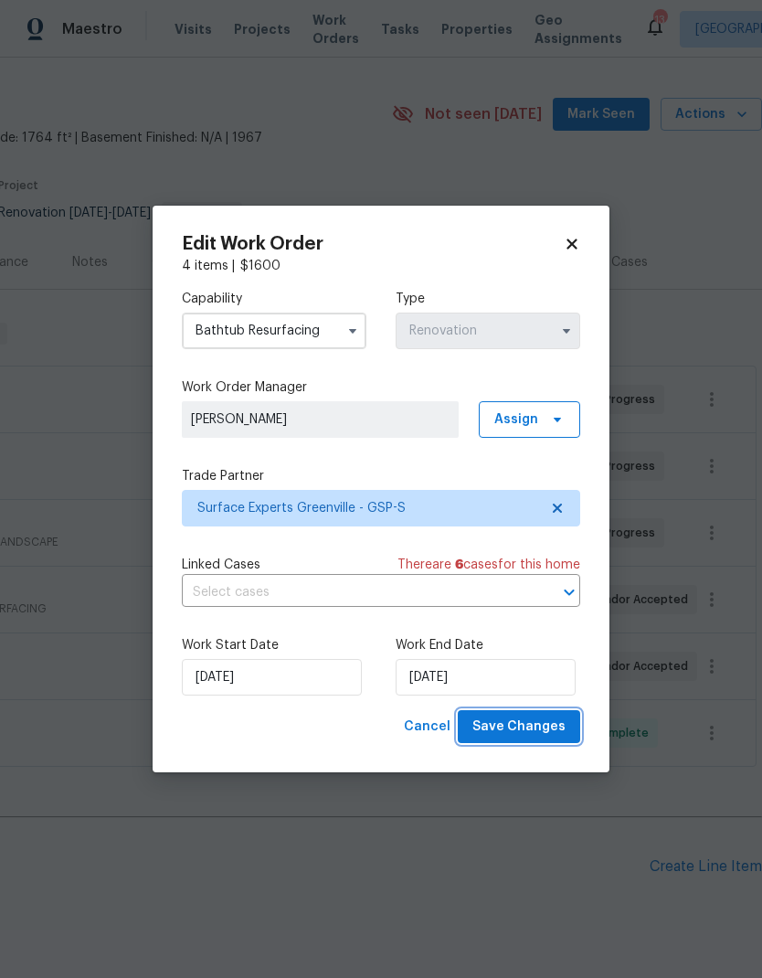
click at [527, 733] on span "Save Changes" at bounding box center [519, 727] width 93 height 23
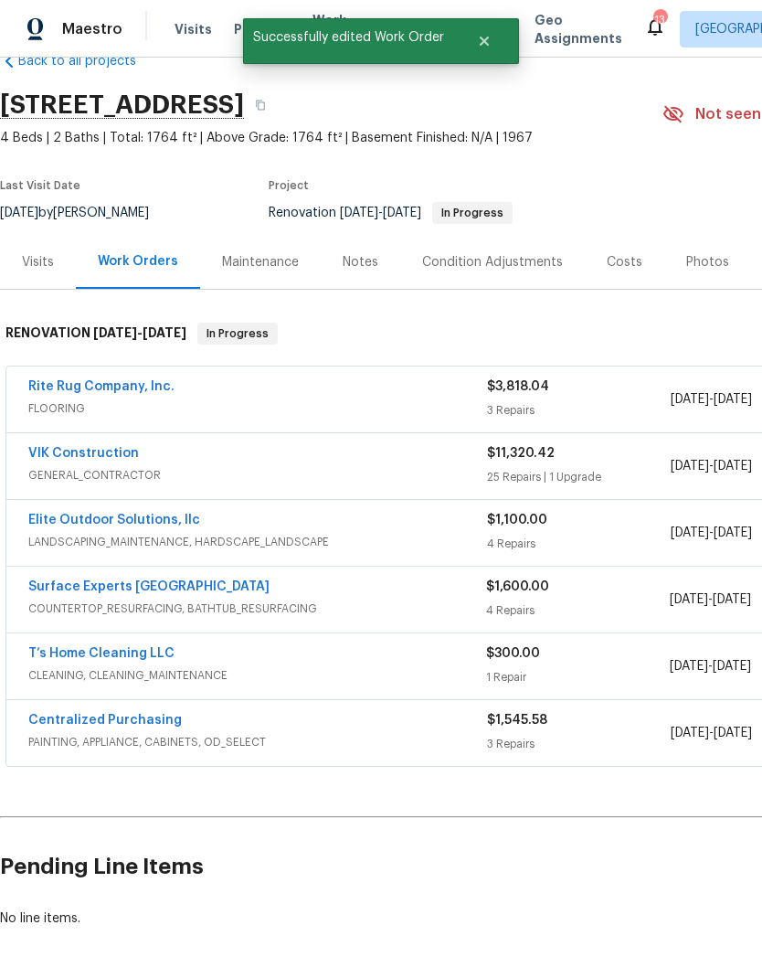
scroll to position [42, 0]
click at [160, 580] on link "Surface Experts [GEOGRAPHIC_DATA]" at bounding box center [148, 586] width 241 height 13
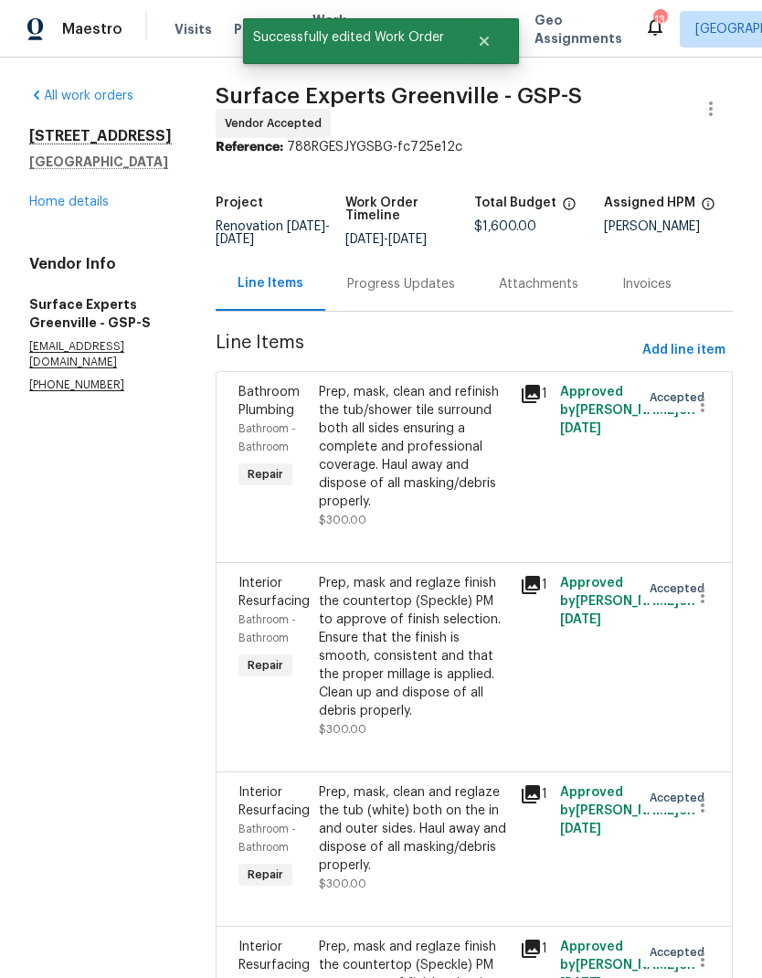
click at [420, 293] on div "Progress Updates" at bounding box center [401, 284] width 108 height 18
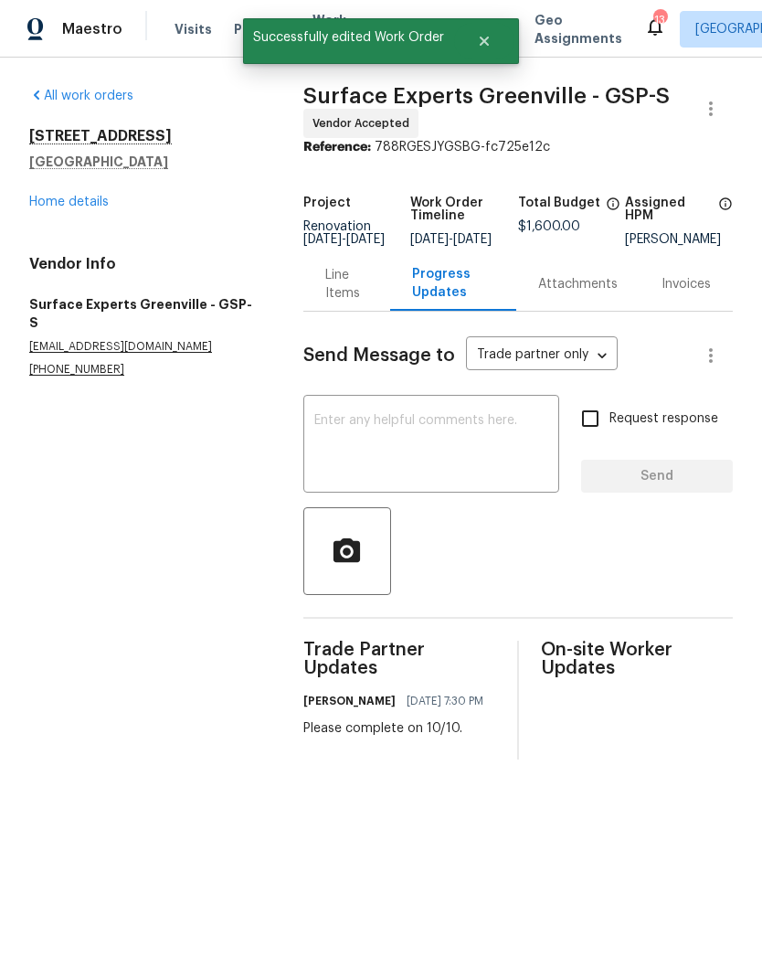
click at [382, 442] on textarea at bounding box center [431, 446] width 234 height 64
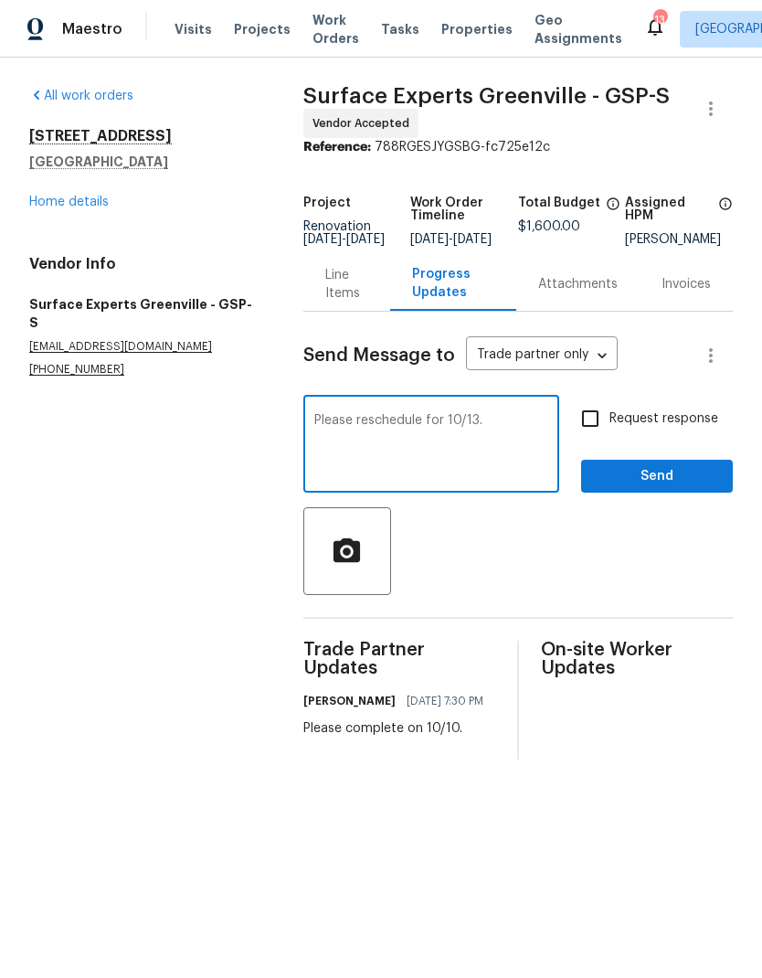
type textarea "Please reschedule for 10/13."
click at [580, 438] on input "Request response" at bounding box center [590, 418] width 38 height 38
checkbox input "true"
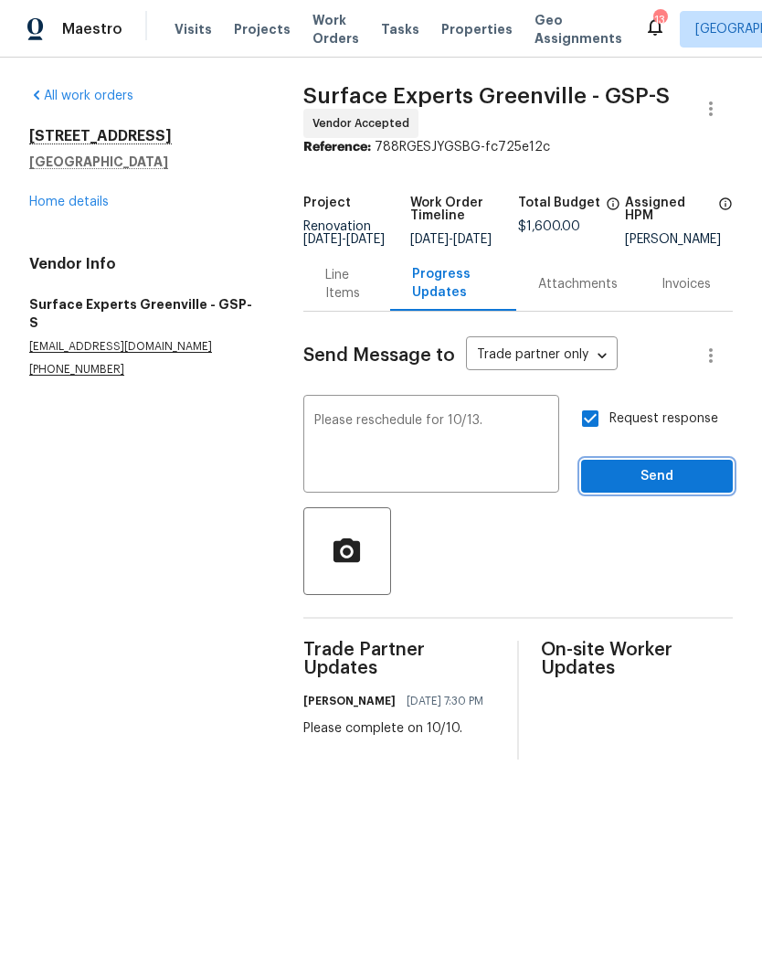
click at [660, 488] on span "Send" at bounding box center [657, 476] width 122 height 23
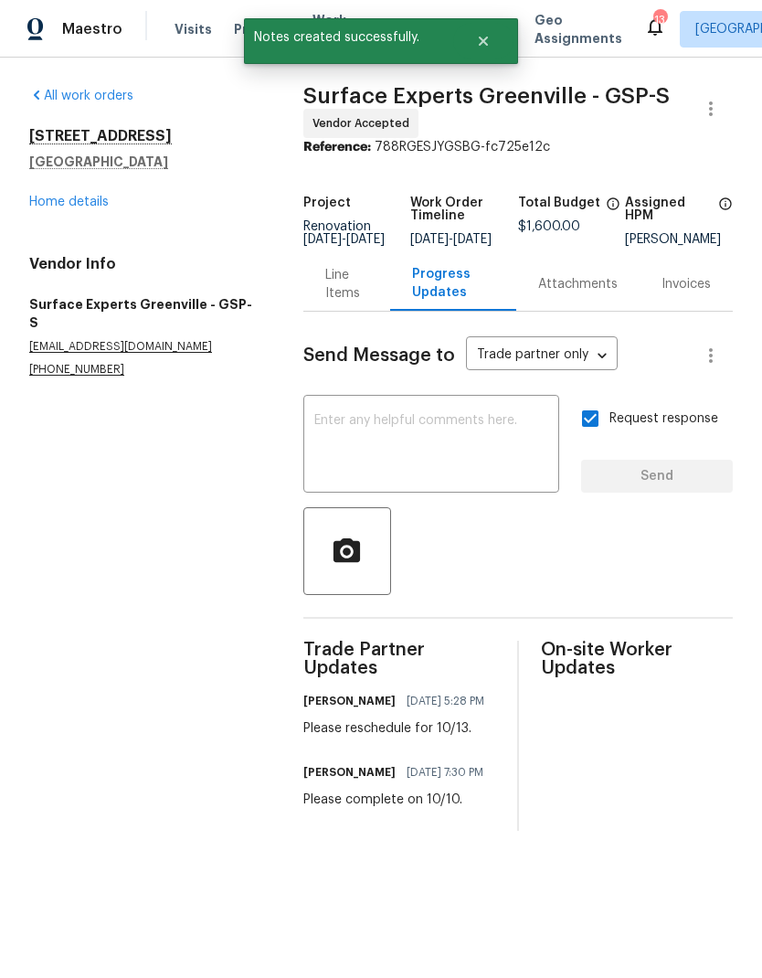
click at [72, 196] on link "Home details" at bounding box center [69, 202] width 80 height 13
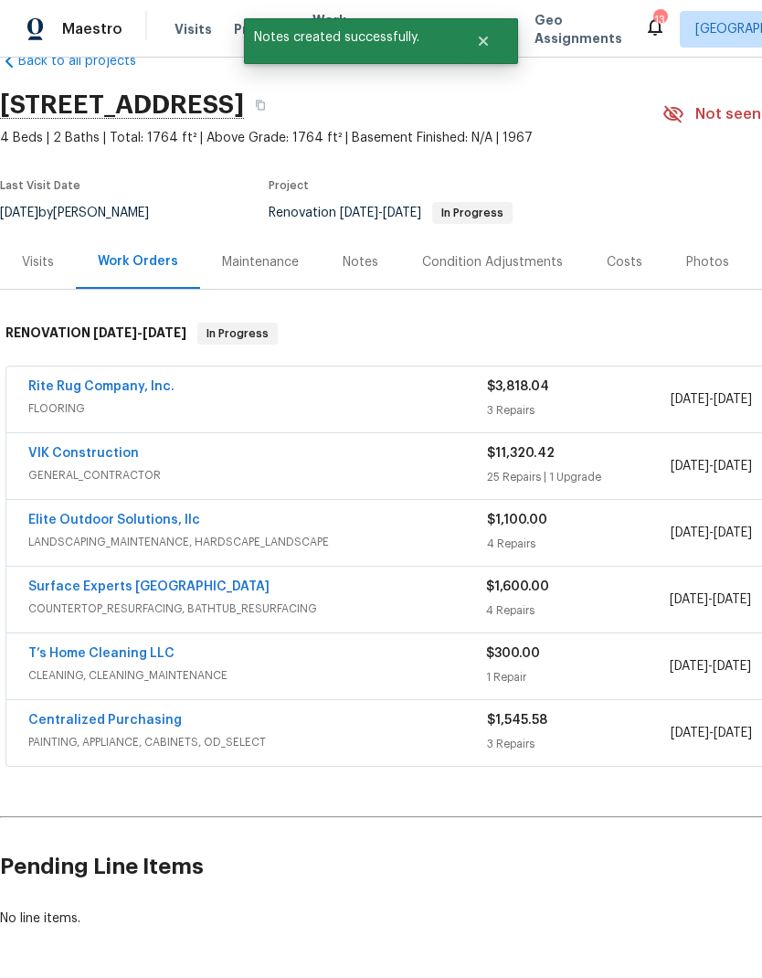
scroll to position [42, 0]
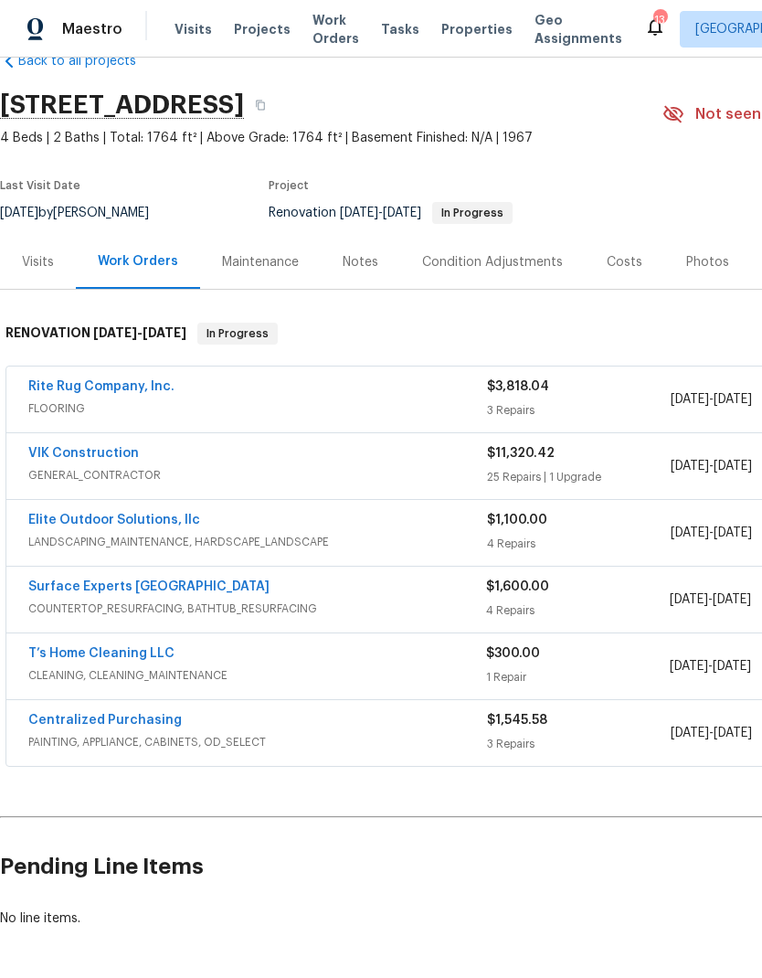
click at [366, 269] on div "Notes" at bounding box center [361, 262] width 36 height 18
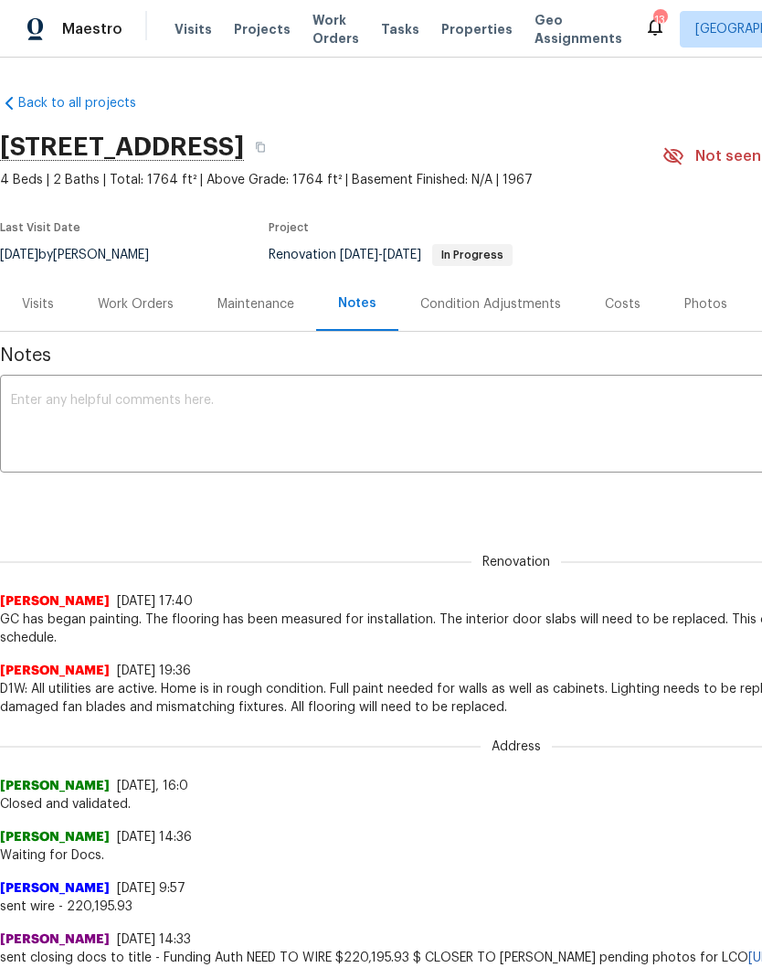
click at [300, 429] on textarea at bounding box center [516, 426] width 1011 height 64
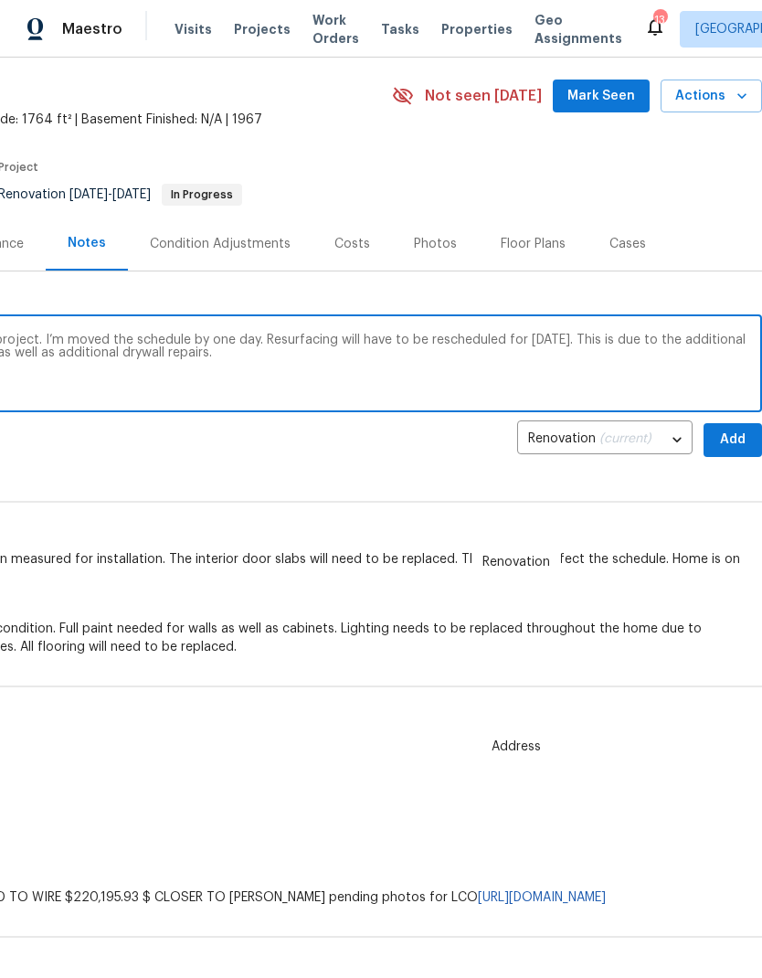
scroll to position [60, 271]
type textarea "GC has requested additional time for the project. I’m moved the schedule by one…"
click at [726, 440] on span "Add" at bounding box center [733, 440] width 29 height 23
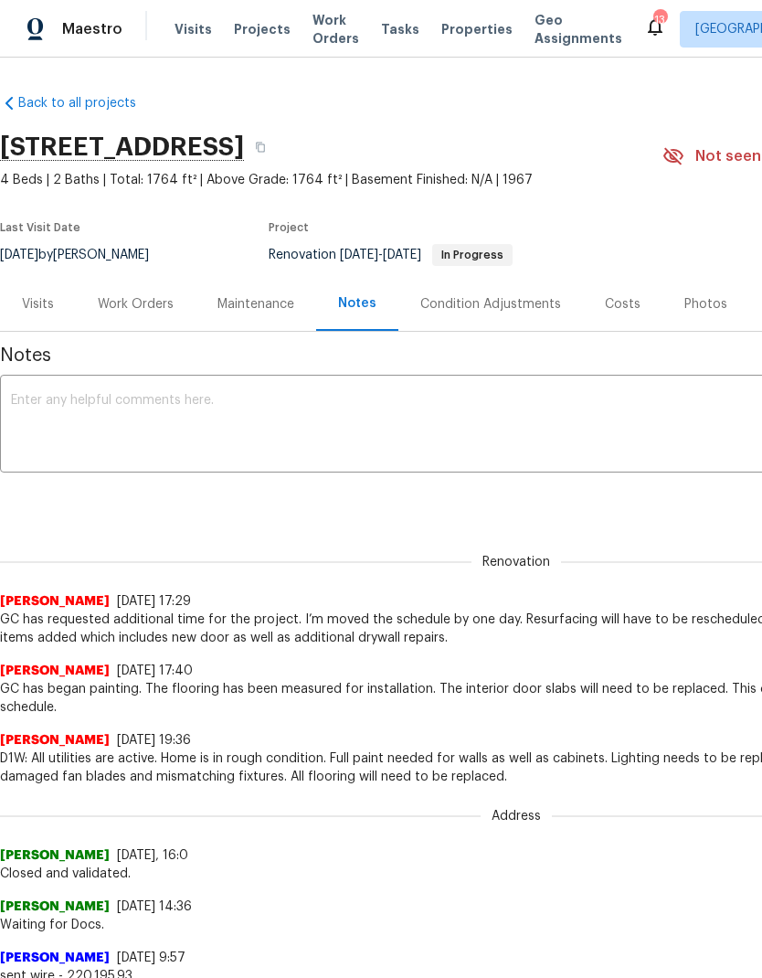
scroll to position [0, 0]
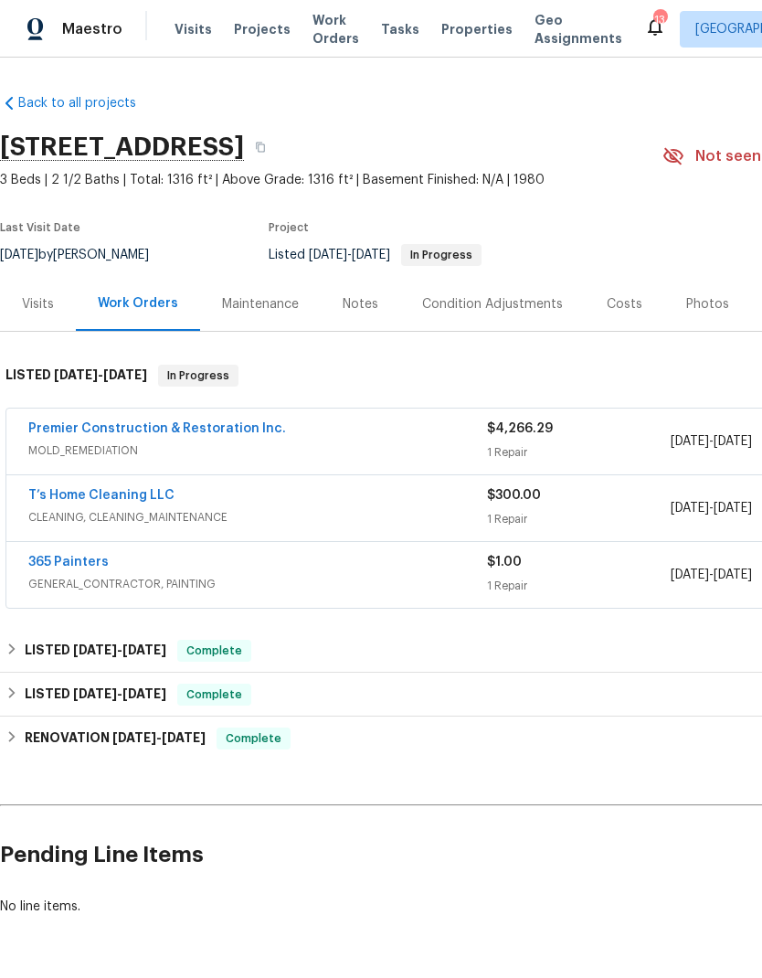
click at [78, 556] on link "365 Painters" at bounding box center [68, 562] width 80 height 13
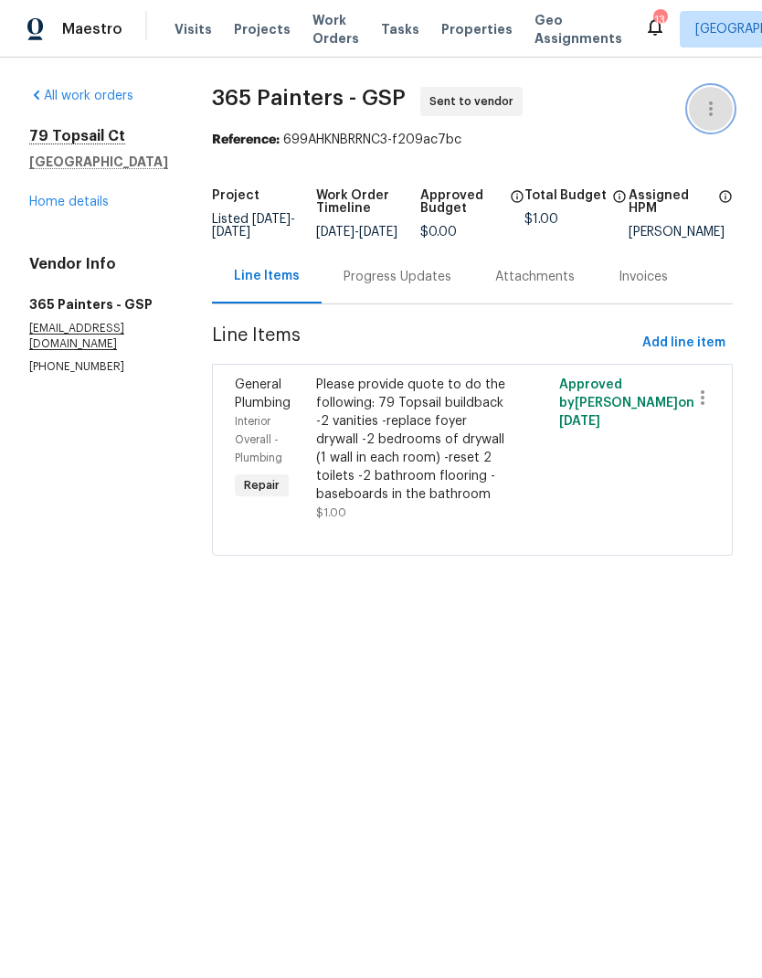
click at [700, 111] on button "button" at bounding box center [711, 109] width 44 height 44
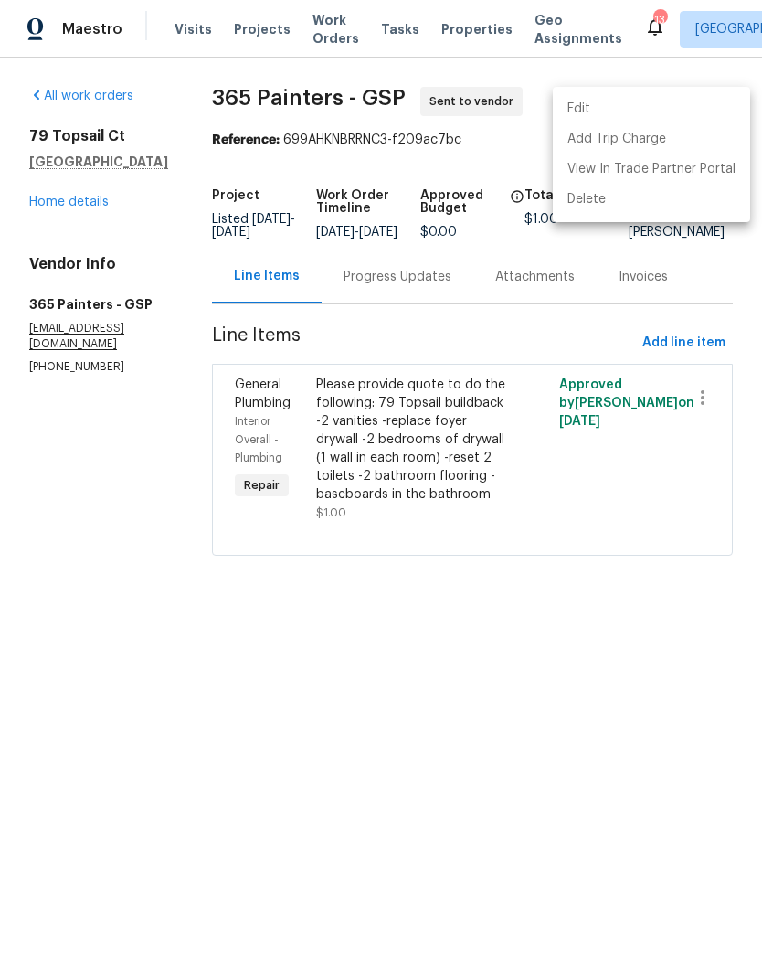
click at [548, 291] on div at bounding box center [381, 489] width 762 height 978
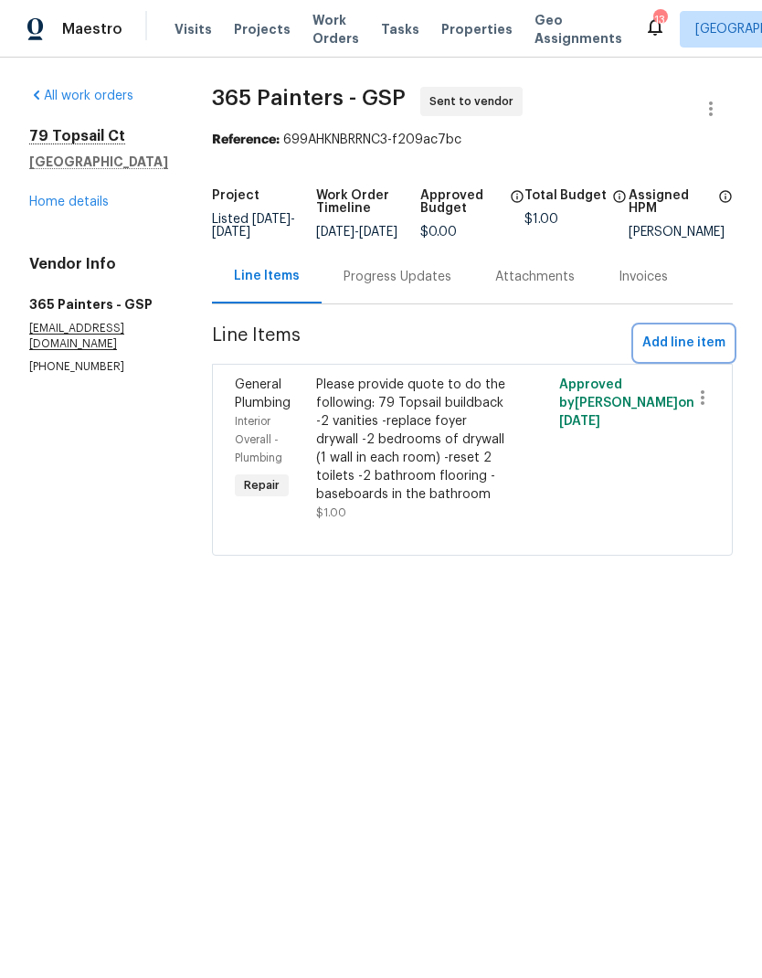
click at [640, 345] on button "Add line item" at bounding box center [684, 343] width 98 height 34
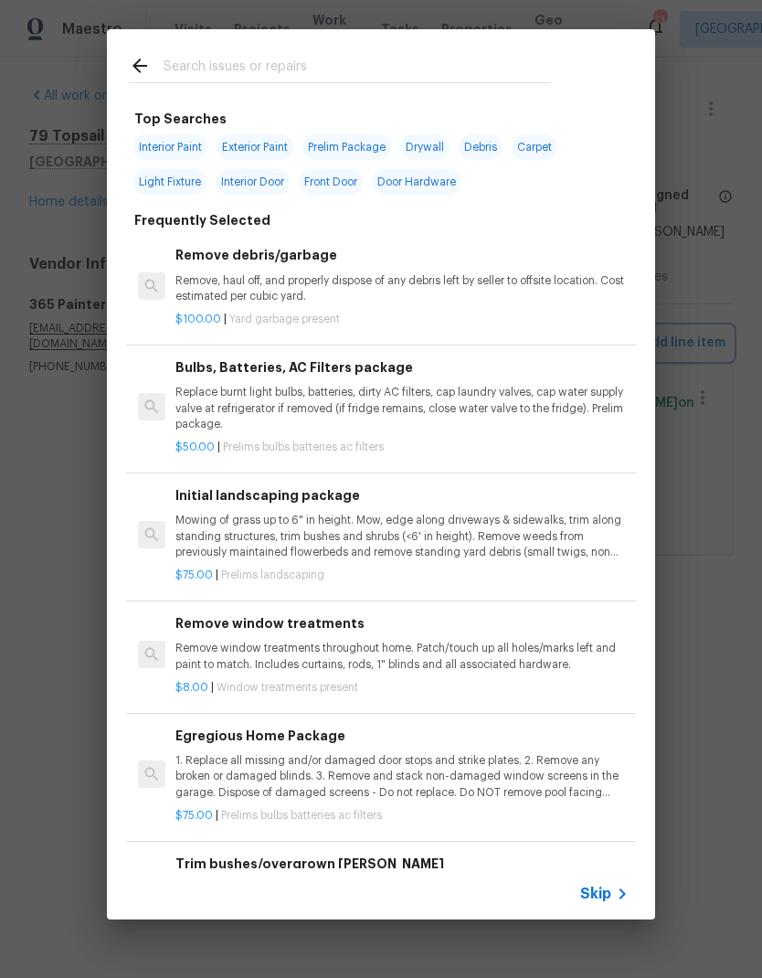
click at [696, 74] on div "Top Searches Interior Paint Exterior Paint Prelim Package Drywall Debris Carpet…" at bounding box center [381, 474] width 762 height 949
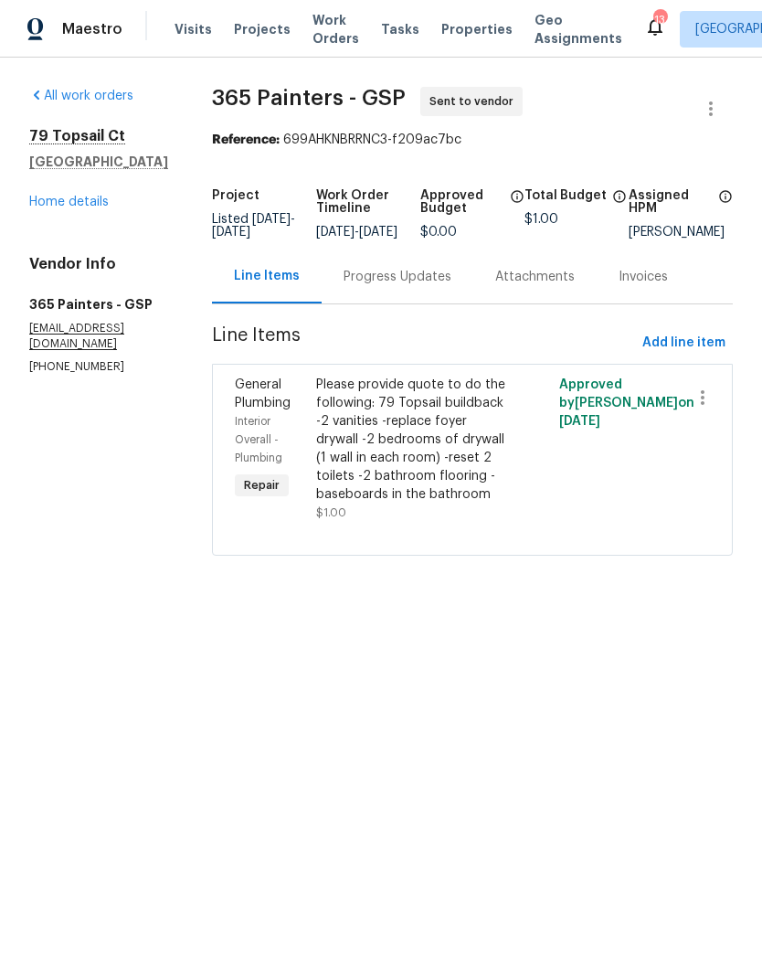
click at [80, 208] on link "Home details" at bounding box center [69, 202] width 80 height 13
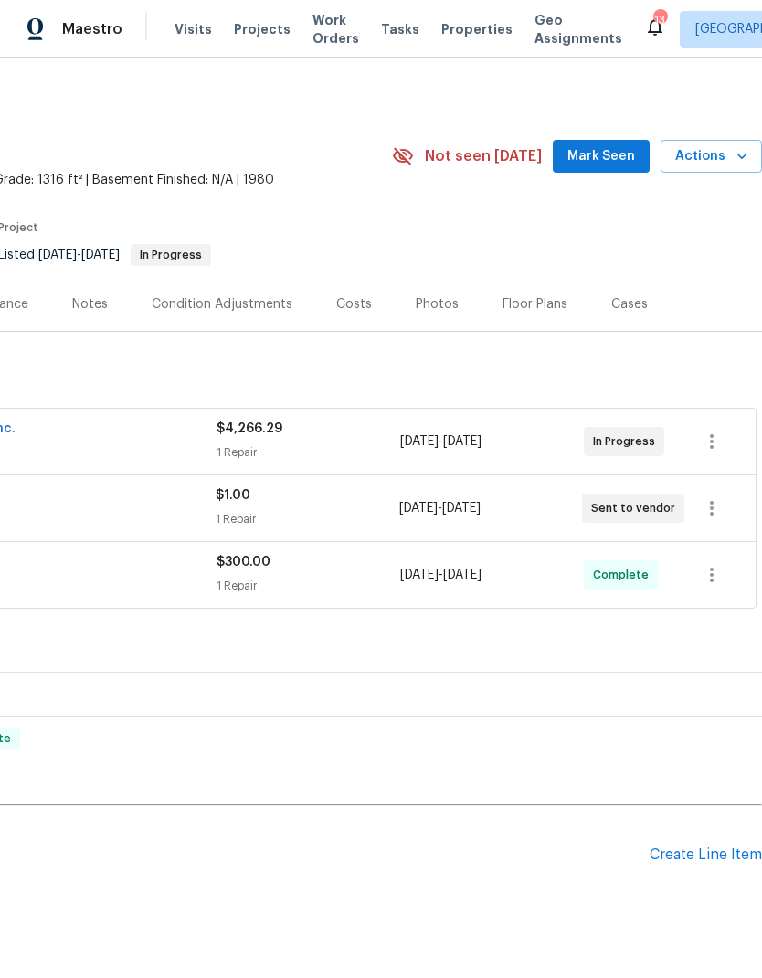
scroll to position [0, 271]
click at [732, 857] on div "Create Line Item" at bounding box center [706, 854] width 112 height 17
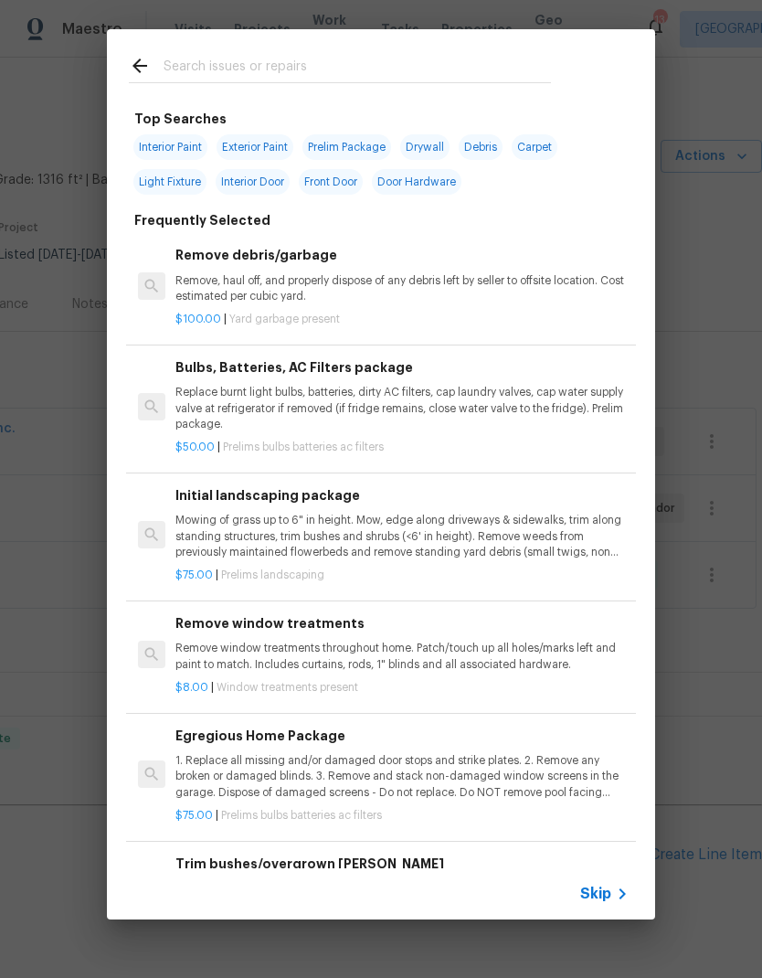
click at [378, 76] on input "text" at bounding box center [358, 68] width 388 height 27
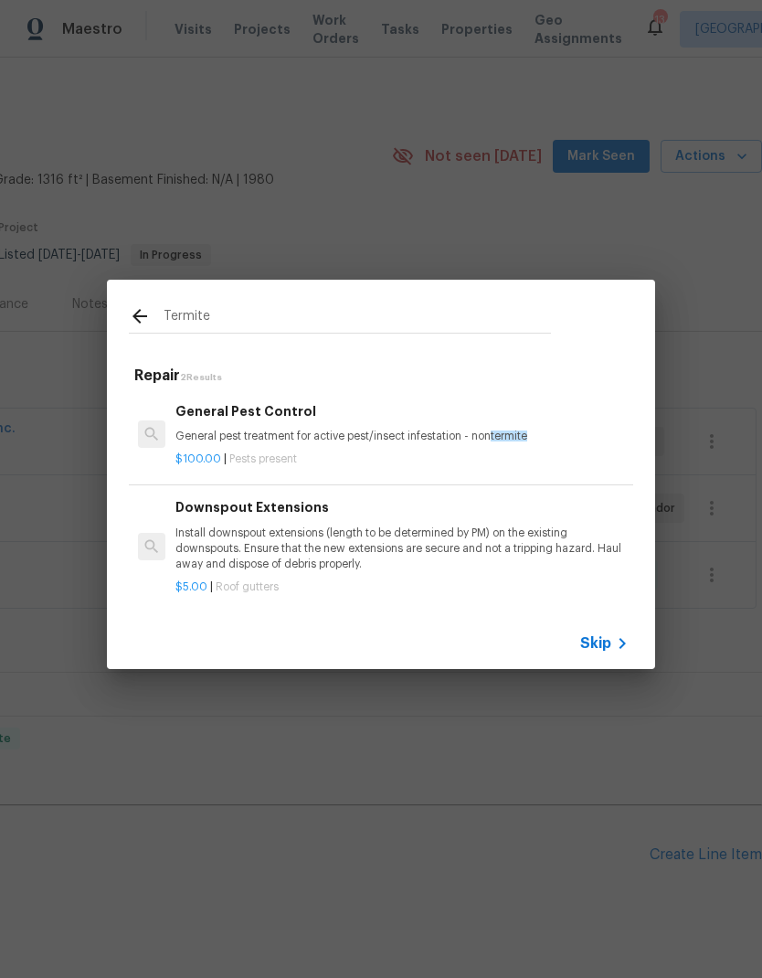
scroll to position [0, 0]
click at [197, 324] on input "Termite" at bounding box center [358, 318] width 388 height 27
click at [196, 323] on input "Termite" at bounding box center [358, 318] width 388 height 27
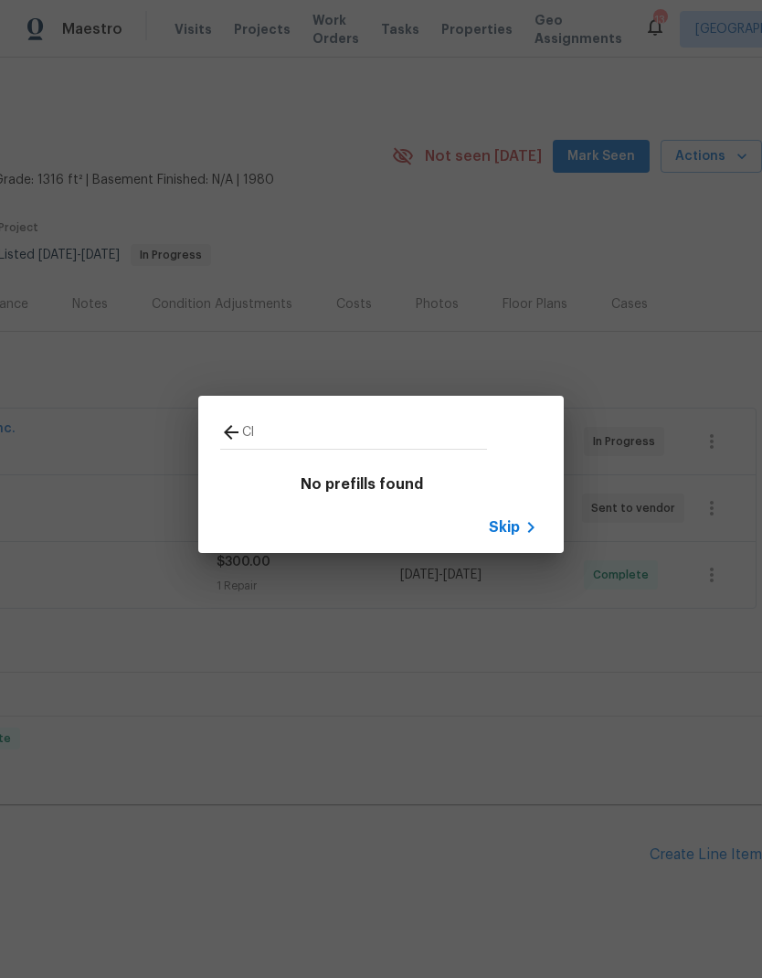
type input "C"
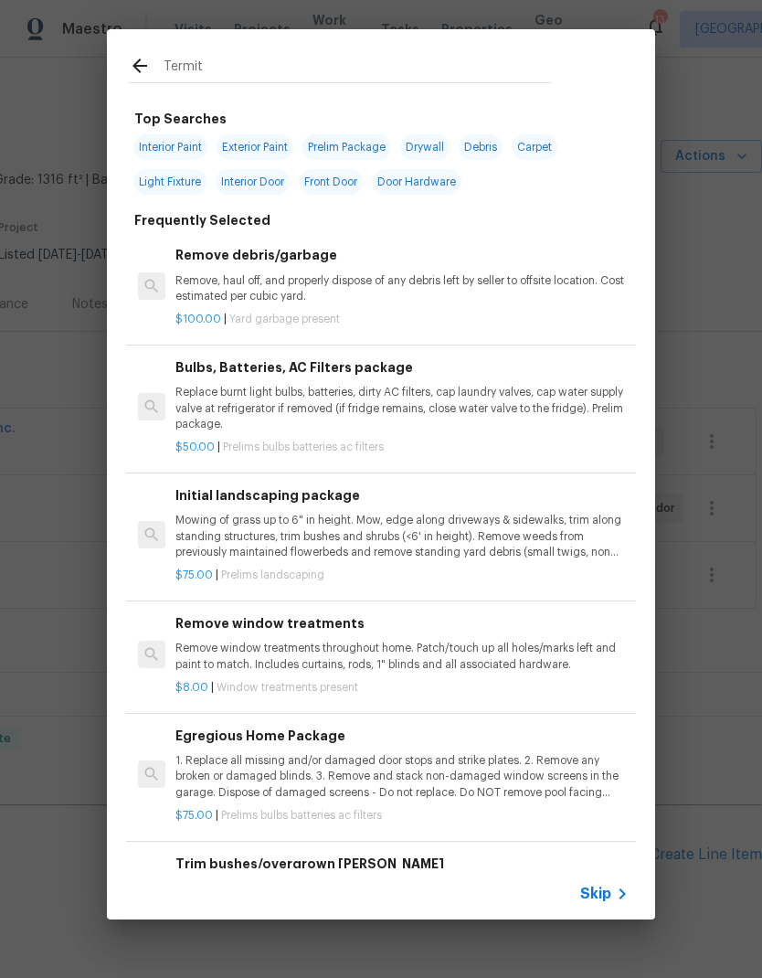
type input "Termite"
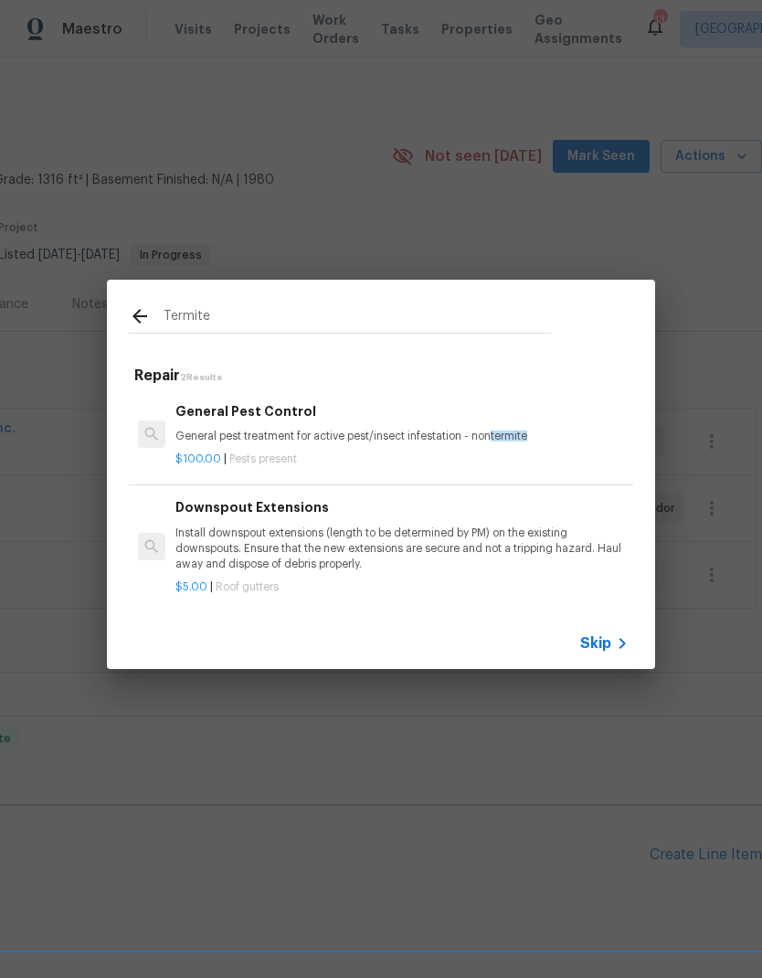
click at [417, 462] on p "$100.00 | Pests present" at bounding box center [402, 460] width 453 height 16
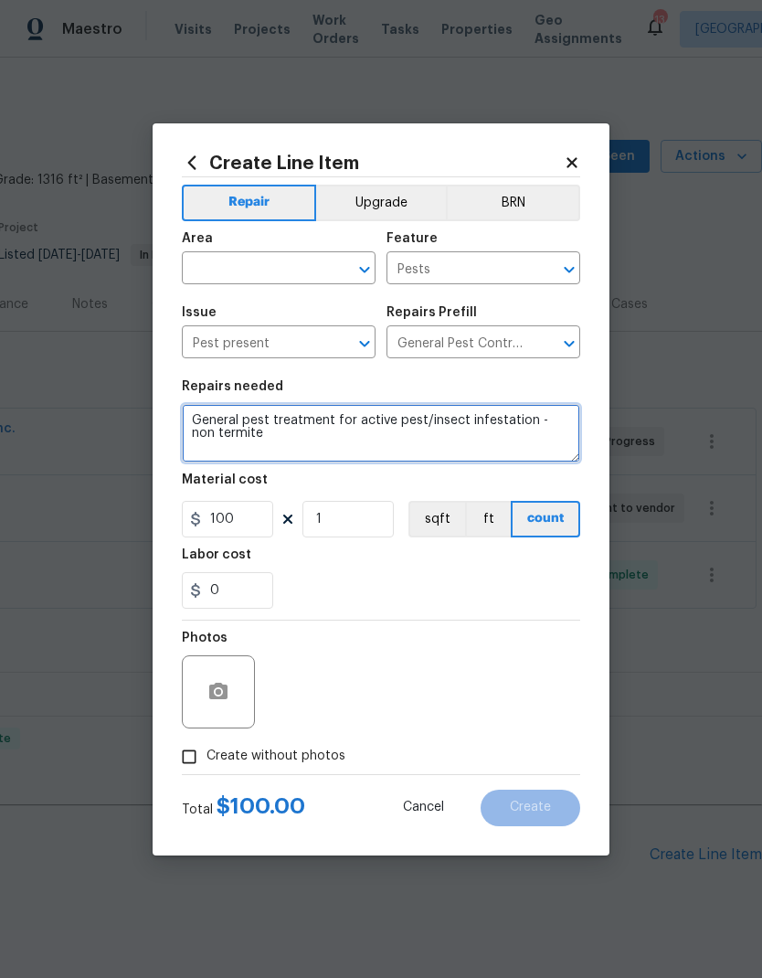
click at [399, 453] on textarea "General pest treatment for active pest/insect infestation - non termite" at bounding box center [381, 433] width 399 height 59
click at [328, 423] on textarea "General pest treatment for active pest/insect infestation - non termite" at bounding box center [381, 433] width 399 height 59
click at [327, 422] on textarea "General pest treatment for active pest/insect infestation - non termite" at bounding box center [381, 433] width 399 height 59
type textarea "Please inspect the home for termites."
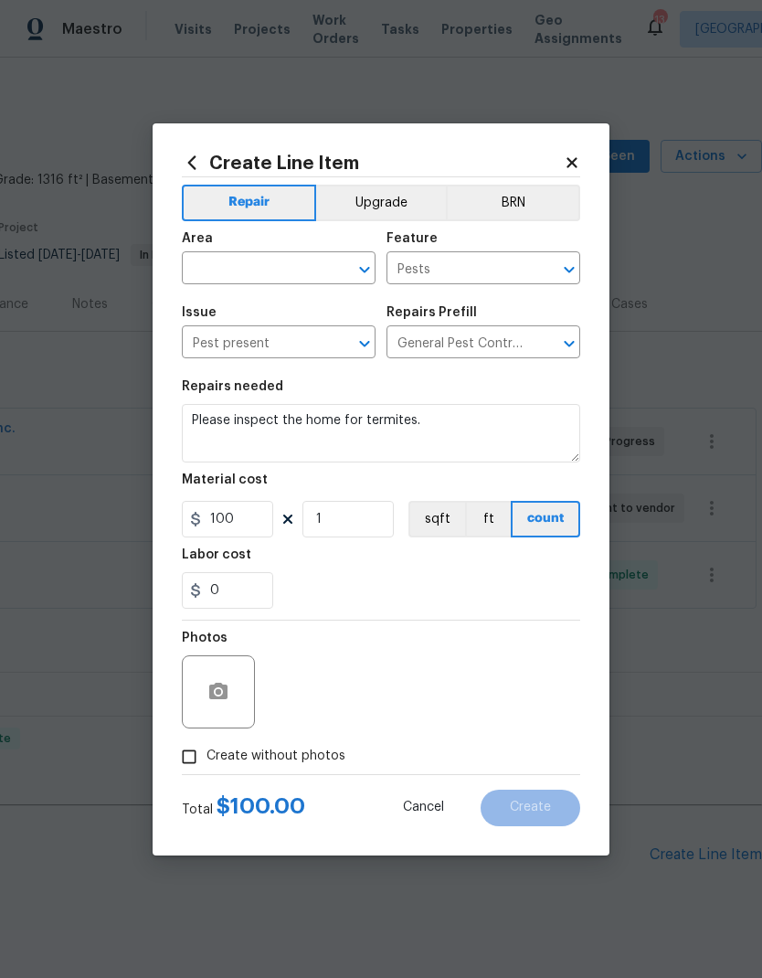
click at [251, 275] on input "text" at bounding box center [253, 270] width 143 height 28
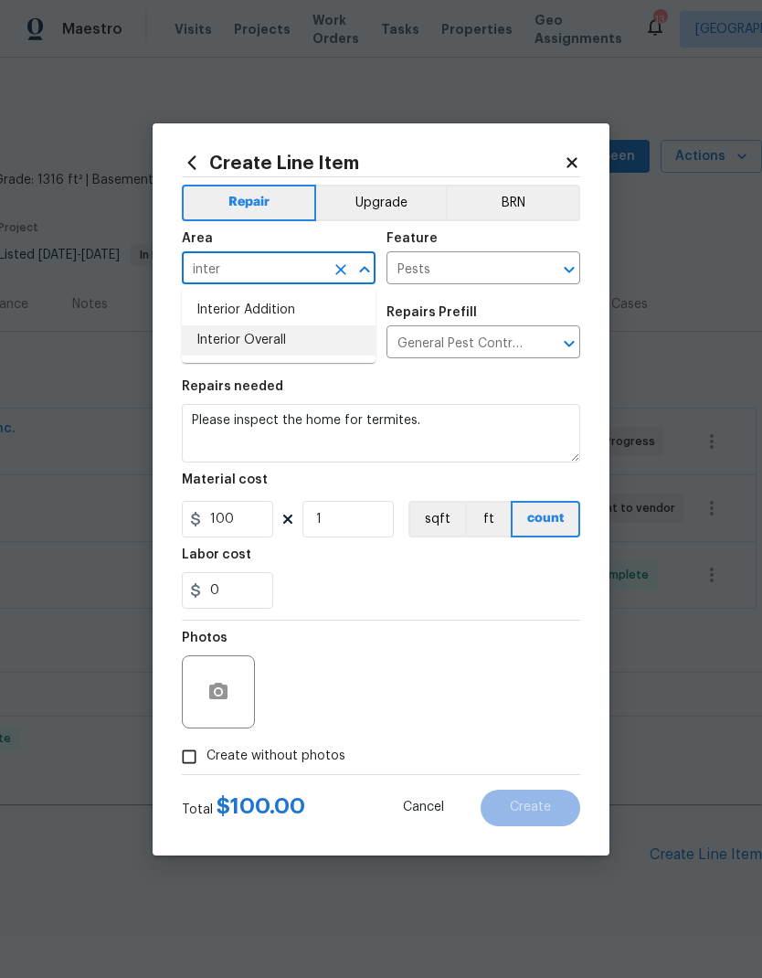
click at [225, 347] on li "Interior Overall" at bounding box center [279, 340] width 194 height 30
type input "Interior Overall"
click at [221, 338] on input "Pest present" at bounding box center [253, 344] width 143 height 28
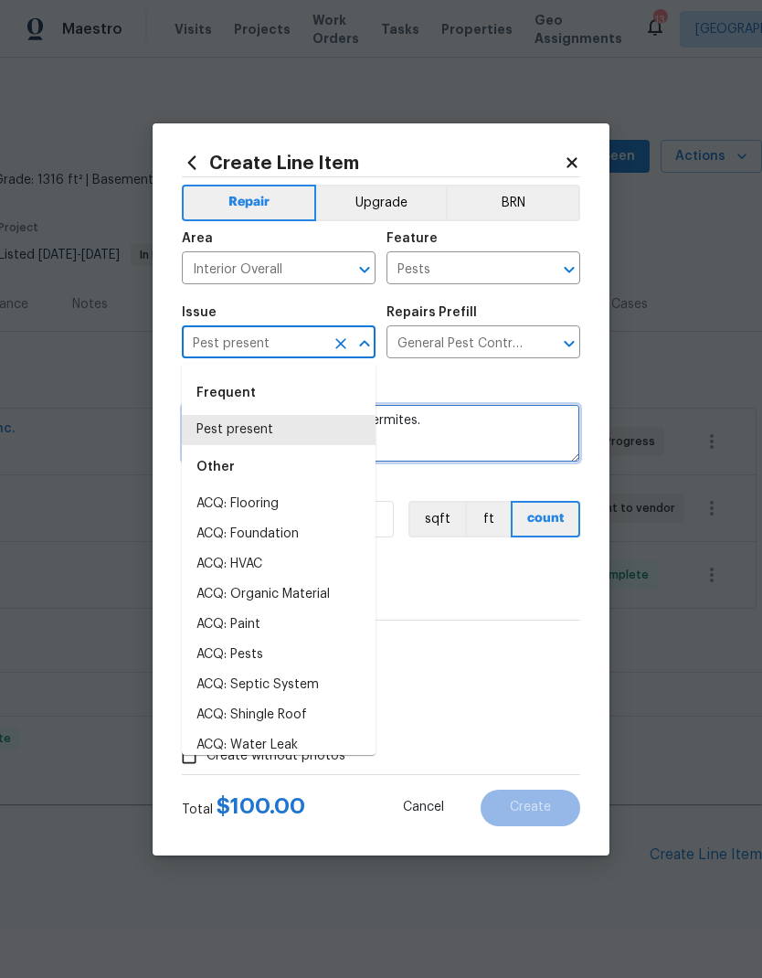
click at [505, 421] on textarea "Please inspect the home for termites." at bounding box center [381, 433] width 399 height 59
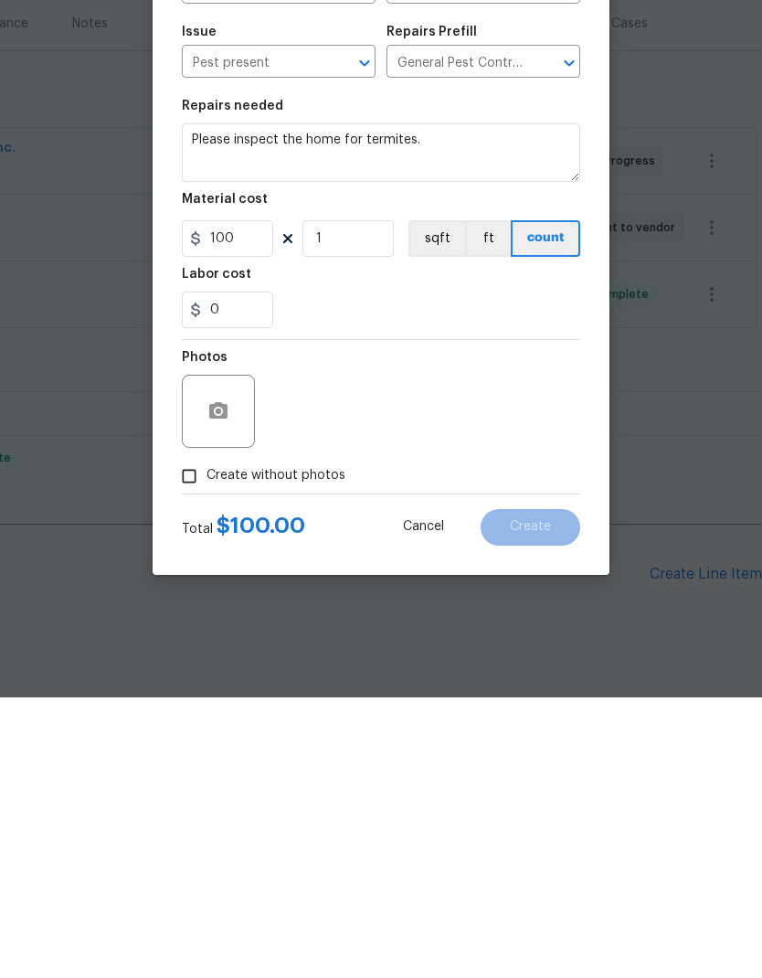
click at [183, 740] on input "Create without photos" at bounding box center [189, 757] width 35 height 35
checkbox input "true"
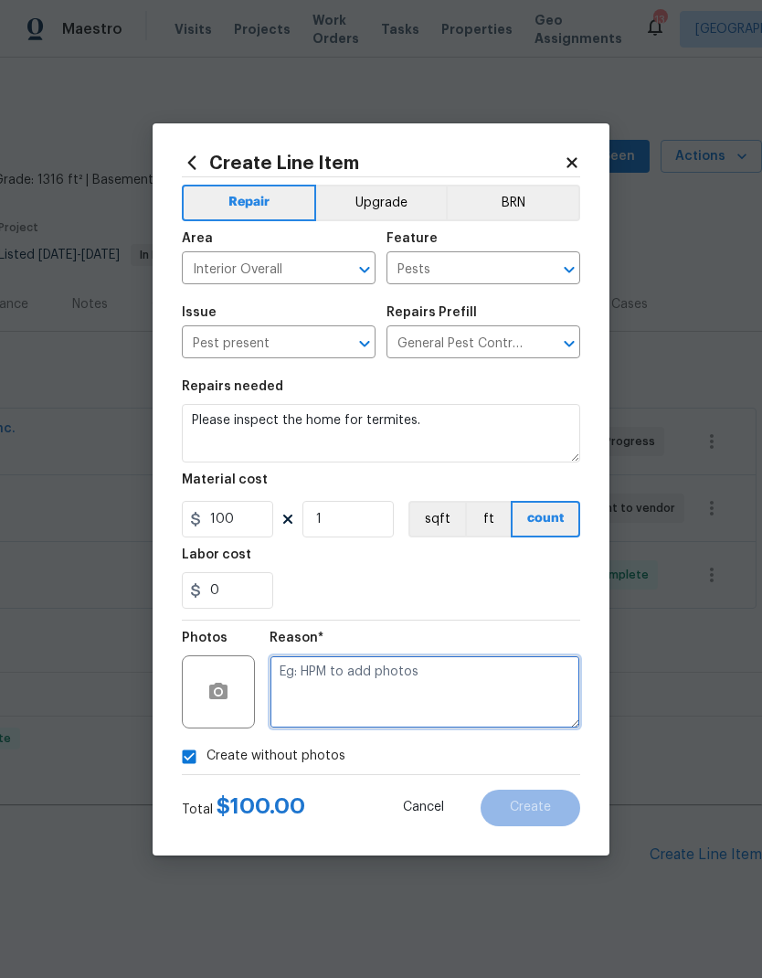
click at [399, 684] on textarea at bounding box center [425, 691] width 311 height 73
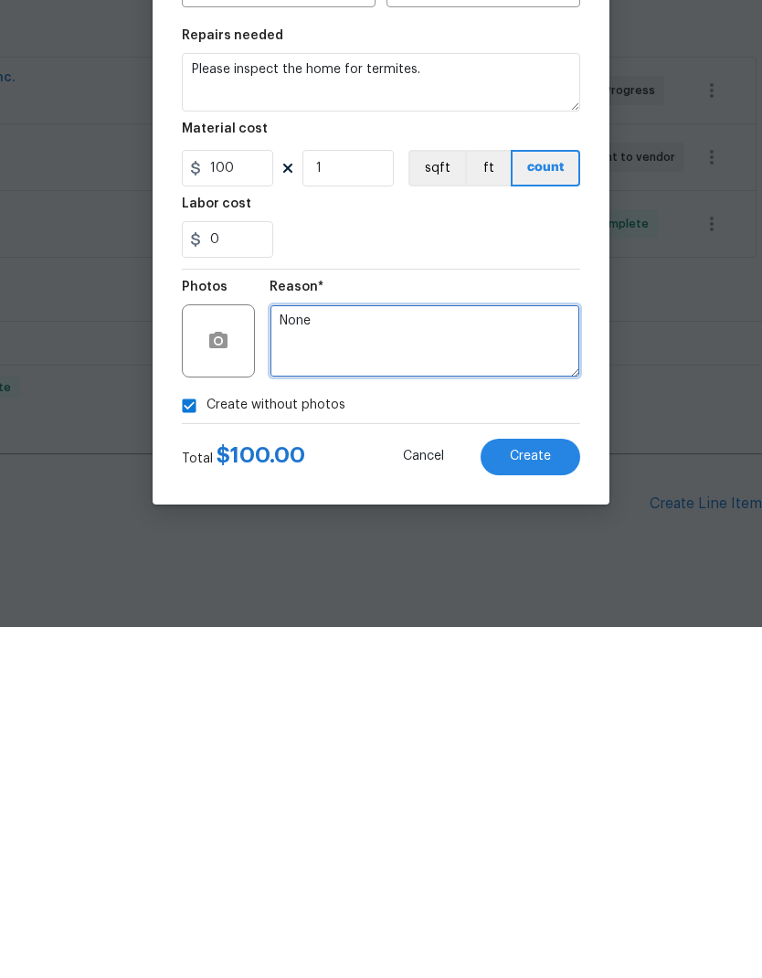
type textarea "None"
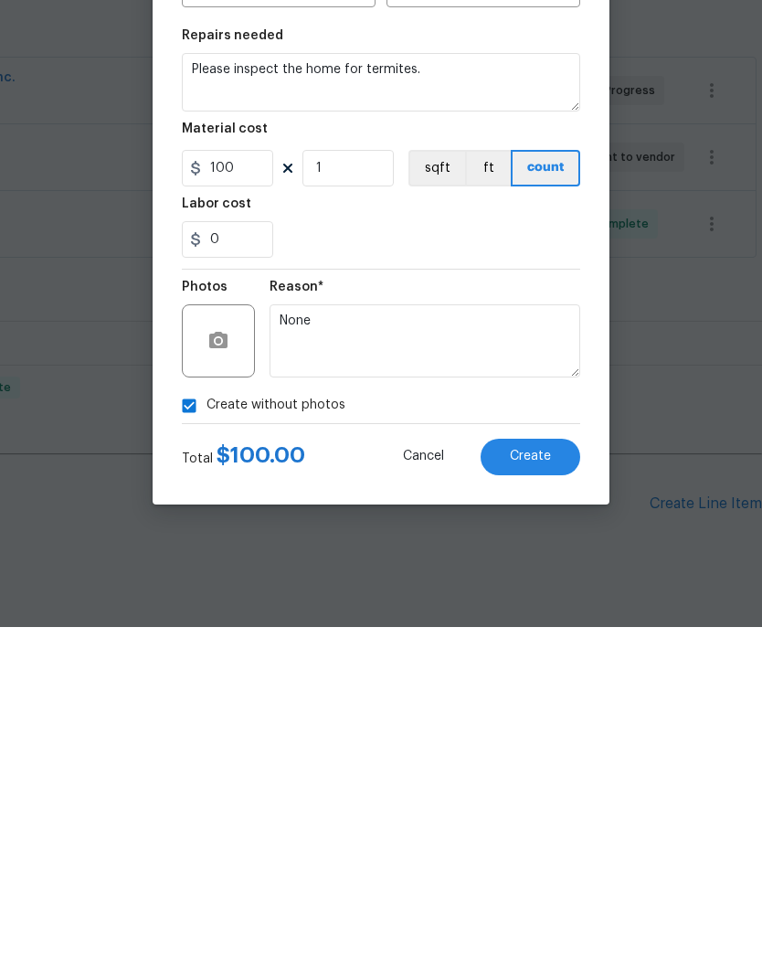
click at [534, 801] on span "Create" at bounding box center [530, 808] width 41 height 14
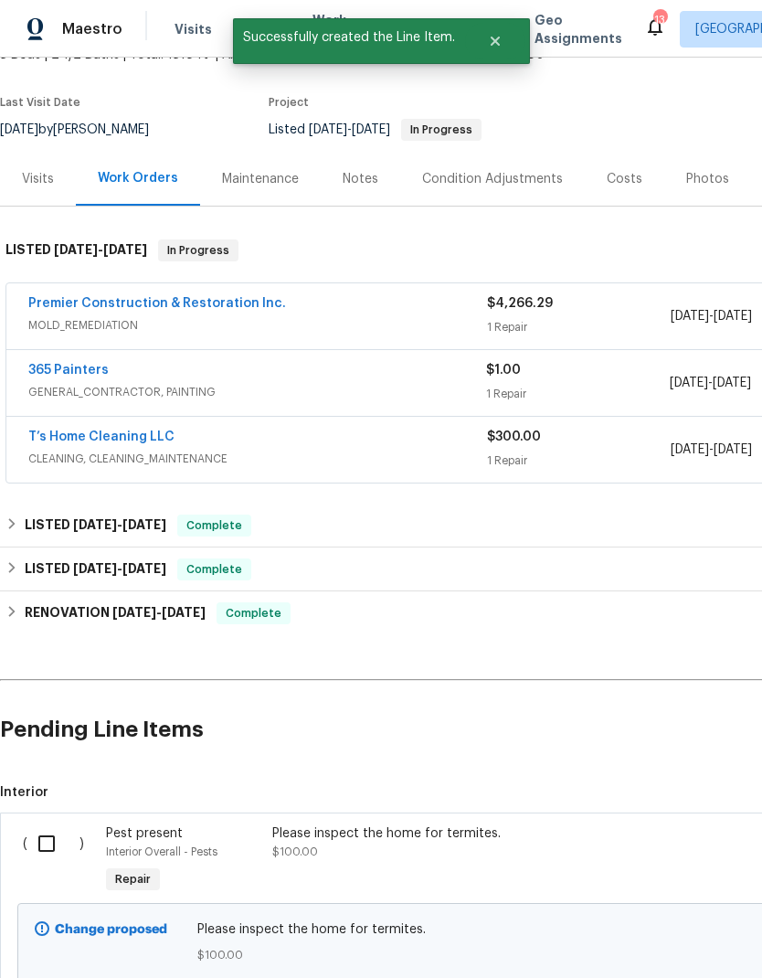
scroll to position [128, 0]
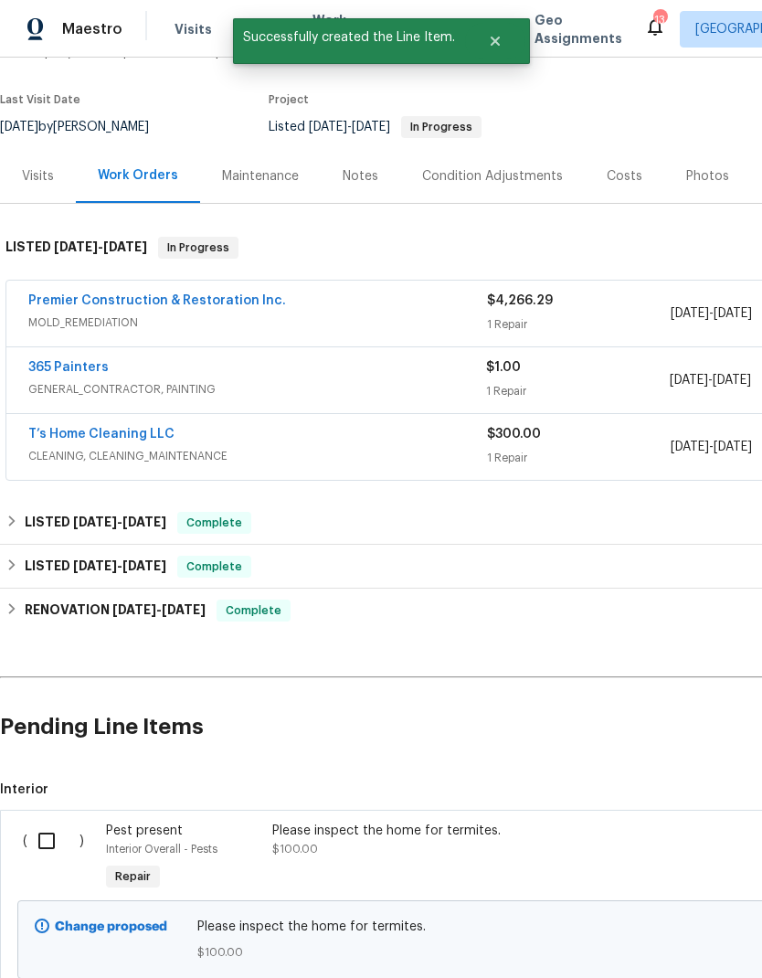
click at [48, 822] on input "checkbox" at bounding box center [53, 841] width 52 height 38
checkbox input "true"
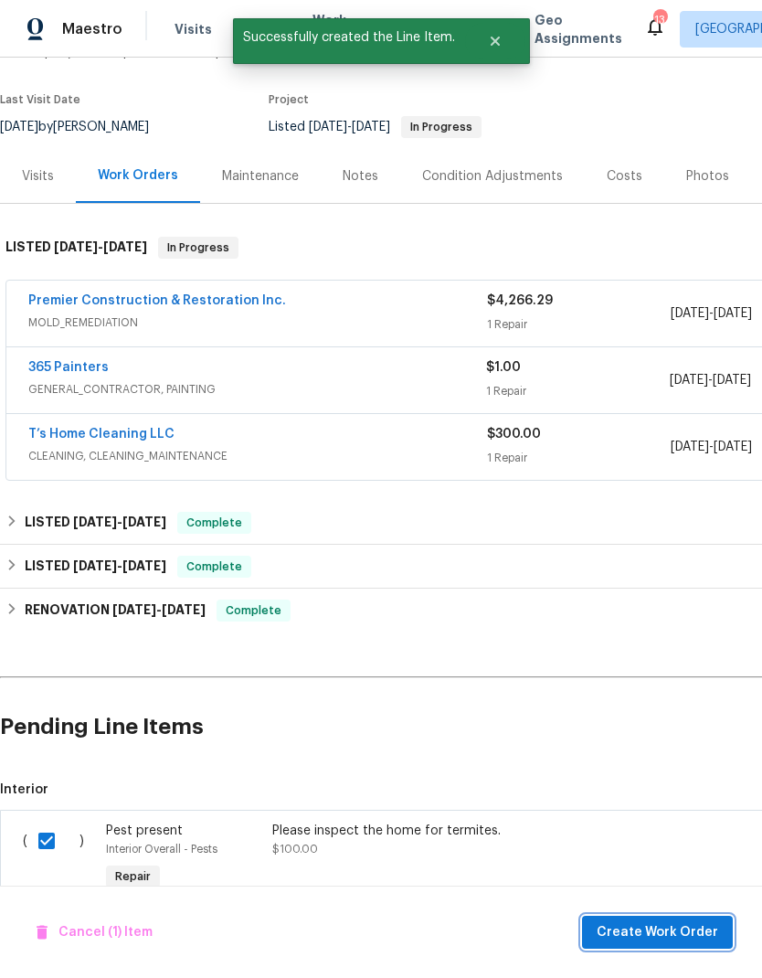
click at [661, 946] on button "Create Work Order" at bounding box center [657, 933] width 151 height 34
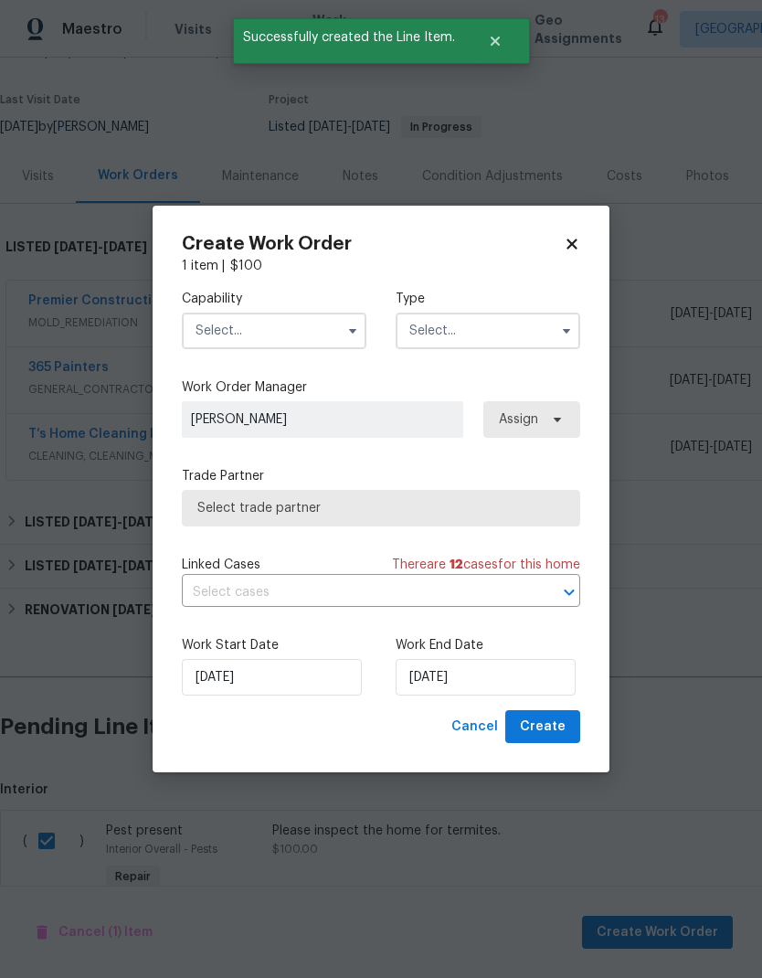
click at [332, 324] on input "text" at bounding box center [274, 331] width 185 height 37
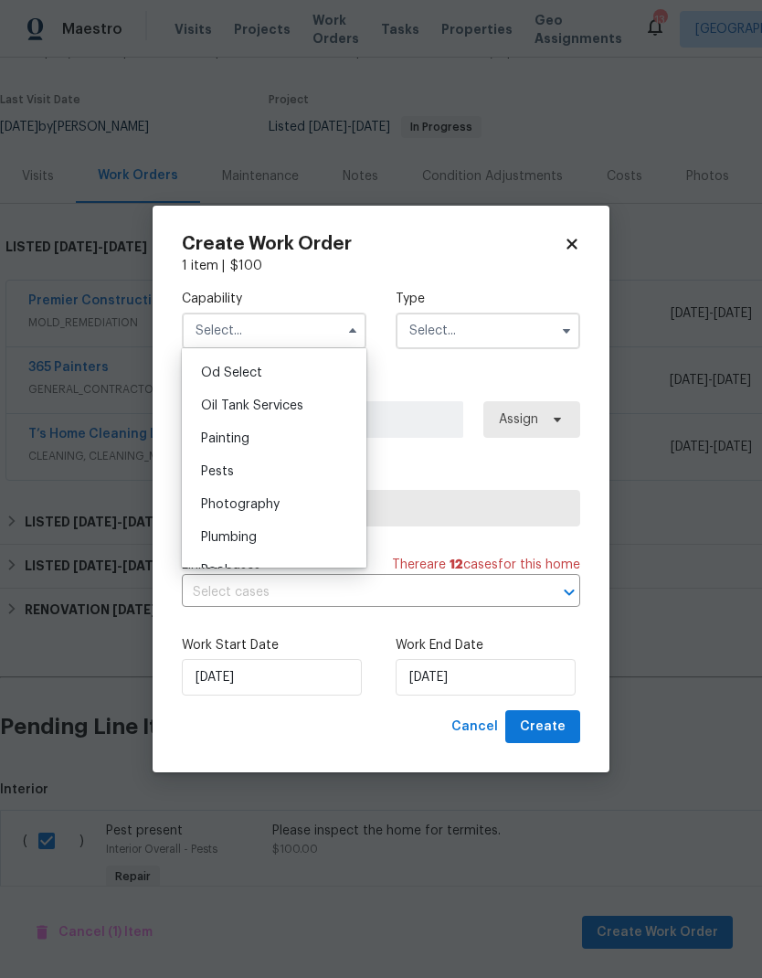
scroll to position [1485, 0]
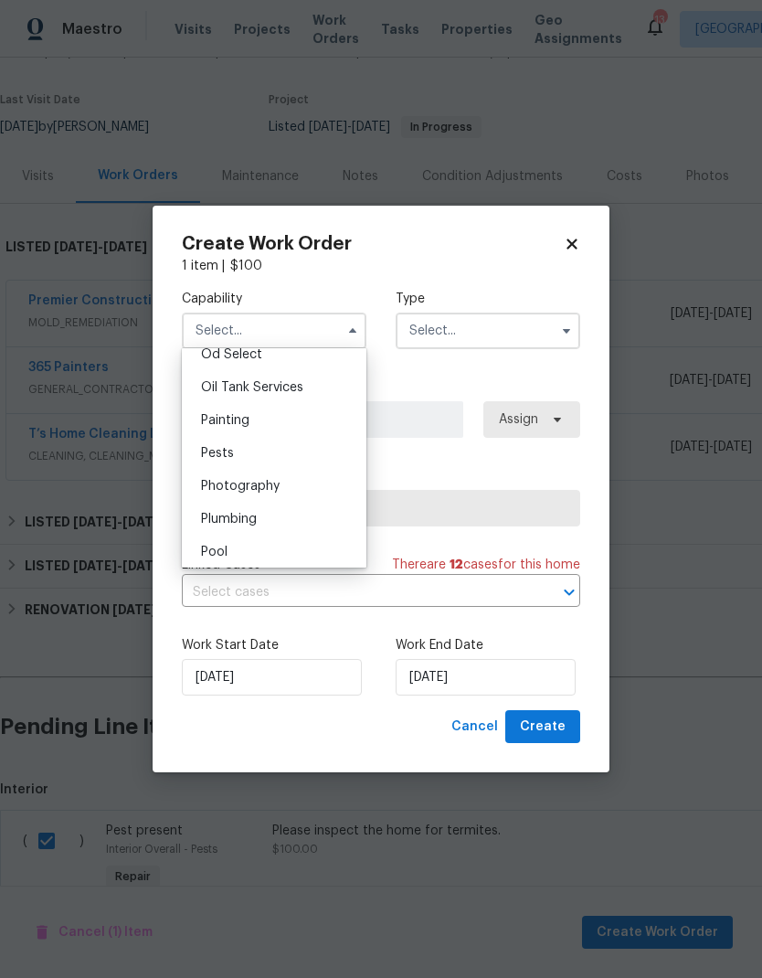
click at [228, 454] on span "Pests" at bounding box center [217, 453] width 33 height 13
type input "Pests"
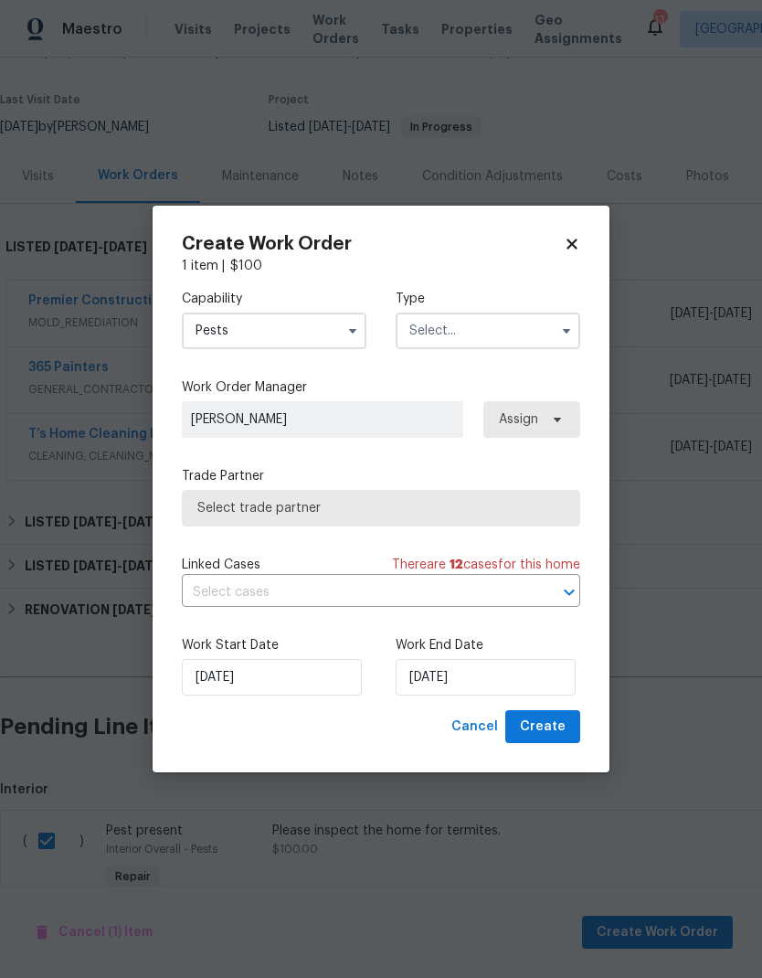
click at [532, 331] on input "text" at bounding box center [488, 331] width 185 height 37
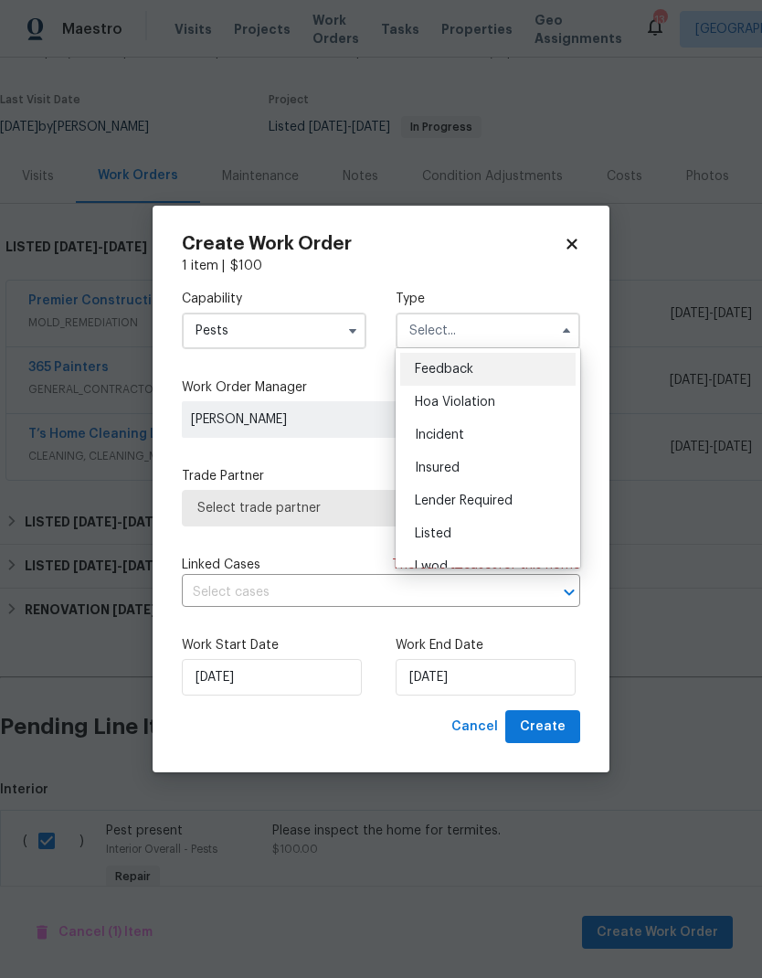
click at [442, 528] on span "Listed" at bounding box center [433, 533] width 37 height 13
type input "Listed"
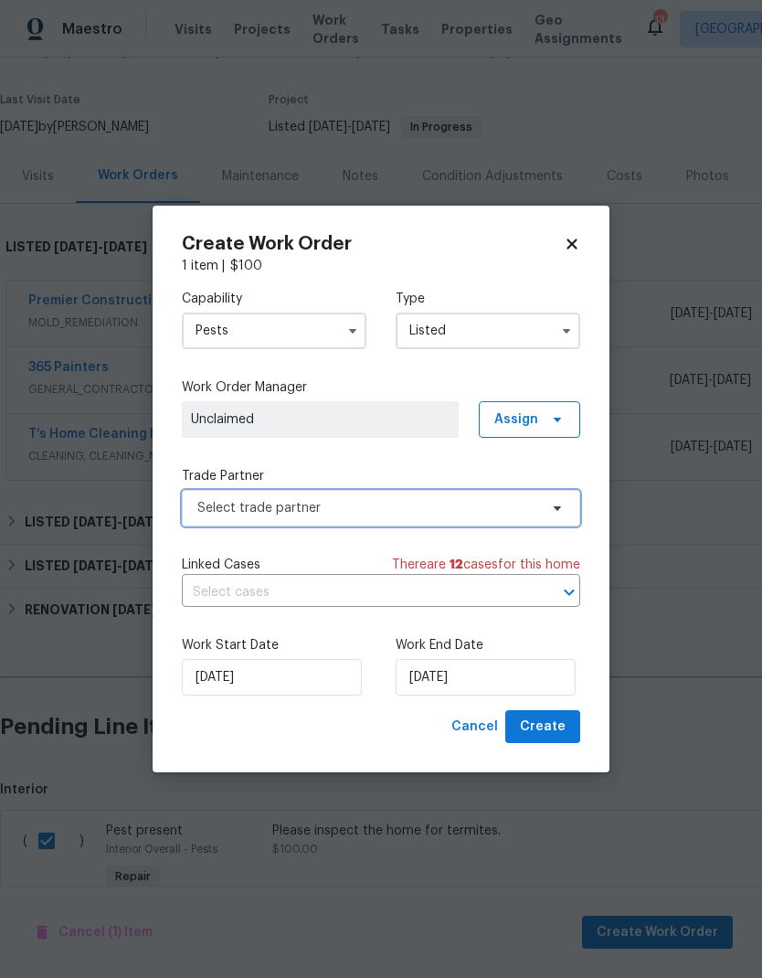
click at [538, 507] on span "Select trade partner" at bounding box center [381, 508] width 399 height 37
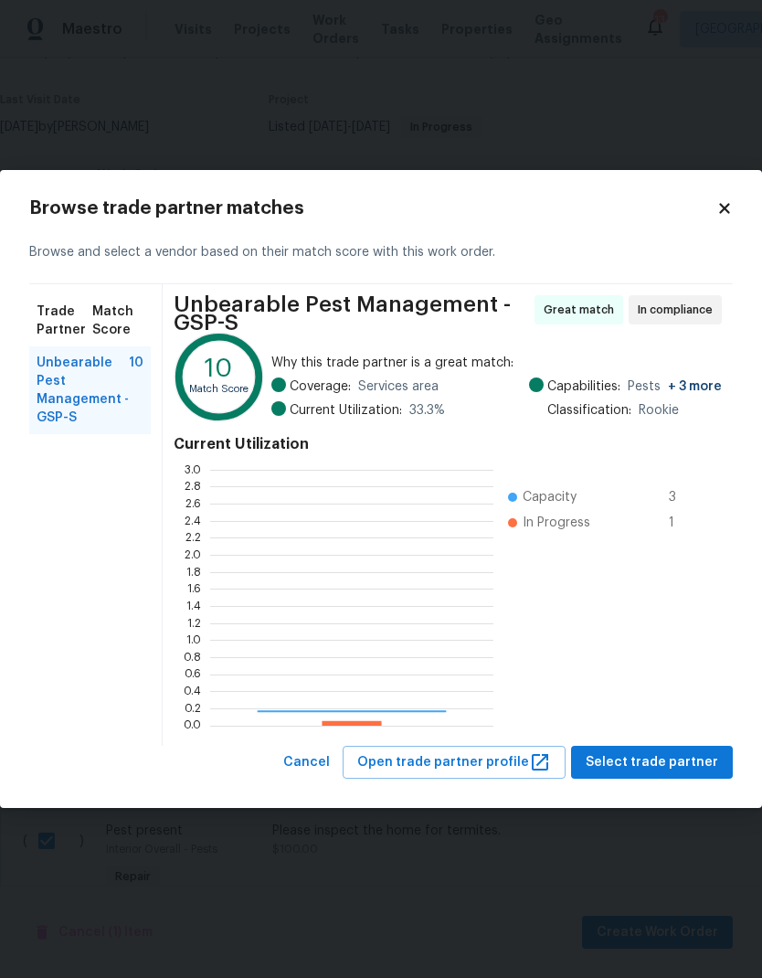
scroll to position [256, 283]
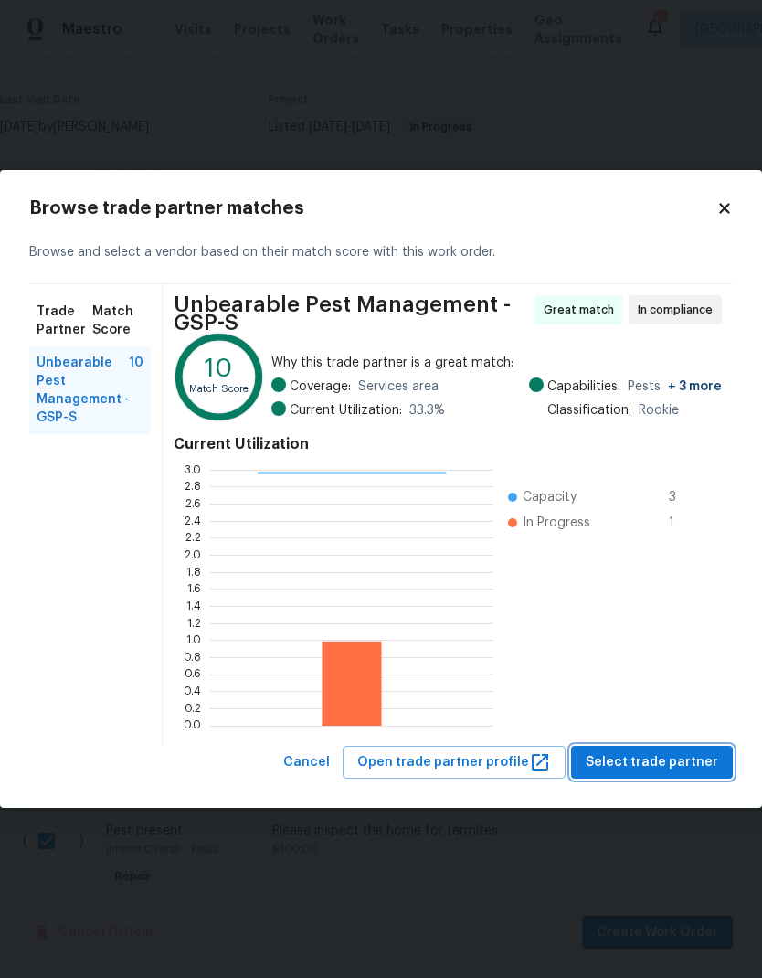
click at [655, 778] on button "Select trade partner" at bounding box center [652, 763] width 162 height 34
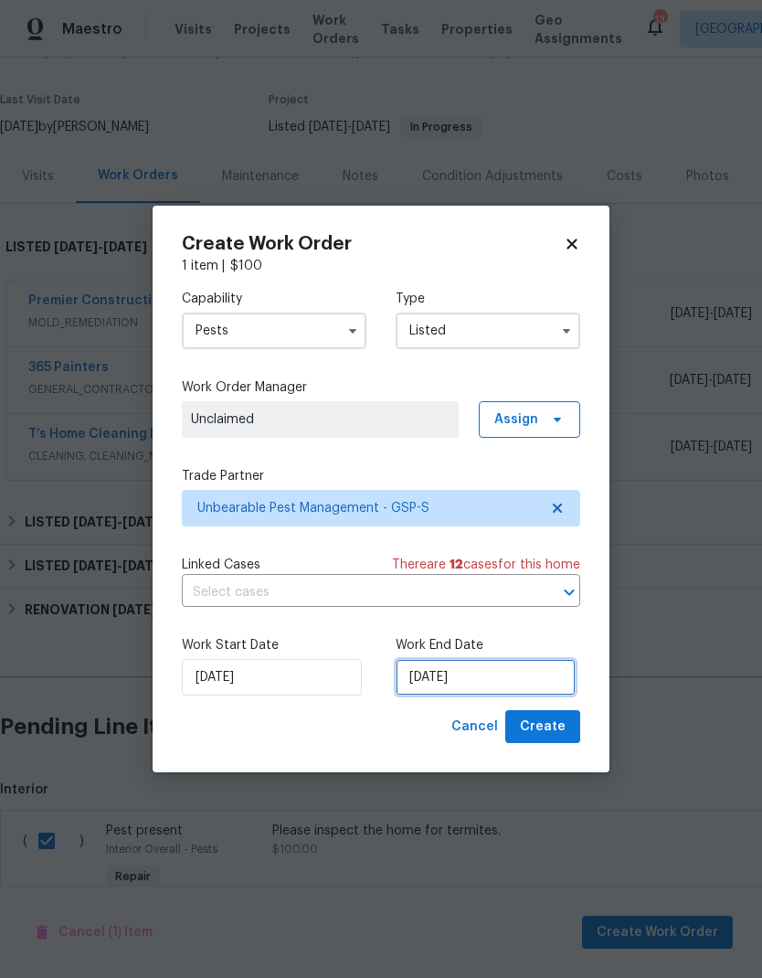
click at [453, 677] on input "[DATE]" at bounding box center [486, 677] width 180 height 37
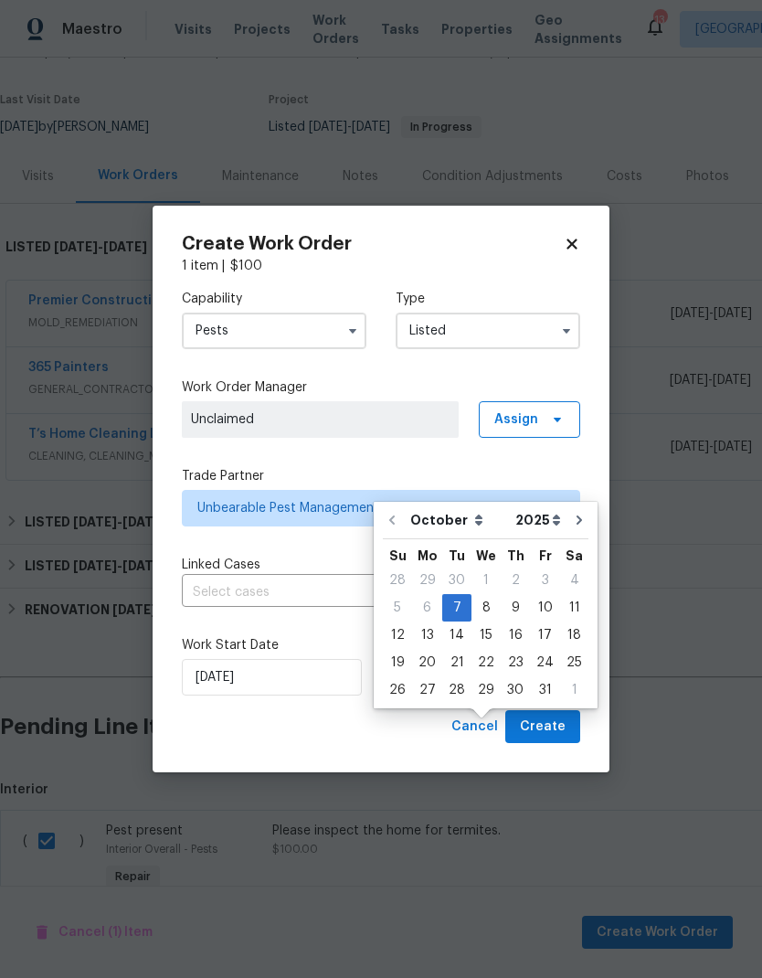
scroll to position [73, 0]
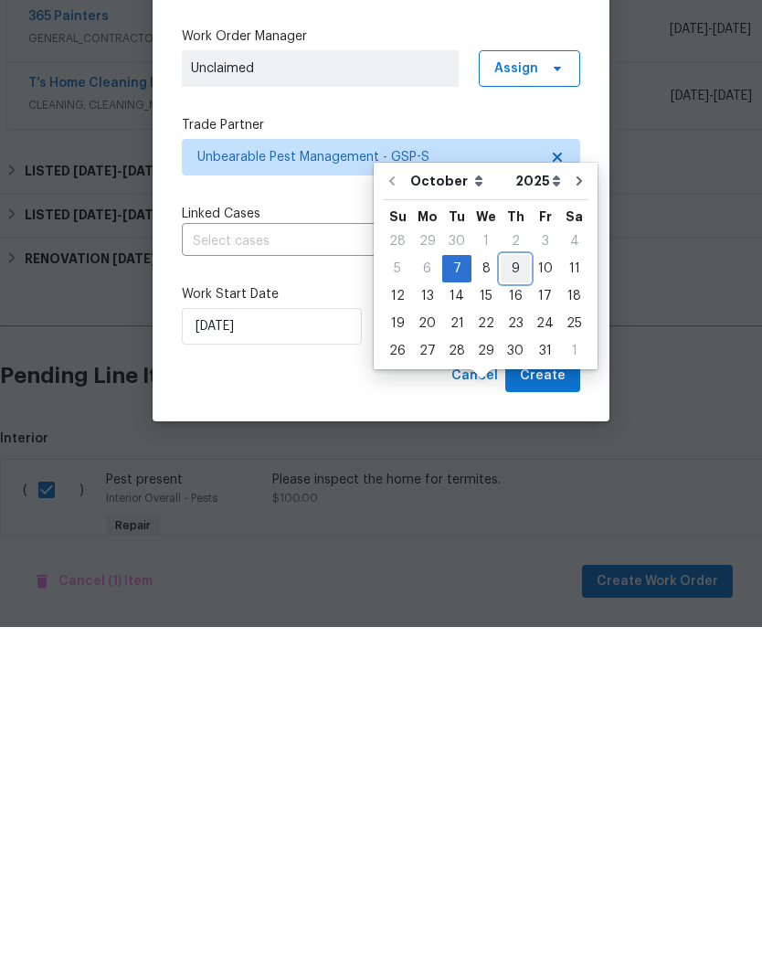
click at [507, 607] on div "9" at bounding box center [515, 620] width 29 height 26
type input "[DATE]"
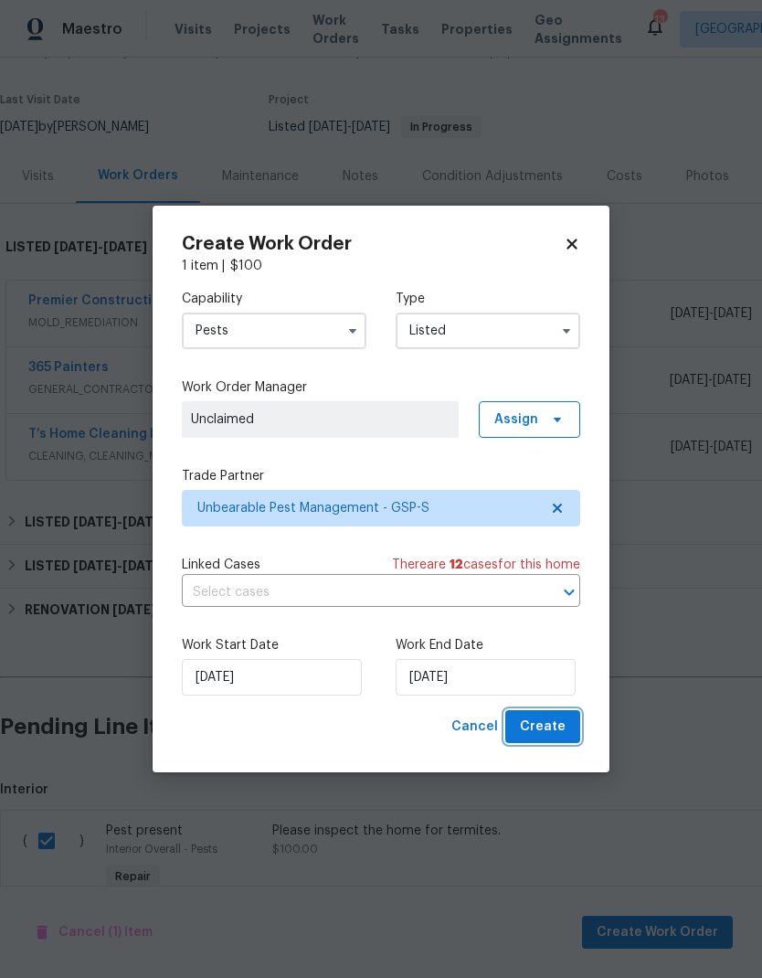
click at [545, 720] on span "Create" at bounding box center [543, 727] width 46 height 23
checkbox input "false"
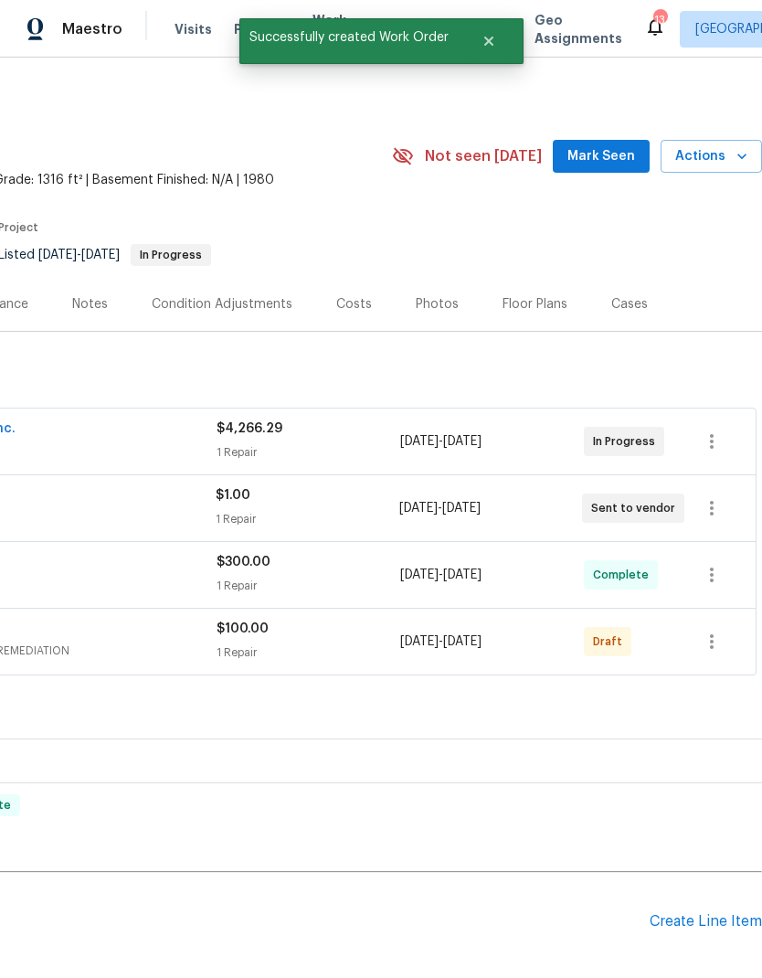
scroll to position [0, 271]
click at [706, 631] on icon "button" at bounding box center [712, 642] width 22 height 22
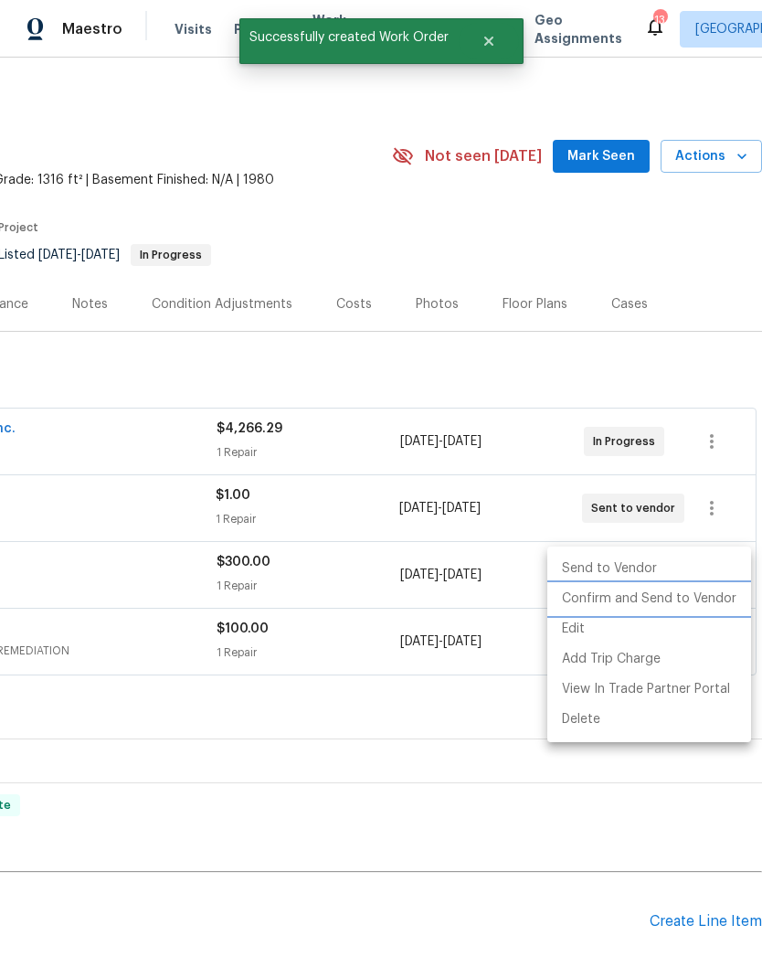
click at [664, 594] on li "Confirm and Send to Vendor" at bounding box center [650, 599] width 204 height 30
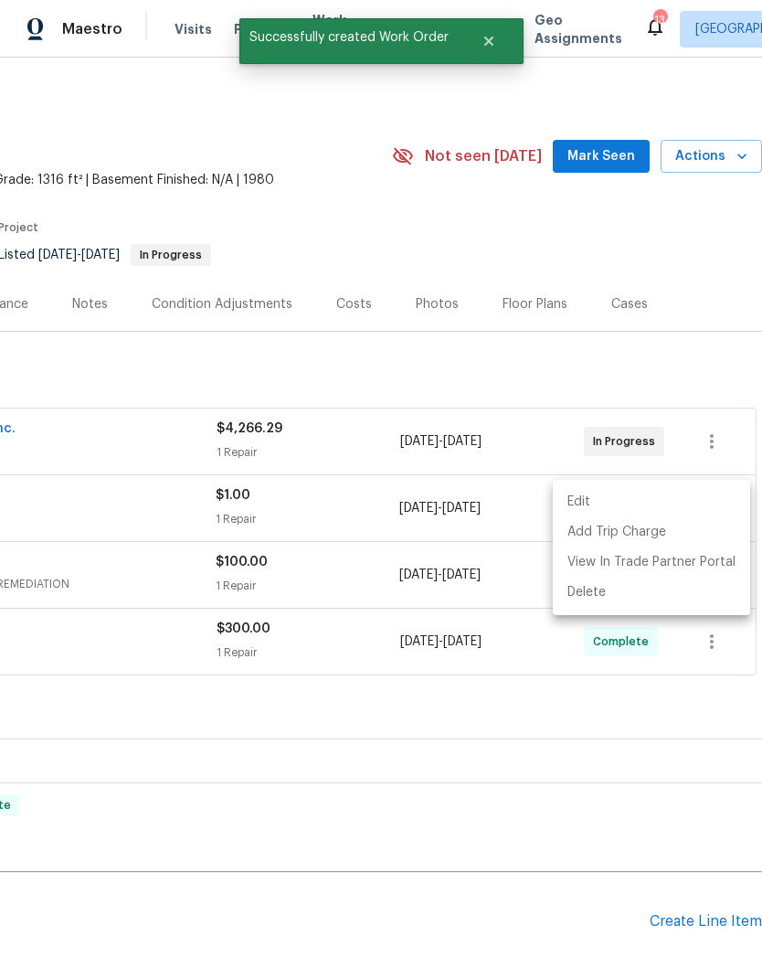
click at [563, 278] on div at bounding box center [381, 489] width 762 height 978
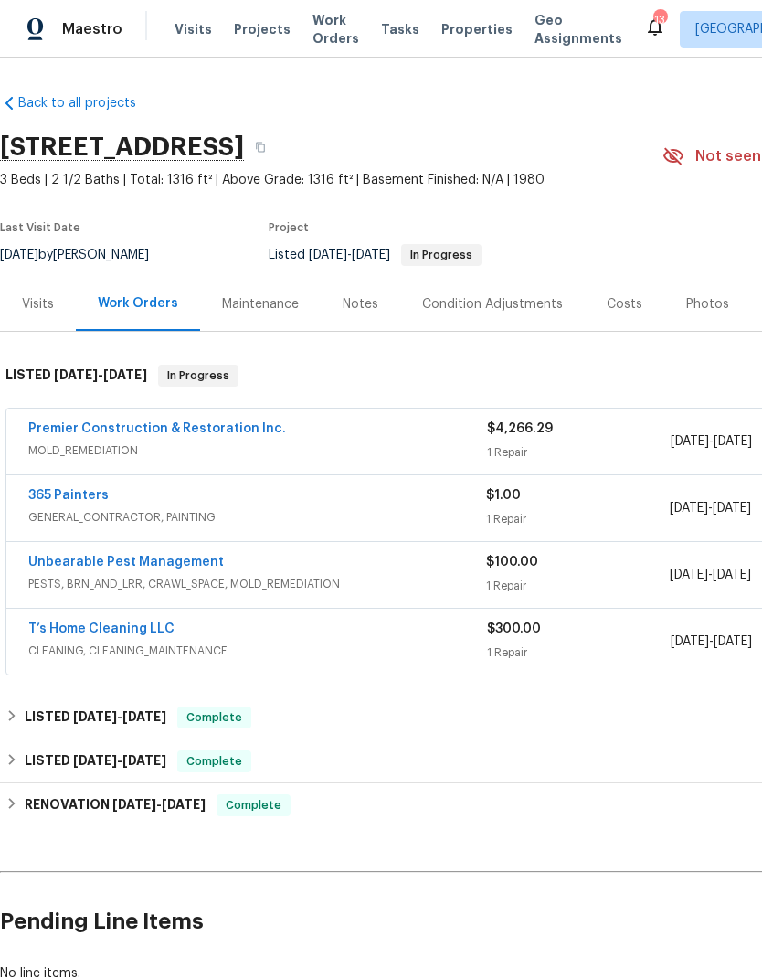
scroll to position [0, 0]
click at [78, 489] on link "365 Painters" at bounding box center [68, 495] width 80 height 13
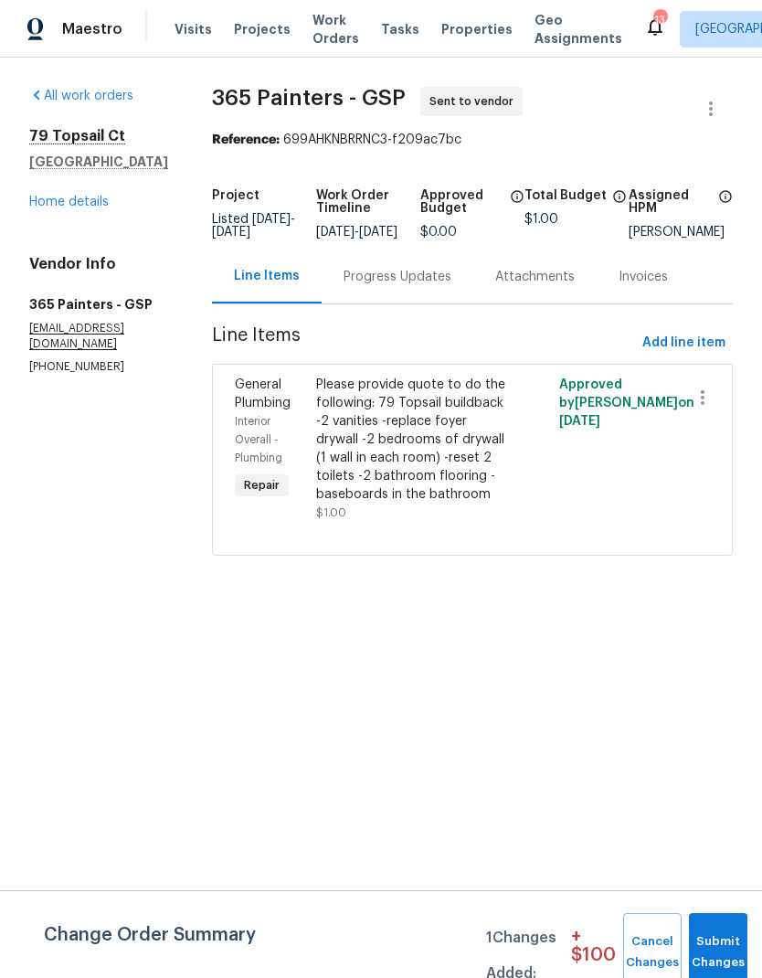
click at [389, 414] on div "Please provide quote to do the following: 79 Topsail buildback -2 vanities -rep…" at bounding box center [412, 440] width 192 height 128
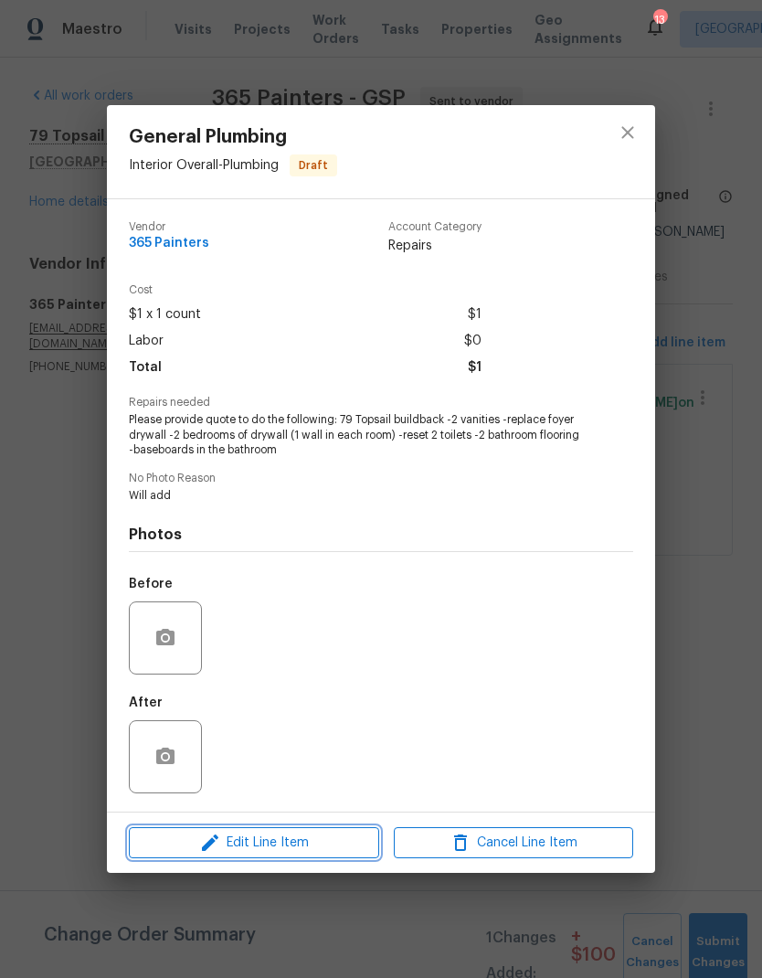
click at [332, 831] on button "Edit Line Item" at bounding box center [254, 843] width 250 height 32
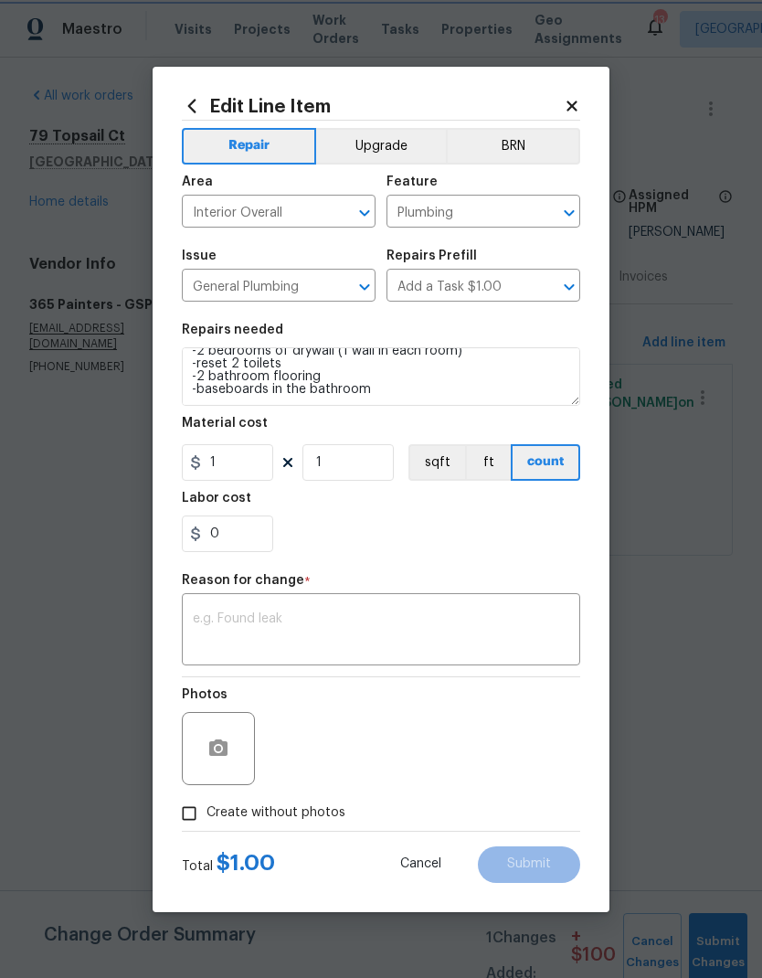
scroll to position [77, 0]
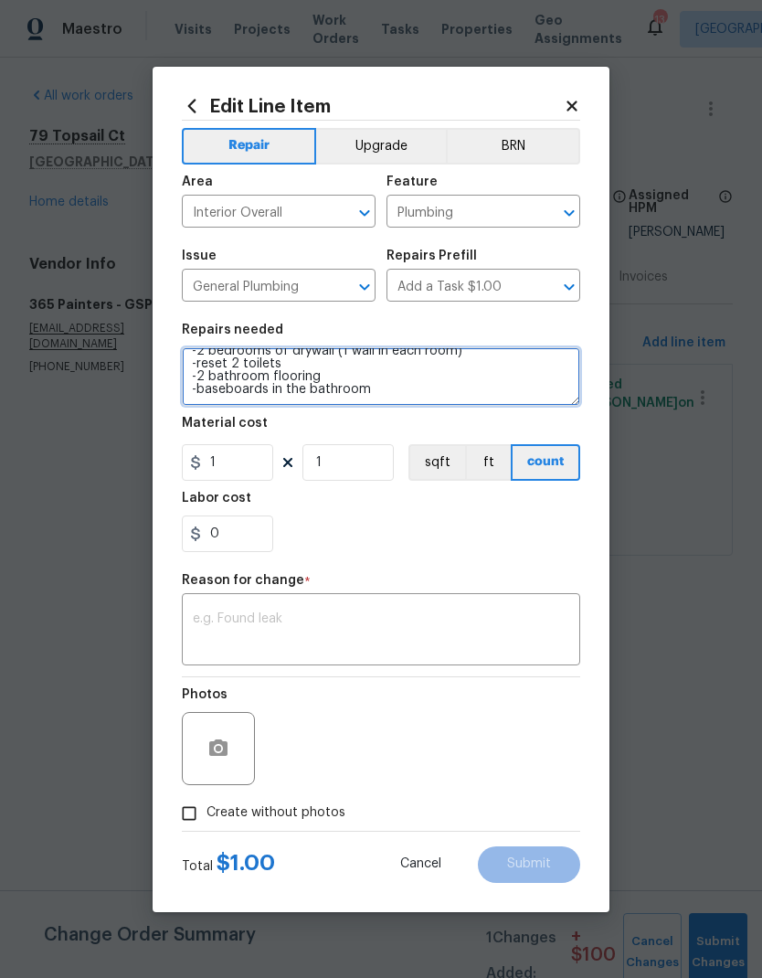
click at [388, 387] on textarea "Please provide quote to do the following: 79 Topsail buildback -2 vanities -rep…" at bounding box center [381, 376] width 399 height 59
type textarea "Please provide quote to do the following: 79 Topsail buildback -2 vanities -rep…"
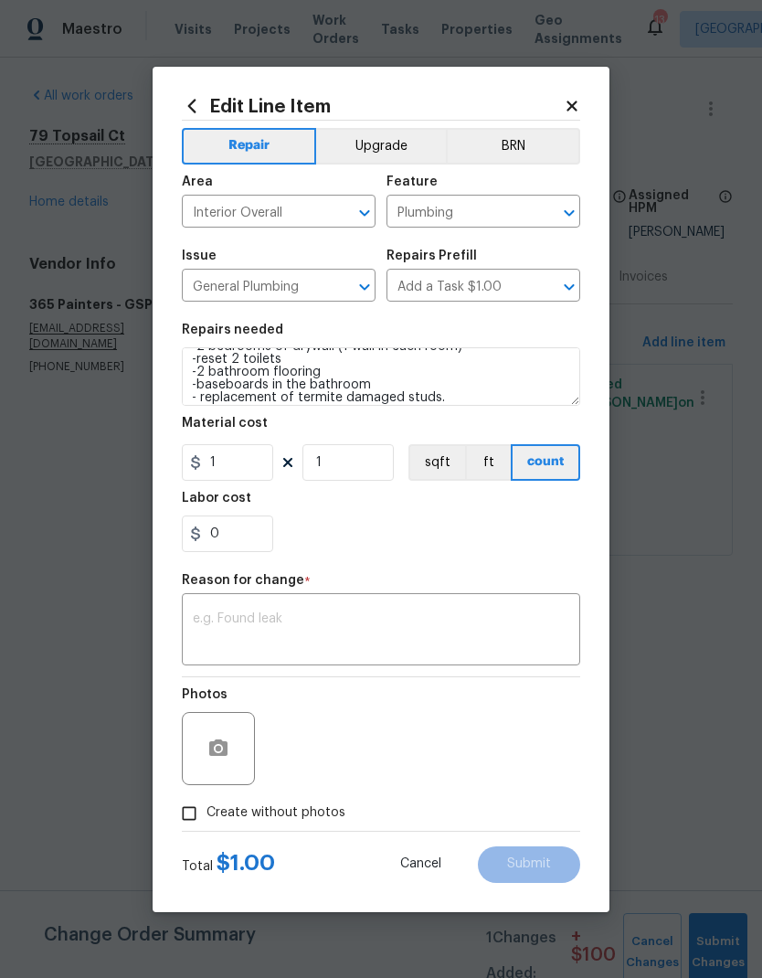
click at [451, 608] on div "x ​" at bounding box center [381, 632] width 399 height 68
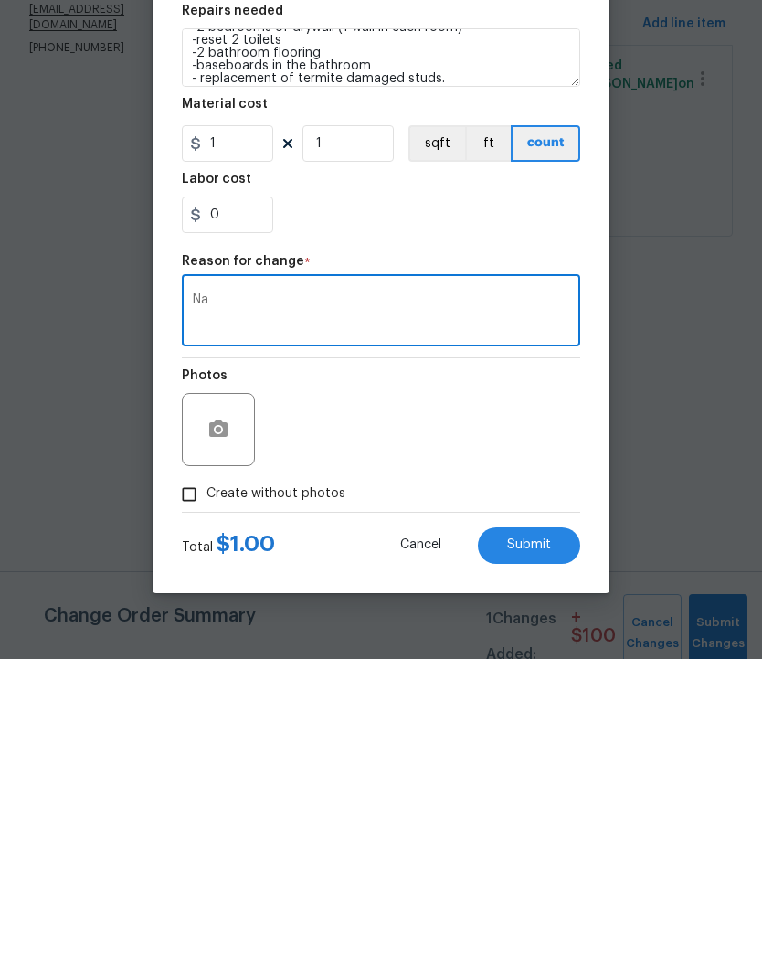
type textarea "Na"
click at [540, 857] on span "Submit" at bounding box center [529, 864] width 44 height 14
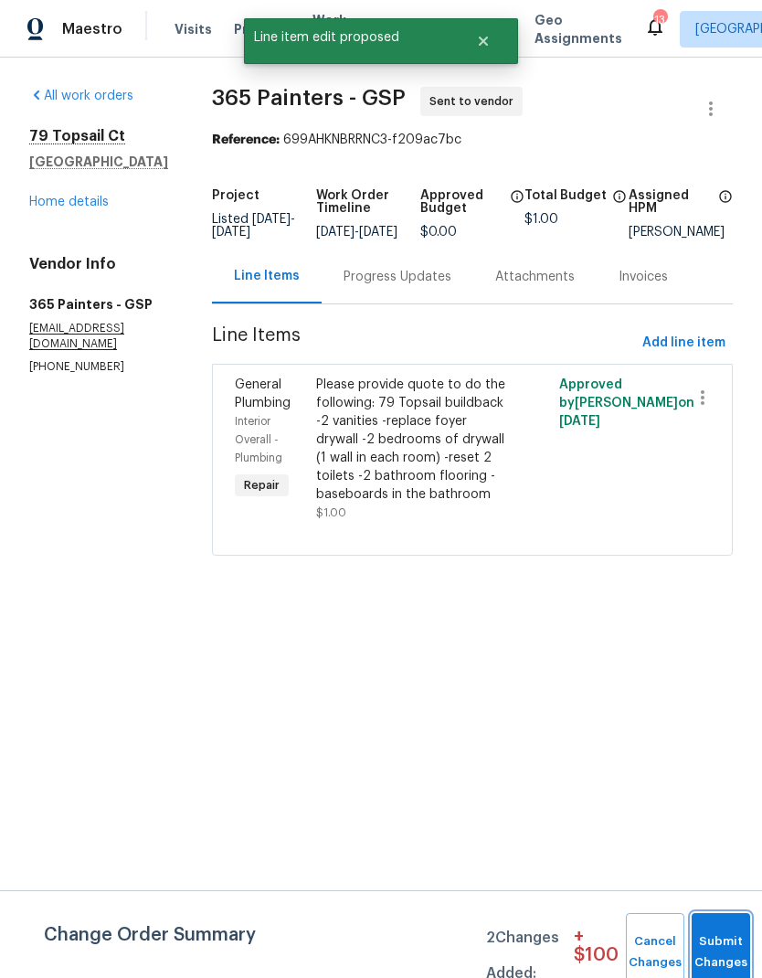
click at [734, 941] on button "Submit Changes" at bounding box center [721, 952] width 59 height 79
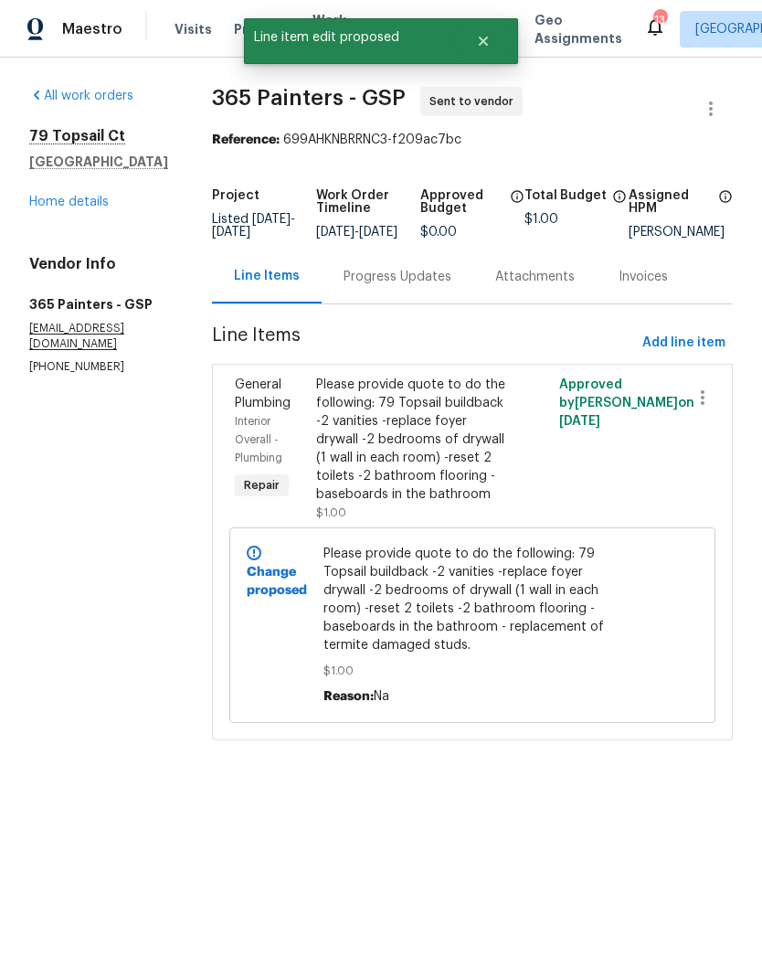
click at [71, 208] on link "Home details" at bounding box center [69, 202] width 80 height 13
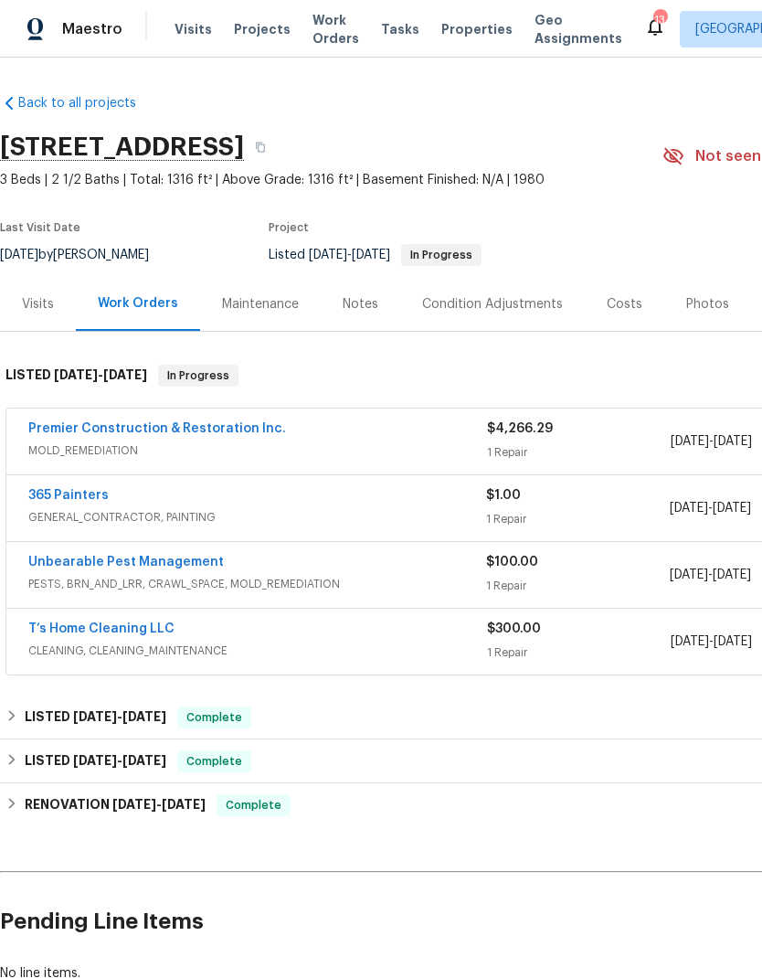
click at [370, 300] on div "Notes" at bounding box center [361, 304] width 36 height 18
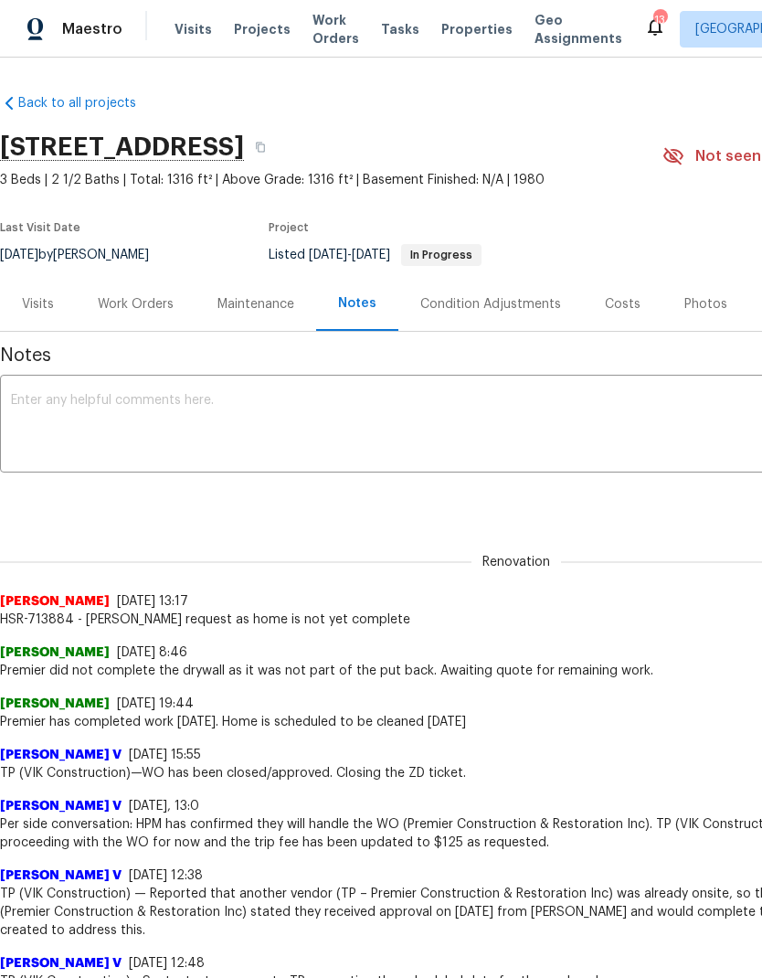
click at [295, 417] on textarea at bounding box center [516, 426] width 1011 height 64
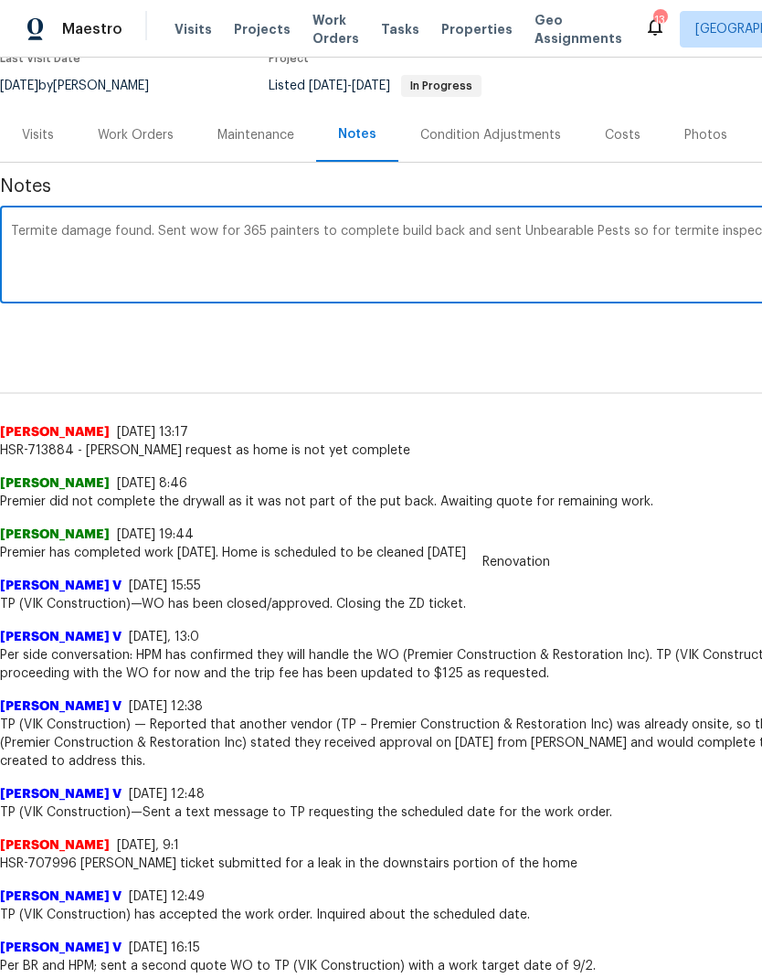
scroll to position [169, 271]
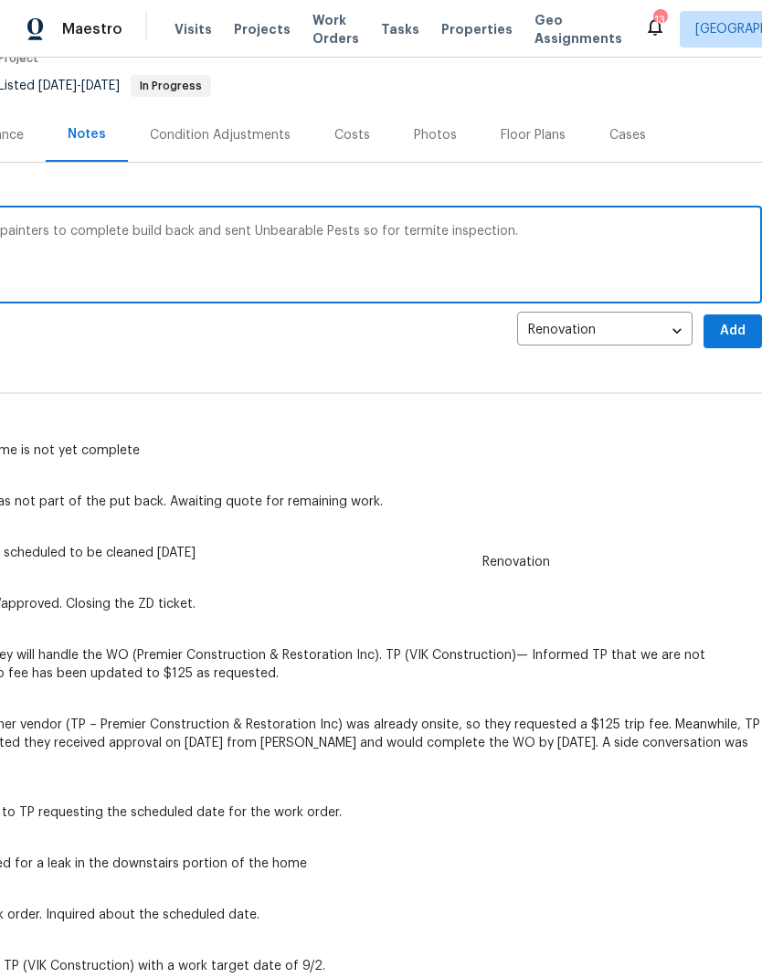
type textarea "Termite damage found. Sent wow for 365 painters to complete build back and sent…"
click at [736, 339] on span "Add" at bounding box center [733, 331] width 29 height 23
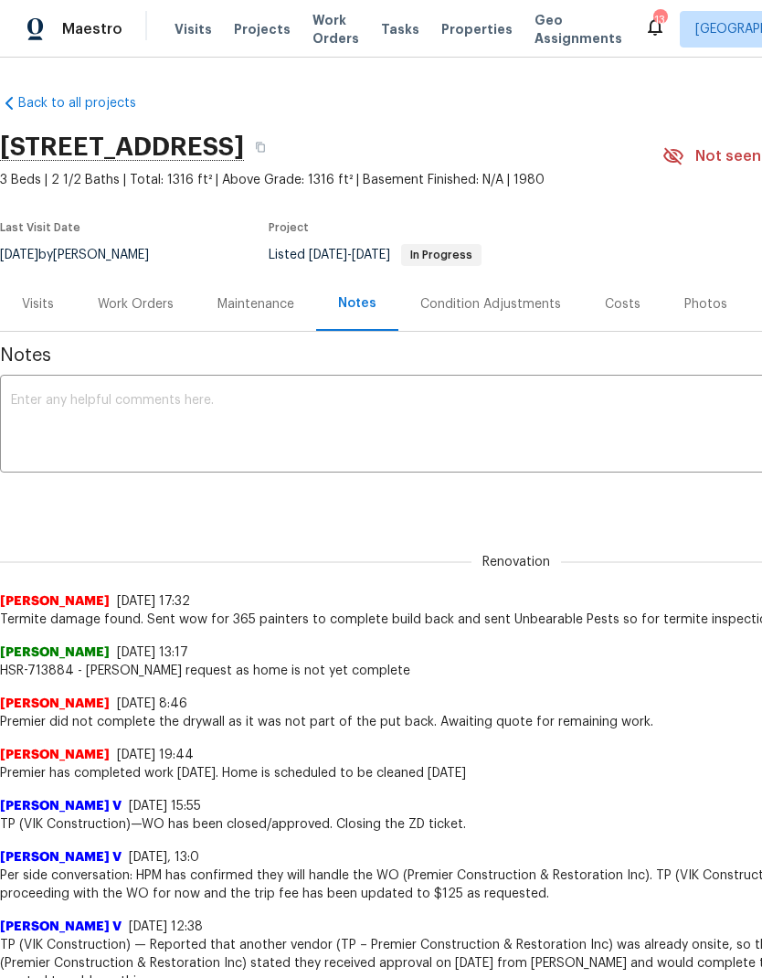
scroll to position [0, 0]
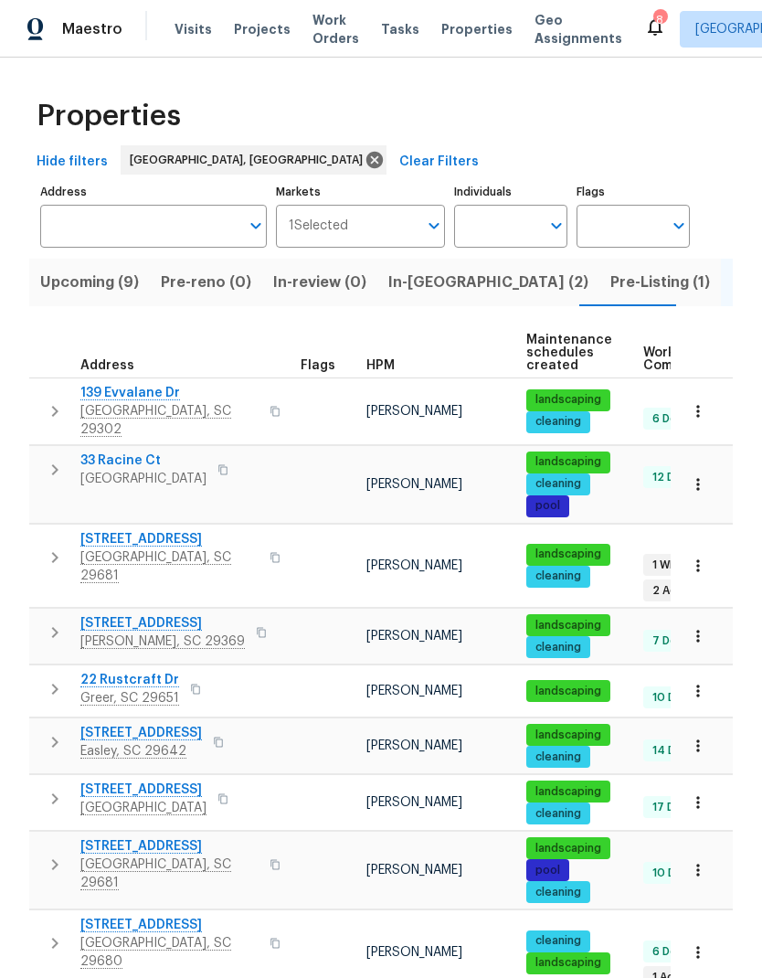
click at [325, 32] on span "Work Orders" at bounding box center [336, 29] width 47 height 37
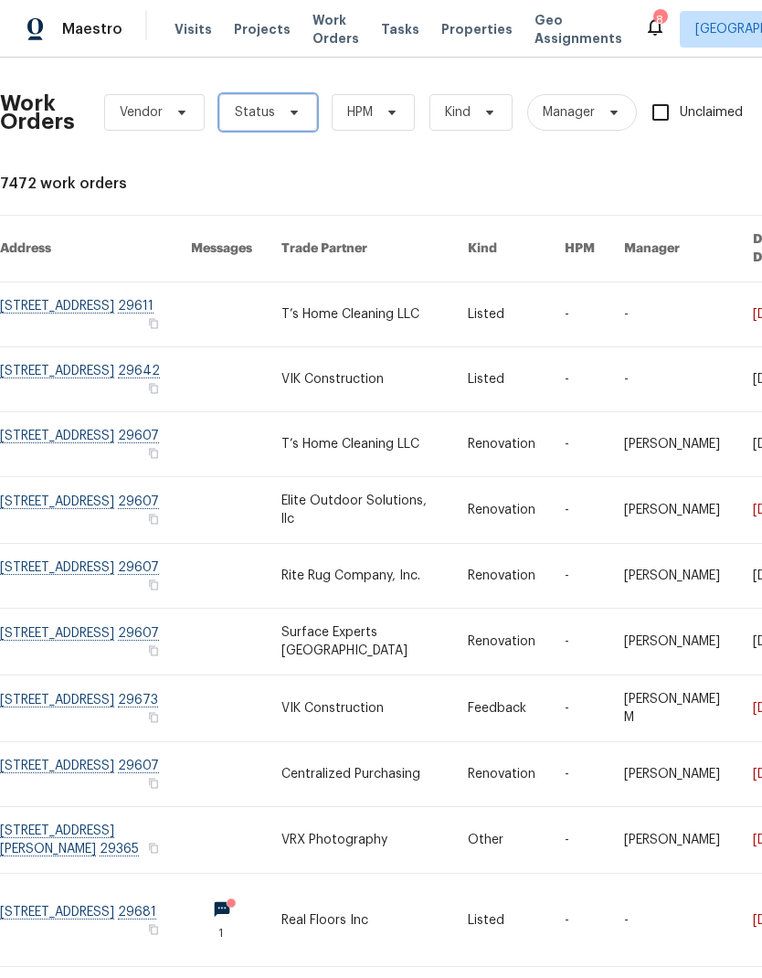
click at [287, 109] on icon at bounding box center [294, 112] width 15 height 15
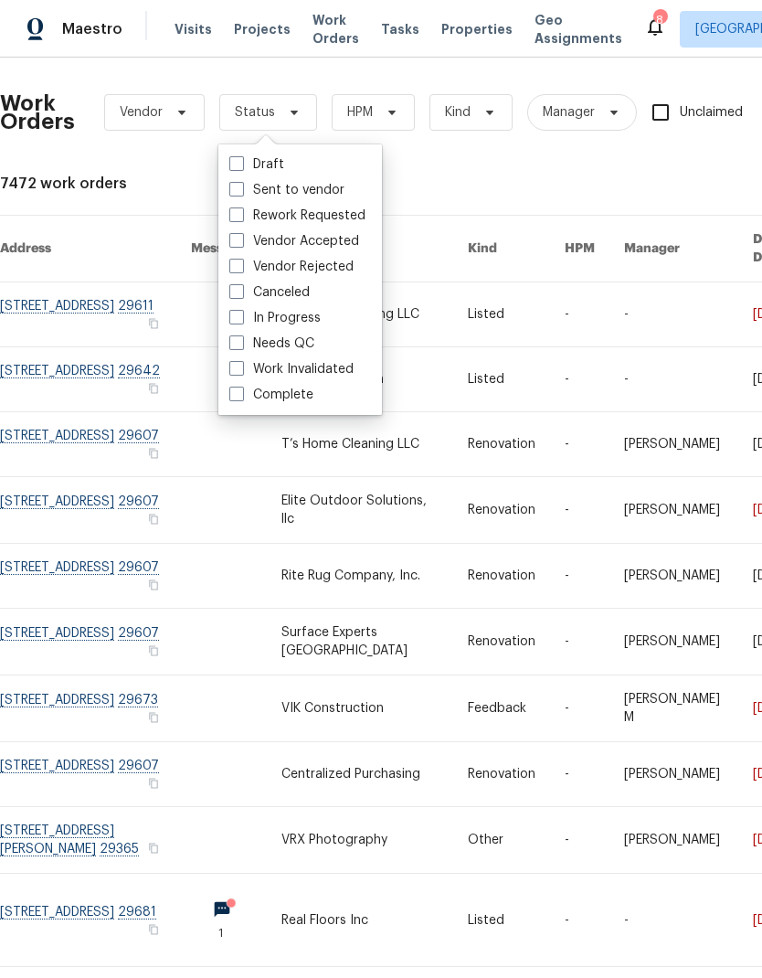
click at [245, 326] on label "In Progress" at bounding box center [274, 318] width 91 height 18
click at [241, 321] on input "In Progress" at bounding box center [235, 315] width 12 height 12
checkbox input "true"
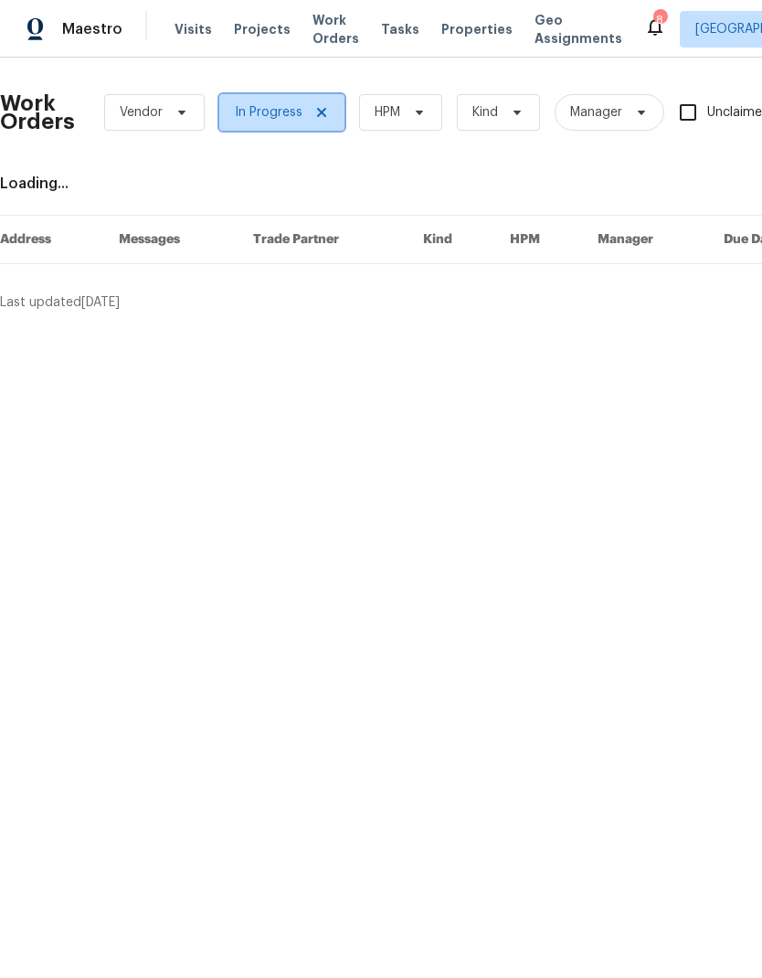
click at [335, 102] on span "In Progress" at bounding box center [281, 112] width 125 height 37
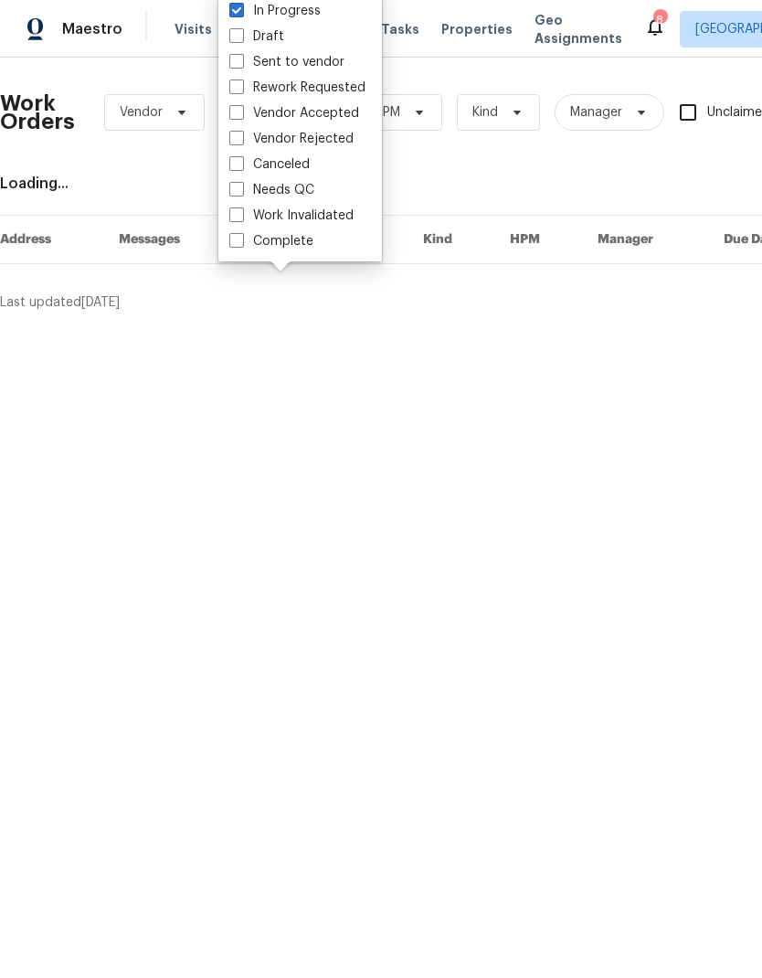
click at [240, 194] on span at bounding box center [236, 189] width 15 height 15
click at [240, 193] on input "Needs QC" at bounding box center [235, 187] width 12 height 12
checkbox input "true"
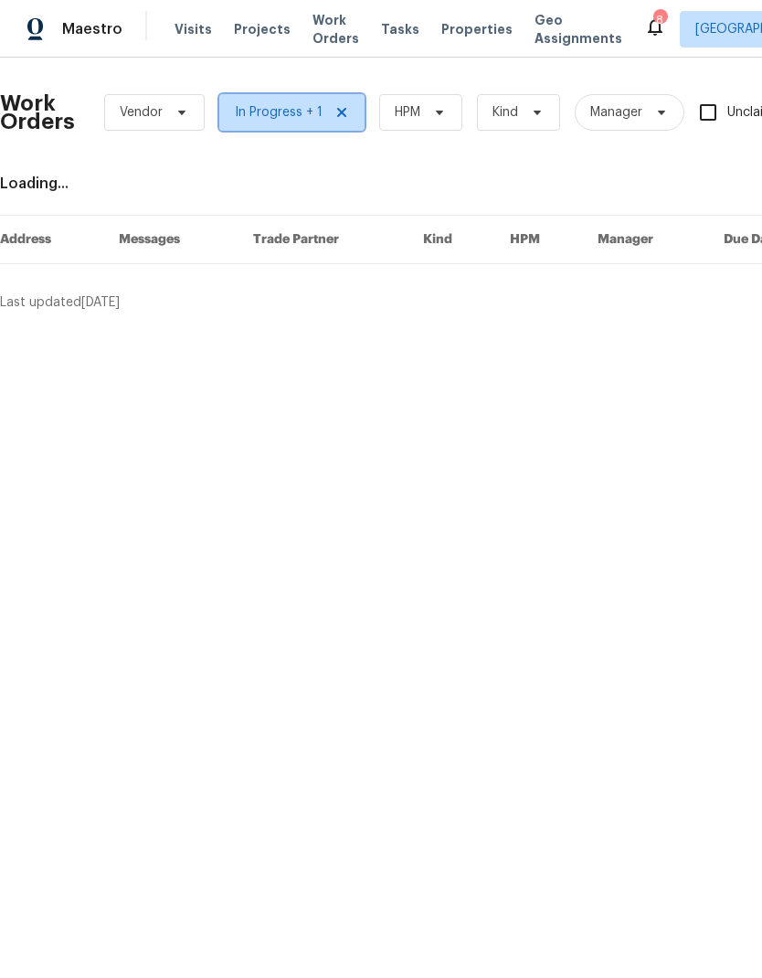
click at [335, 119] on icon at bounding box center [342, 112] width 15 height 15
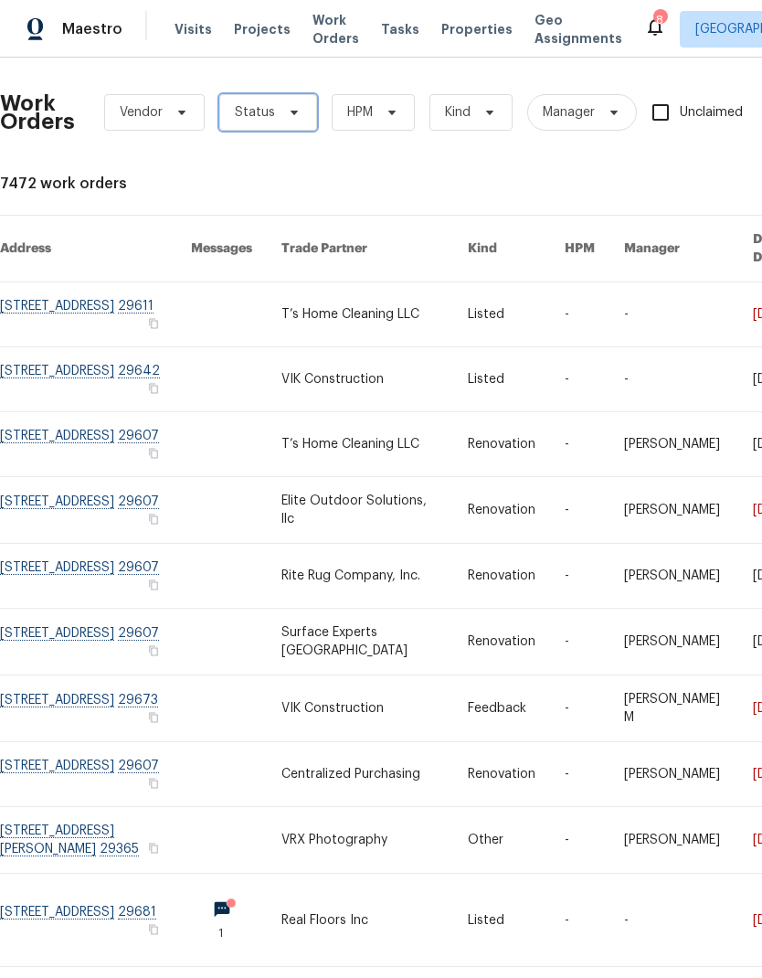
click at [287, 116] on icon at bounding box center [294, 112] width 15 height 15
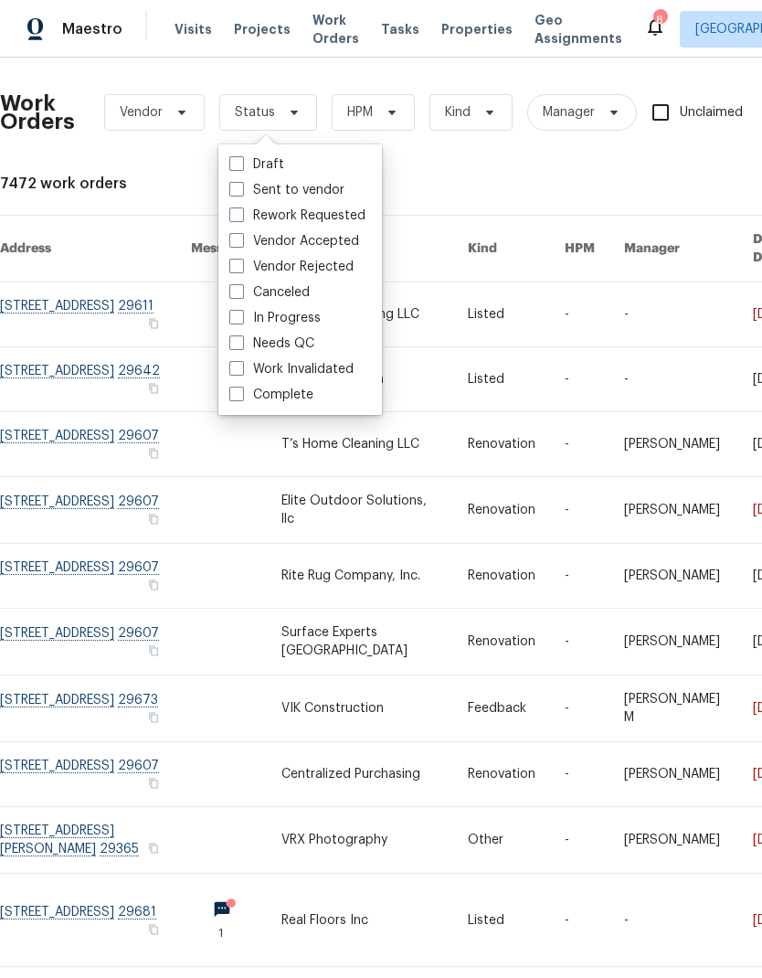
click at [241, 340] on span at bounding box center [236, 342] width 15 height 15
click at [241, 340] on input "Needs QC" at bounding box center [235, 341] width 12 height 12
checkbox input "true"
